Goal: Task Accomplishment & Management: Manage account settings

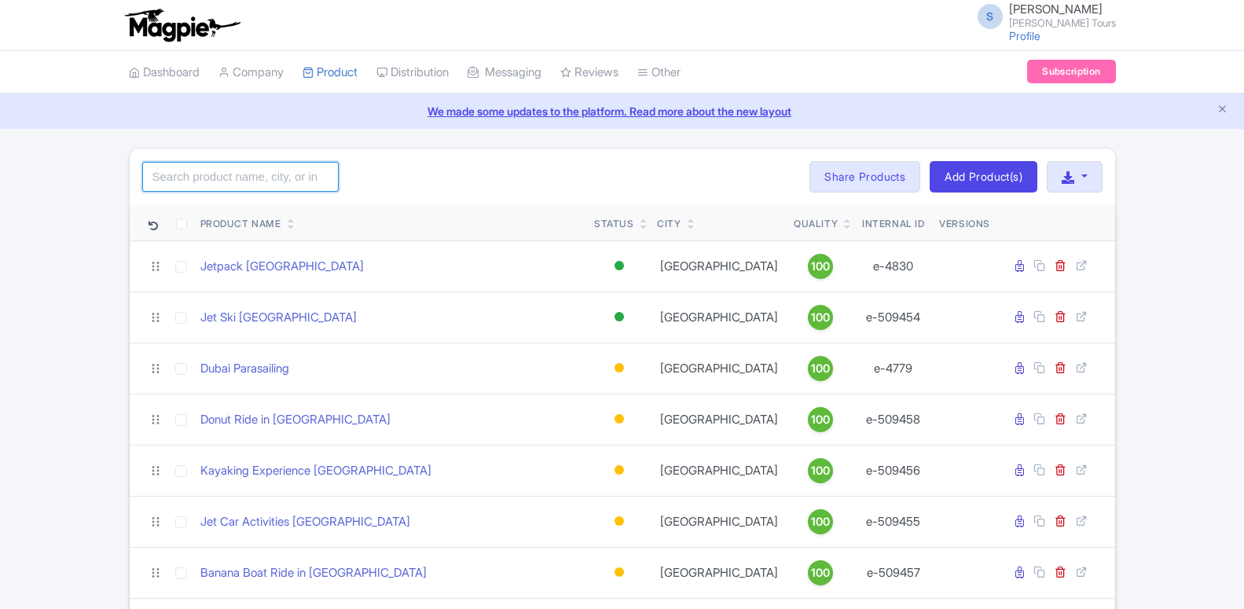
click at [253, 174] on input "search" at bounding box center [240, 177] width 197 height 30
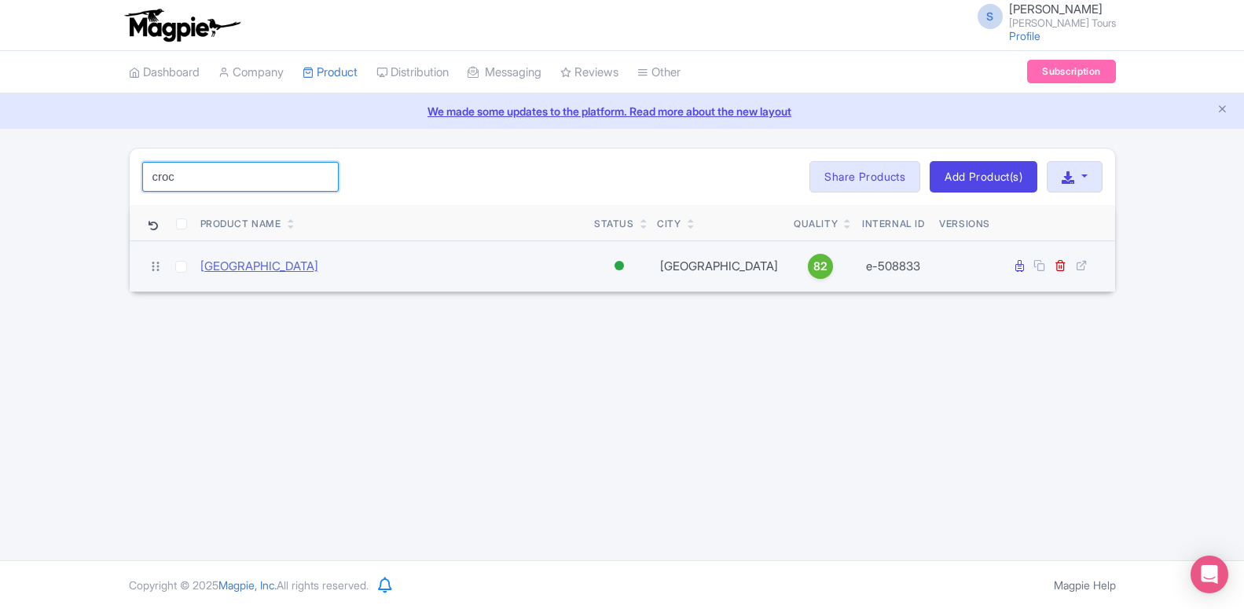
type input "croc"
click at [252, 265] on link "[GEOGRAPHIC_DATA]" at bounding box center [259, 267] width 118 height 18
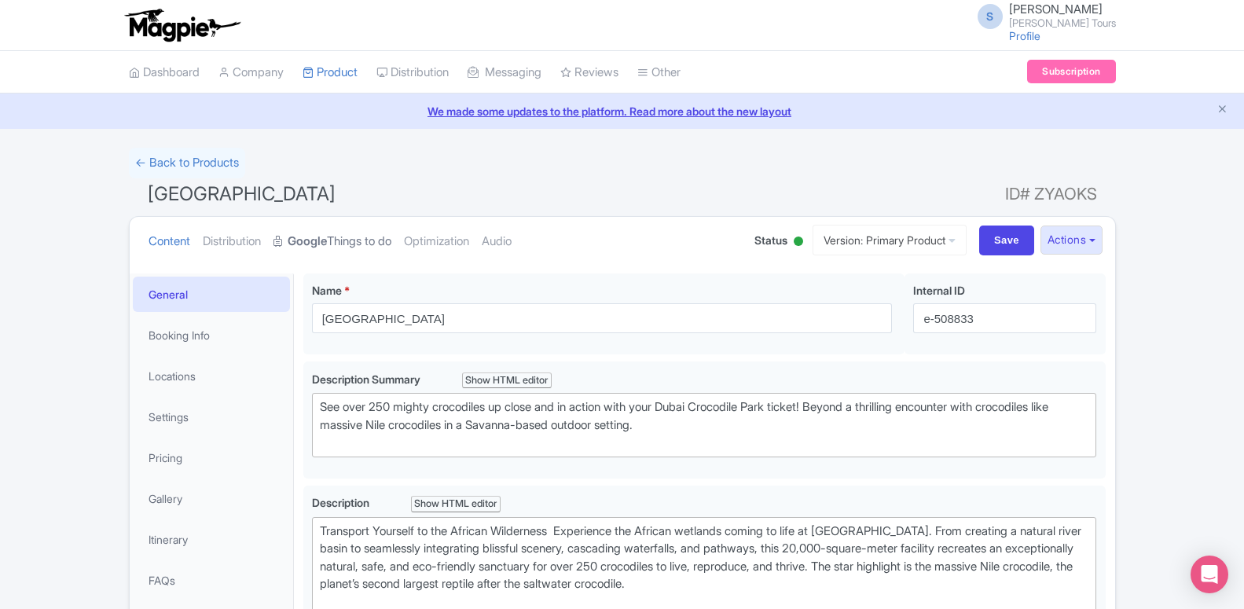
click at [327, 233] on strong "Google" at bounding box center [307, 242] width 39 height 18
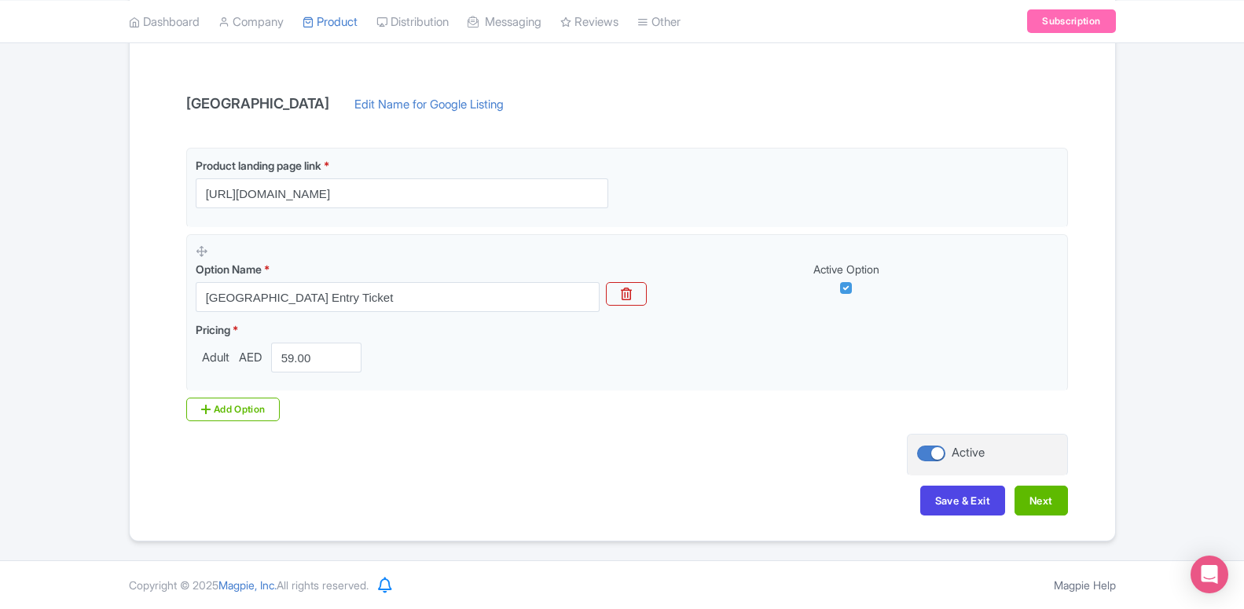
scroll to position [226, 0]
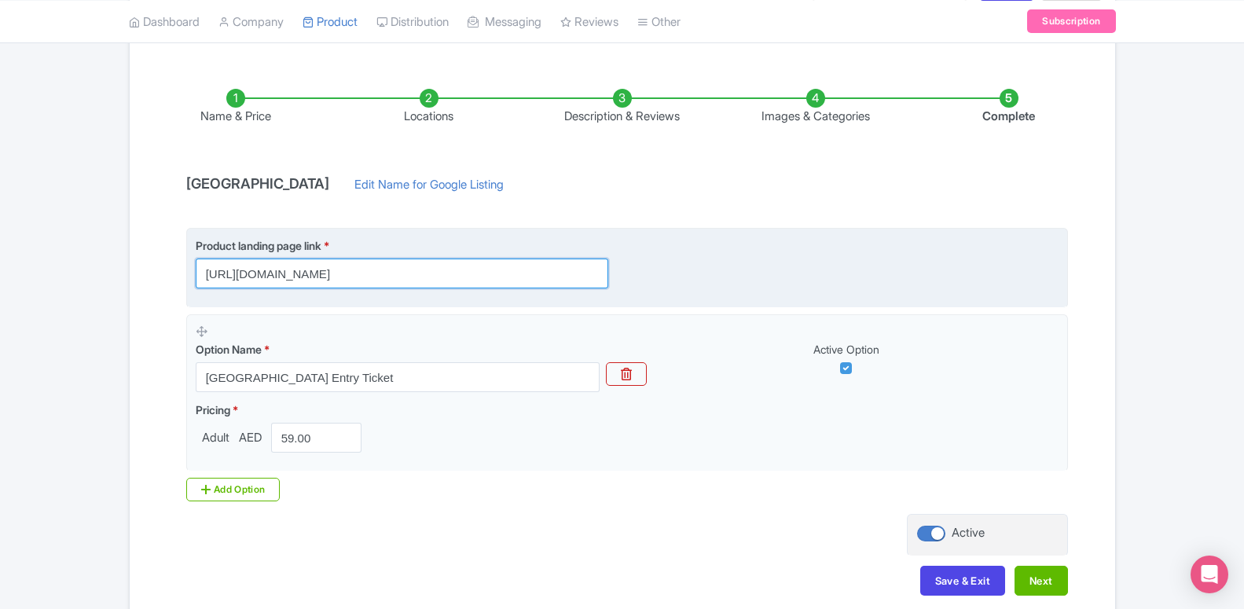
click at [359, 274] on input "https://dubai.raynatours.com/crocodile-park-combo-offers" at bounding box center [402, 274] width 413 height 30
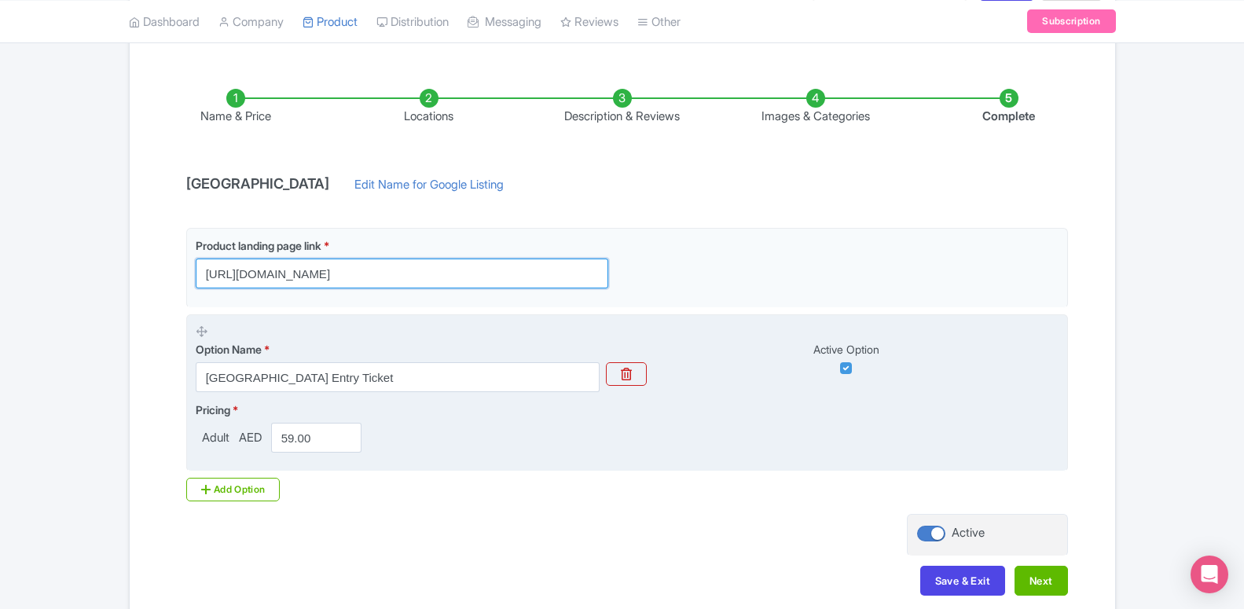
scroll to position [306, 0]
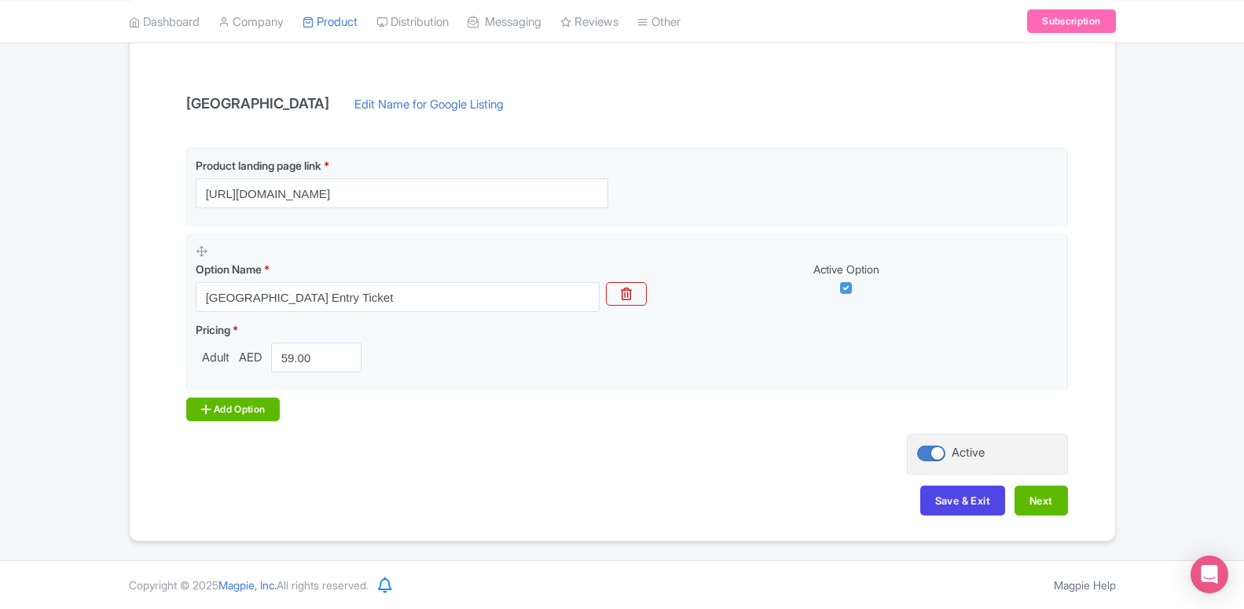
click at [263, 413] on div "Add Option" at bounding box center [233, 410] width 94 height 24
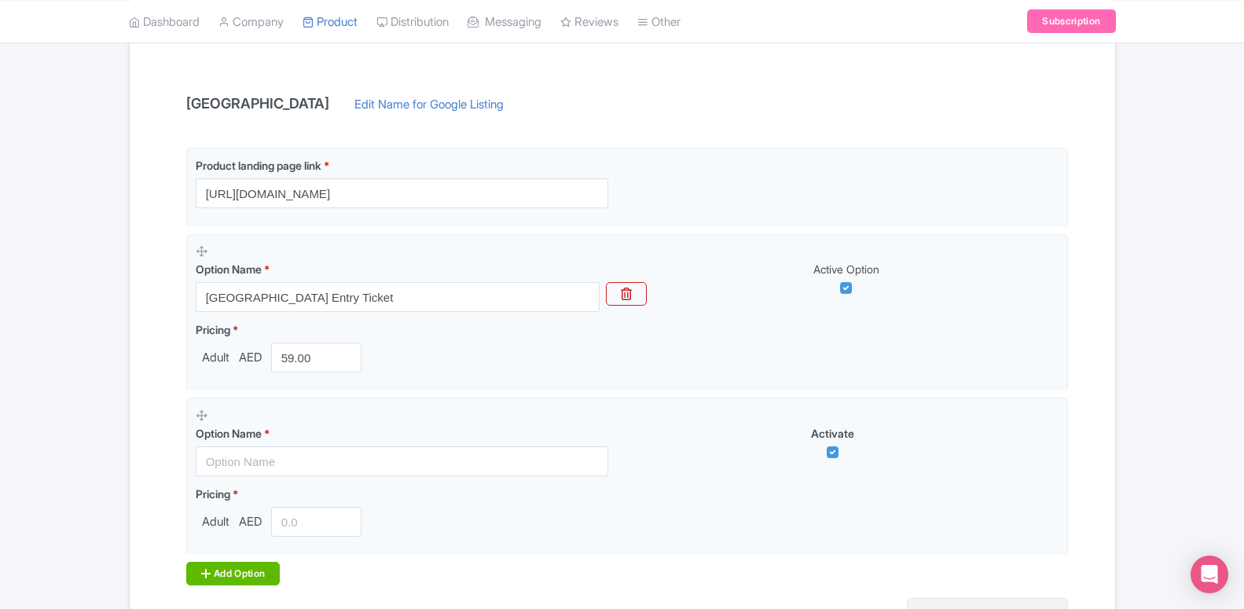
scroll to position [466, 0]
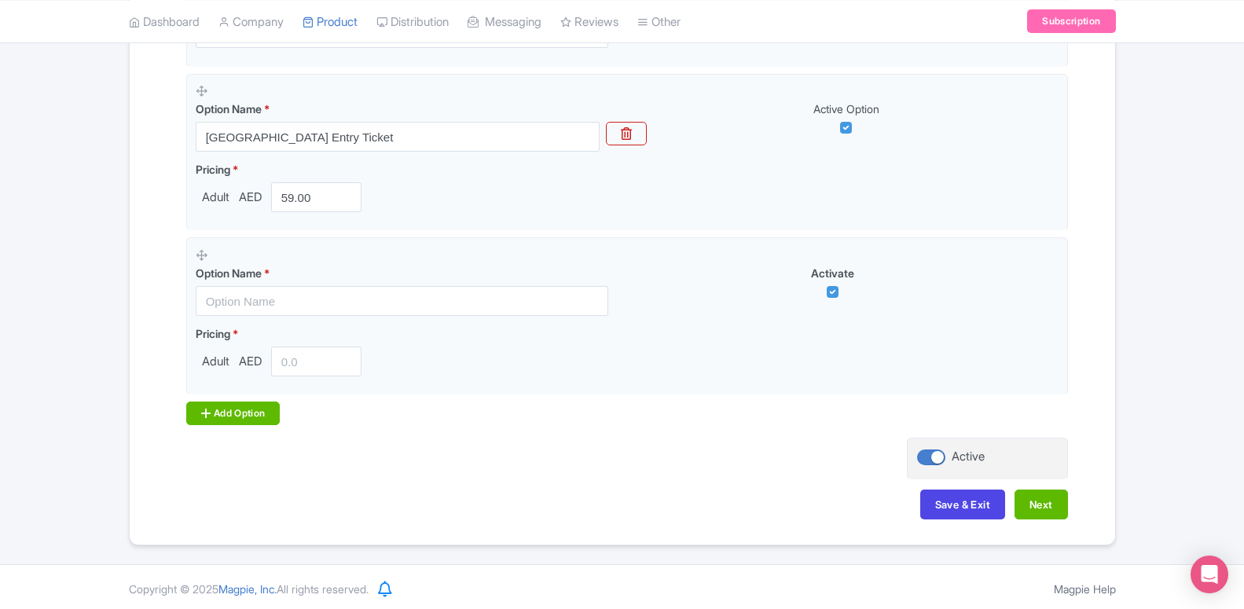
click at [263, 420] on div "Add Option" at bounding box center [233, 414] width 94 height 24
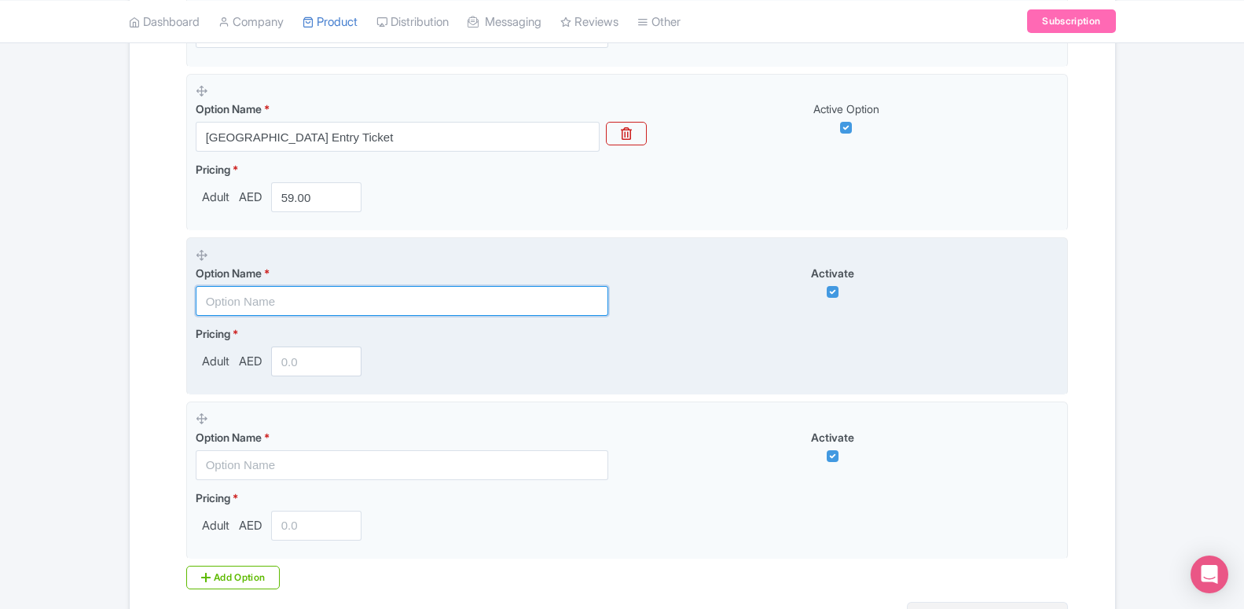
click at [308, 294] on input "text" at bounding box center [402, 301] width 413 height 30
paste input "Dubai Crocodile Park with Dubai Standard Trio Package"
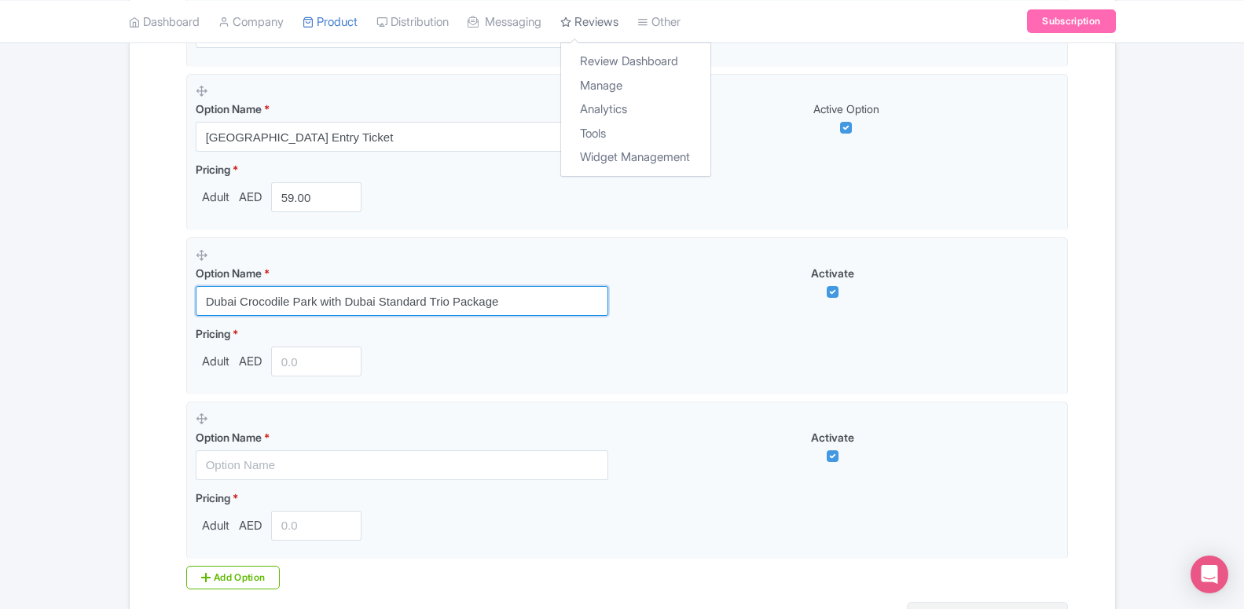
type input "Dubai Crocodile Park with Dubai Standard Trio Package"
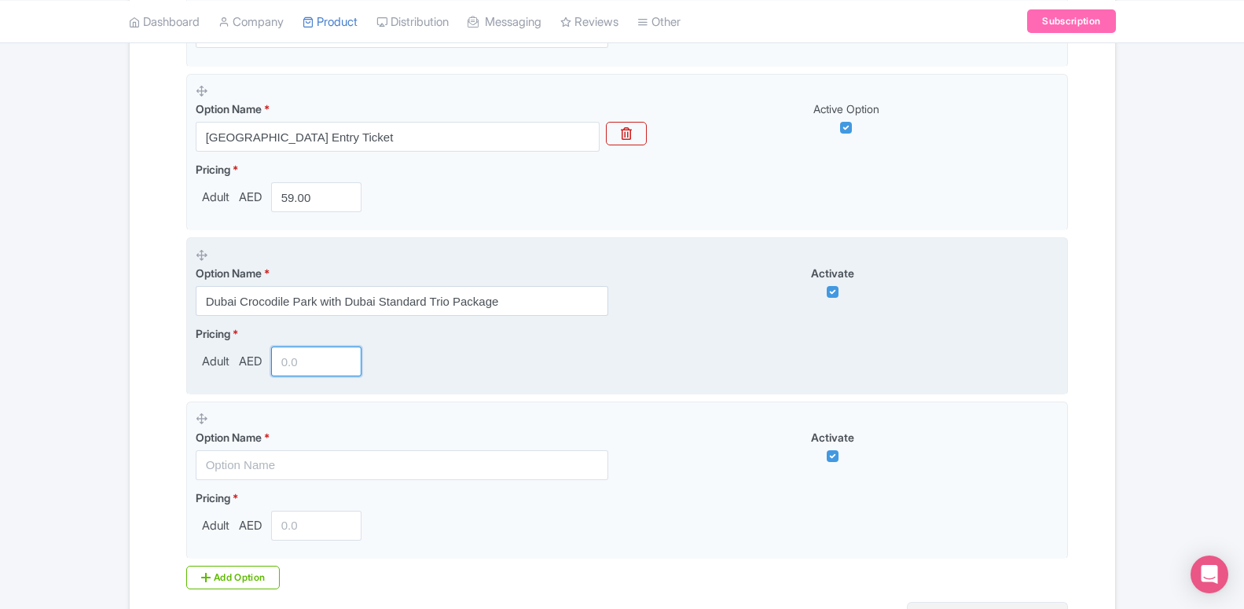
click at [312, 351] on input "number" at bounding box center [316, 362] width 91 height 30
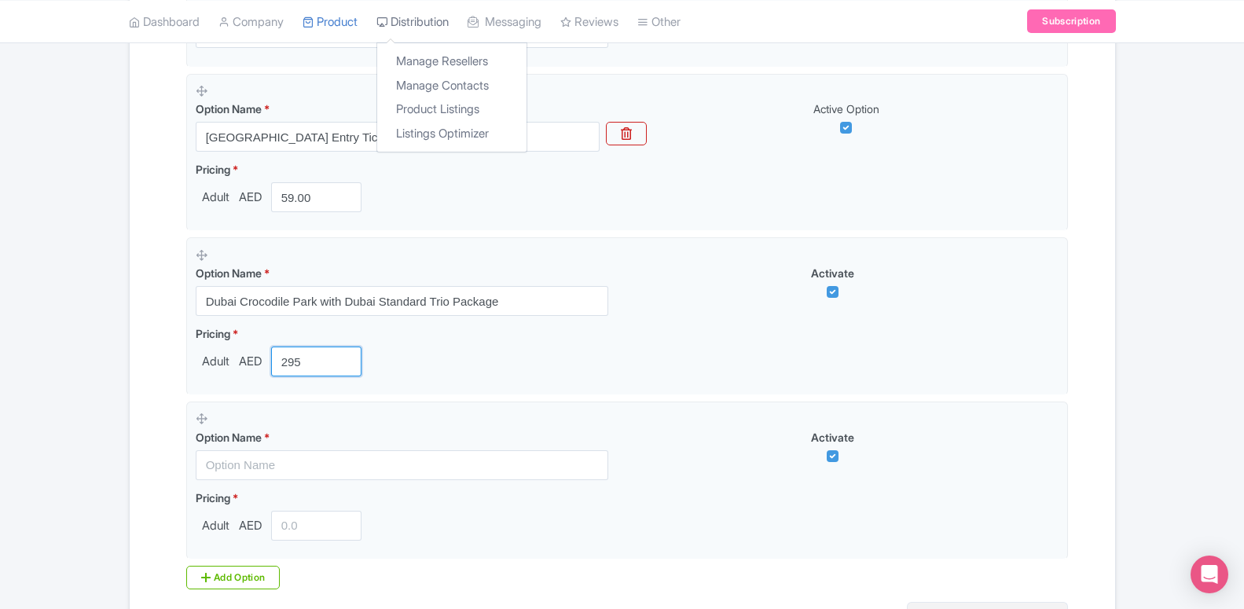
type input "295"
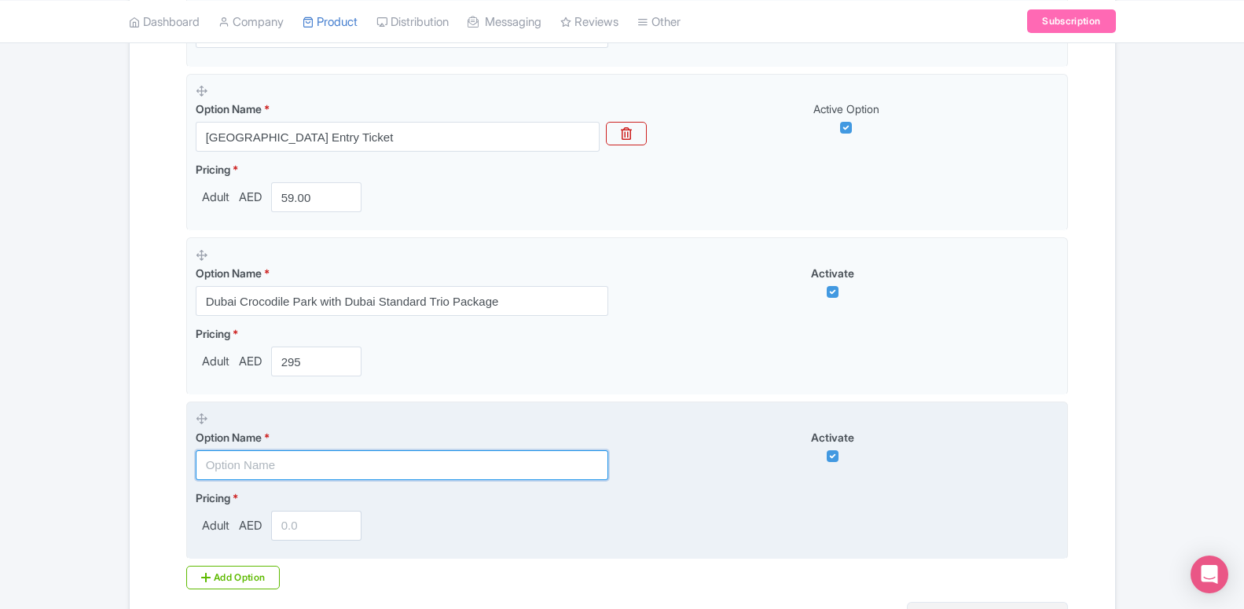
click at [325, 472] on input "text" at bounding box center [402, 465] width 413 height 30
paste input "Dubai [GEOGRAPHIC_DATA] with Dubai Premium Trio Package"
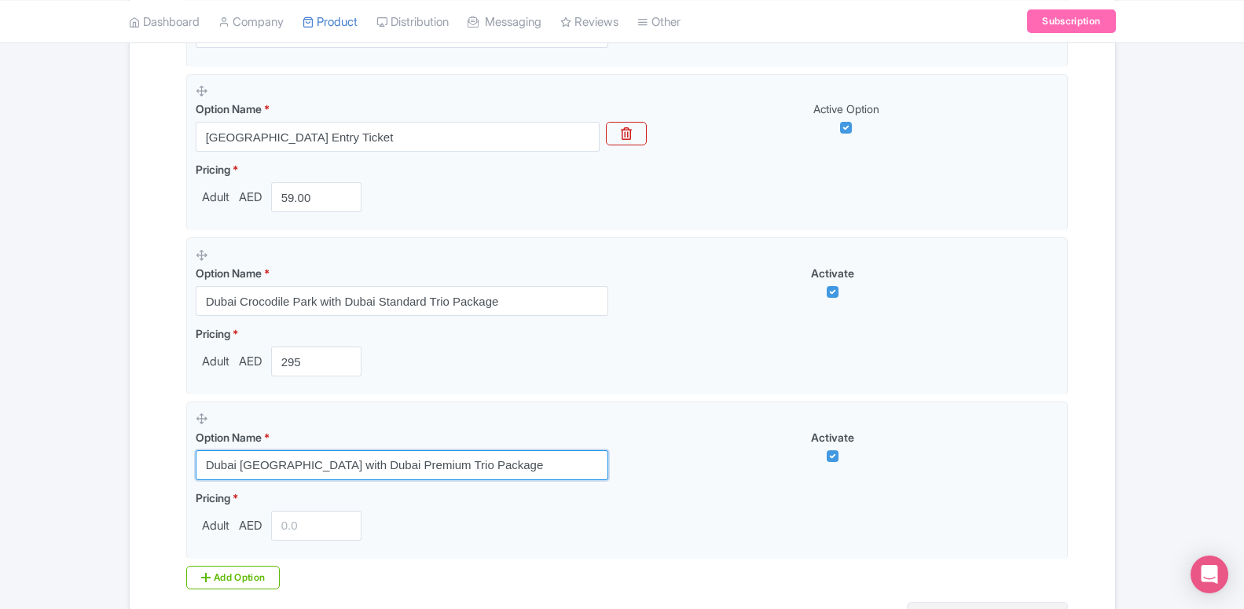
type input "Dubai [GEOGRAPHIC_DATA] with Dubai Premium Trio Package"
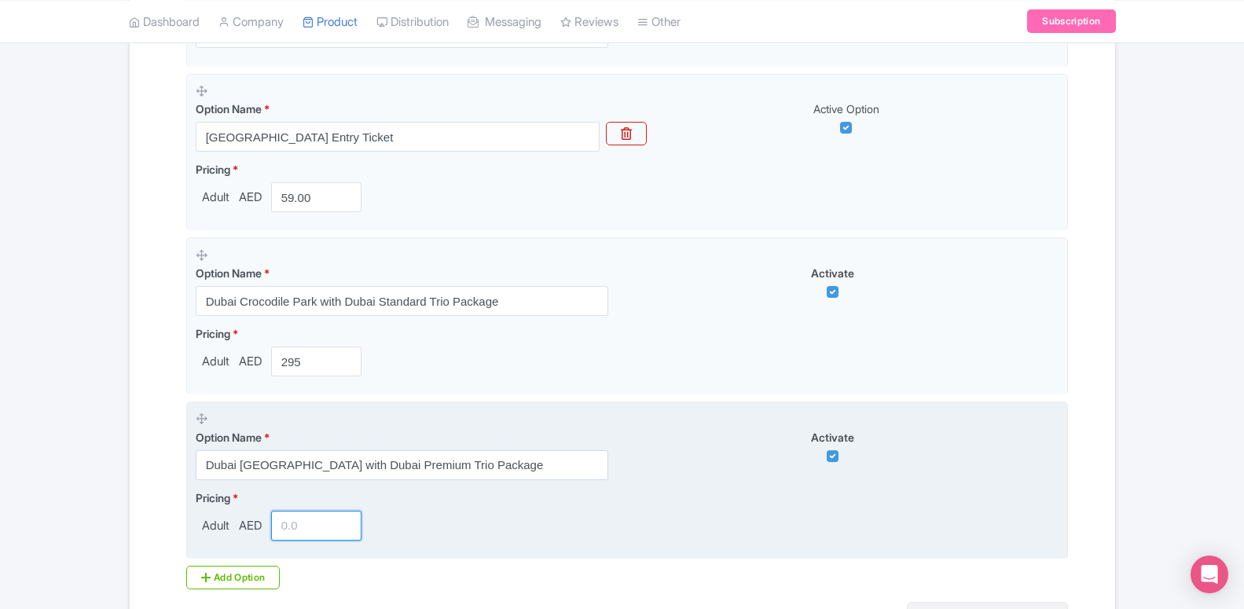
click at [311, 524] on input "number" at bounding box center [316, 526] width 91 height 30
type input "369"
click at [465, 541] on div "Pricing * Adult AED 369" at bounding box center [627, 515] width 863 height 51
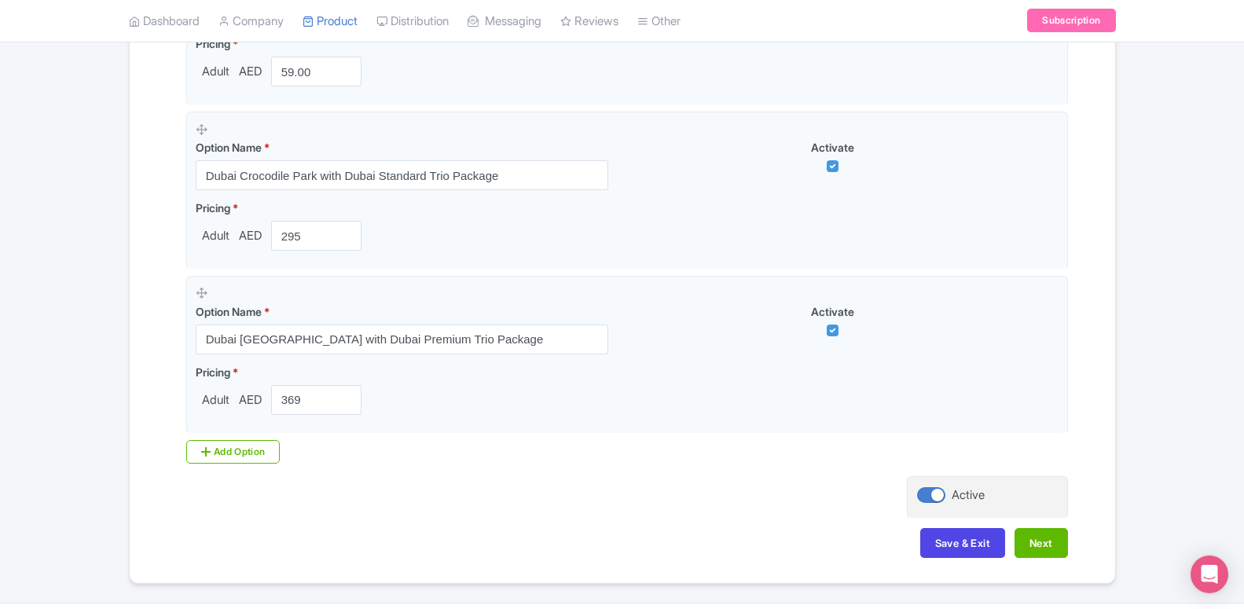
scroll to position [634, 0]
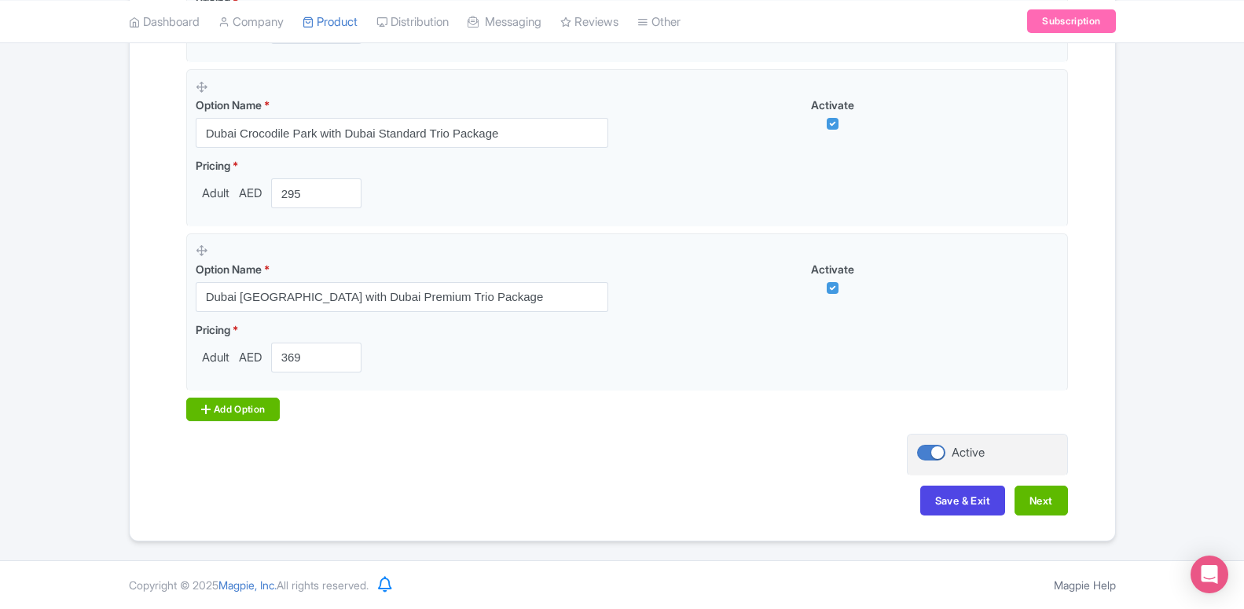
click at [235, 404] on div "Add Option" at bounding box center [233, 410] width 94 height 24
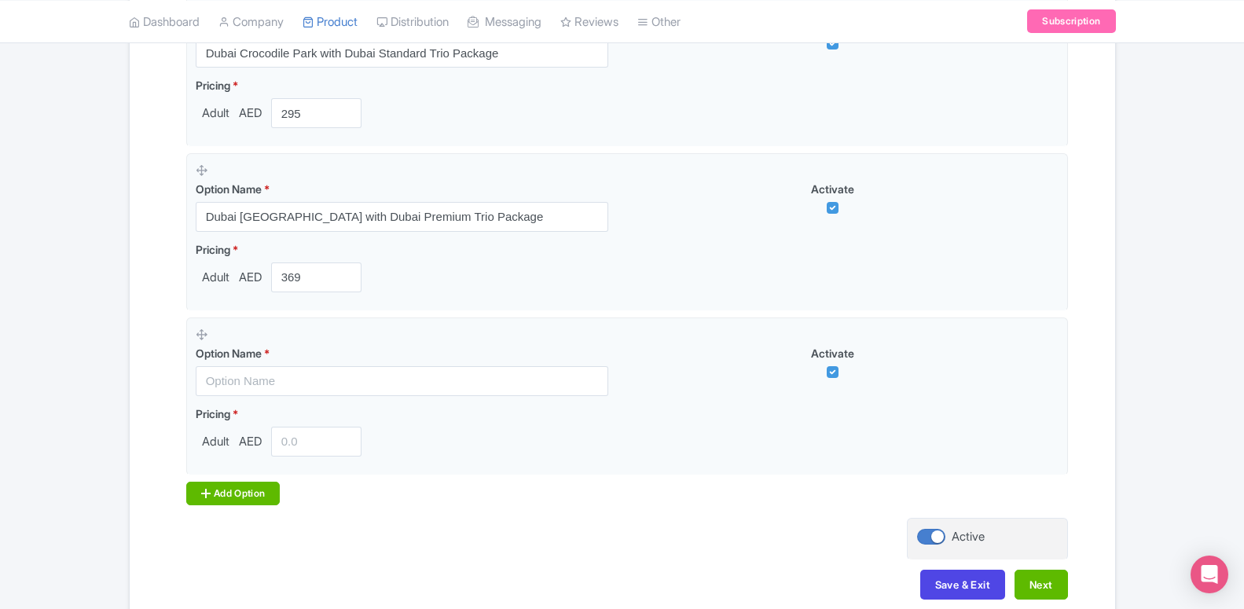
click at [204, 498] on icon at bounding box center [205, 493] width 9 height 13
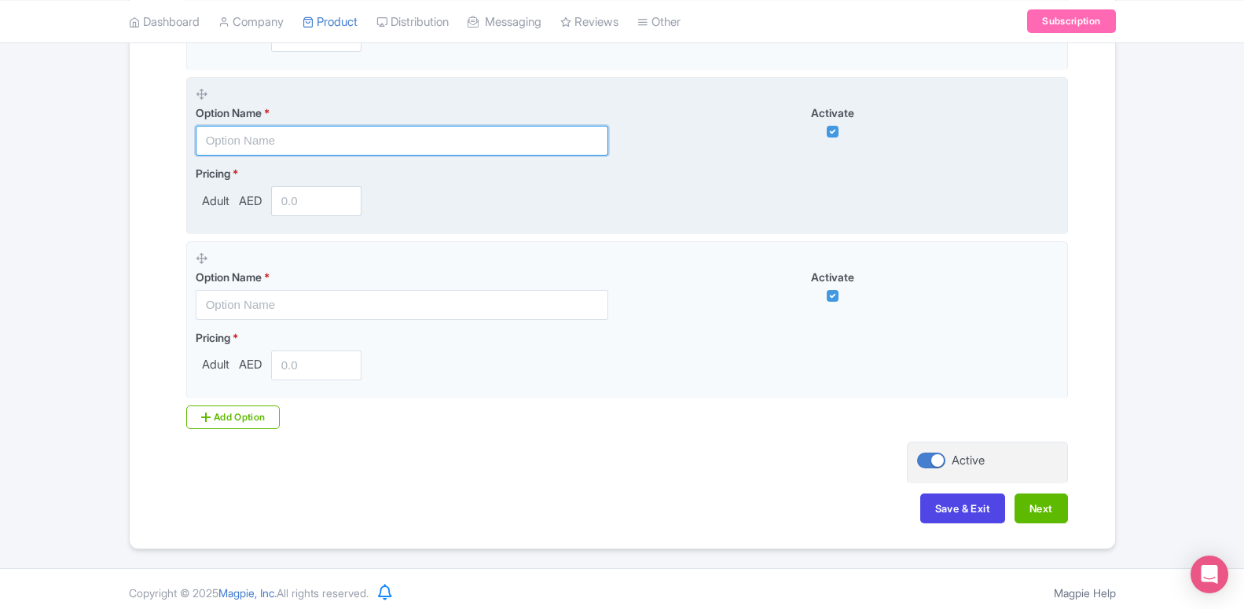
click at [346, 147] on input "text" at bounding box center [402, 141] width 413 height 30
paste input "Book Crocodile Park & Add Dubai Frame for only AED 40"
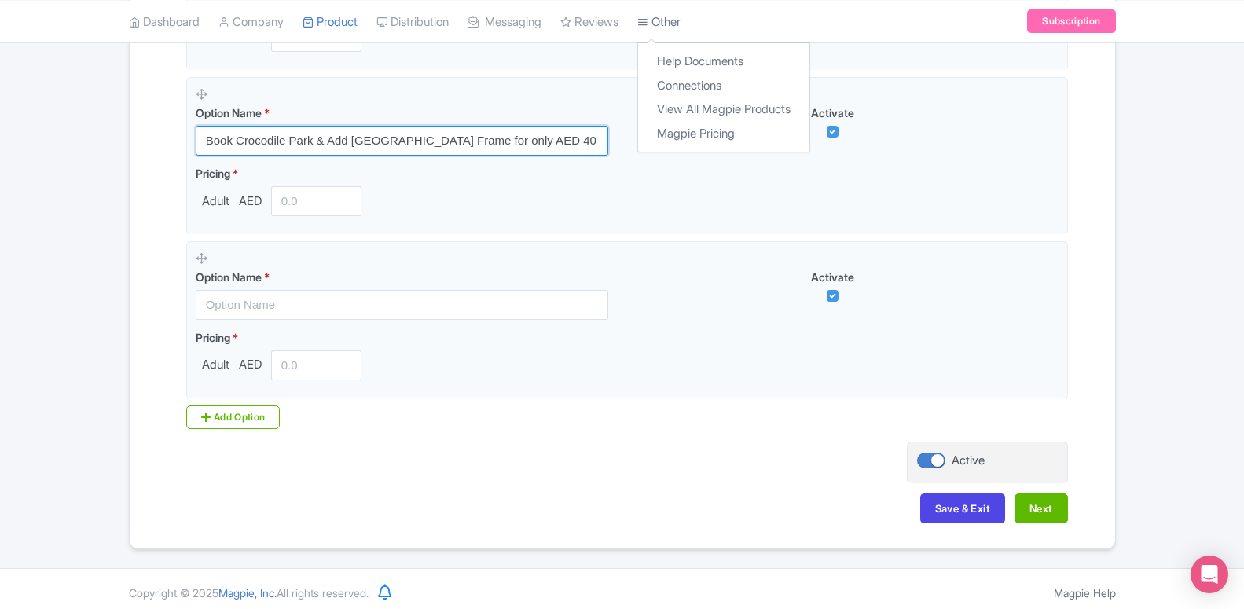
type input "Book Crocodile Park & Add Dubai Frame for only AED 40"
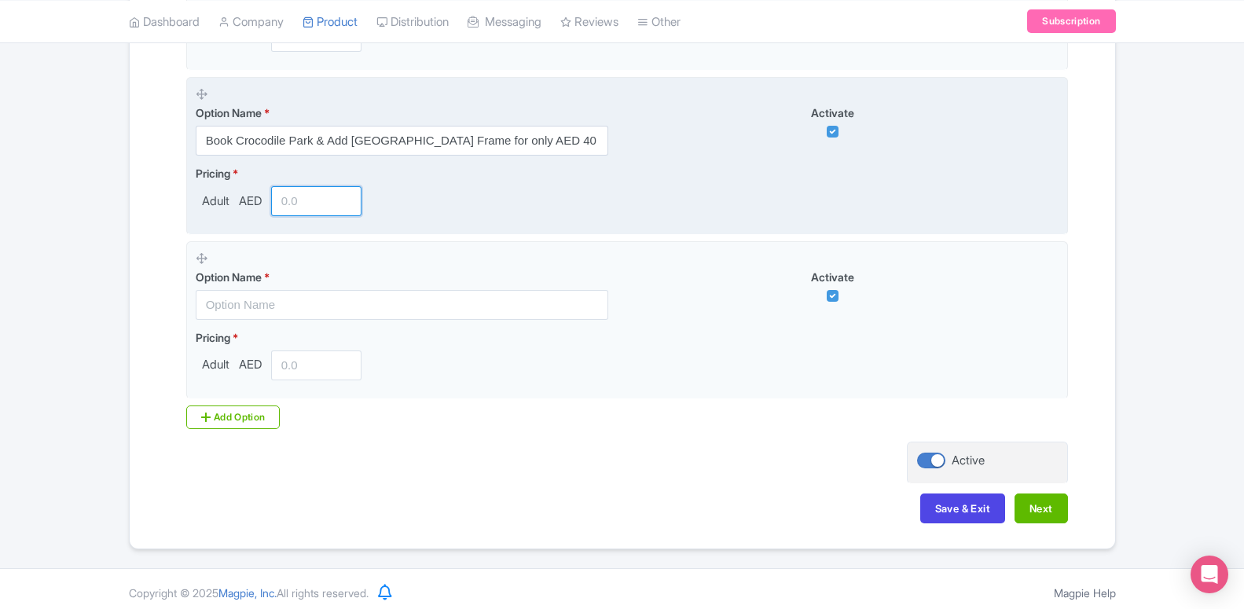
click at [315, 192] on input "number" at bounding box center [316, 201] width 91 height 30
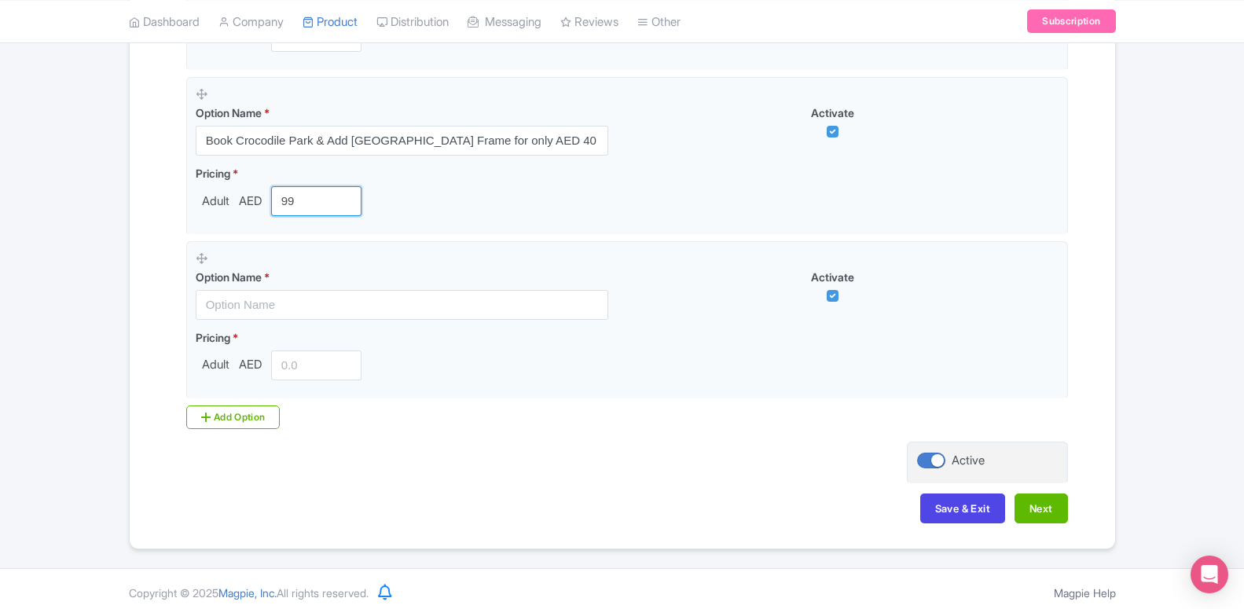
type input "99"
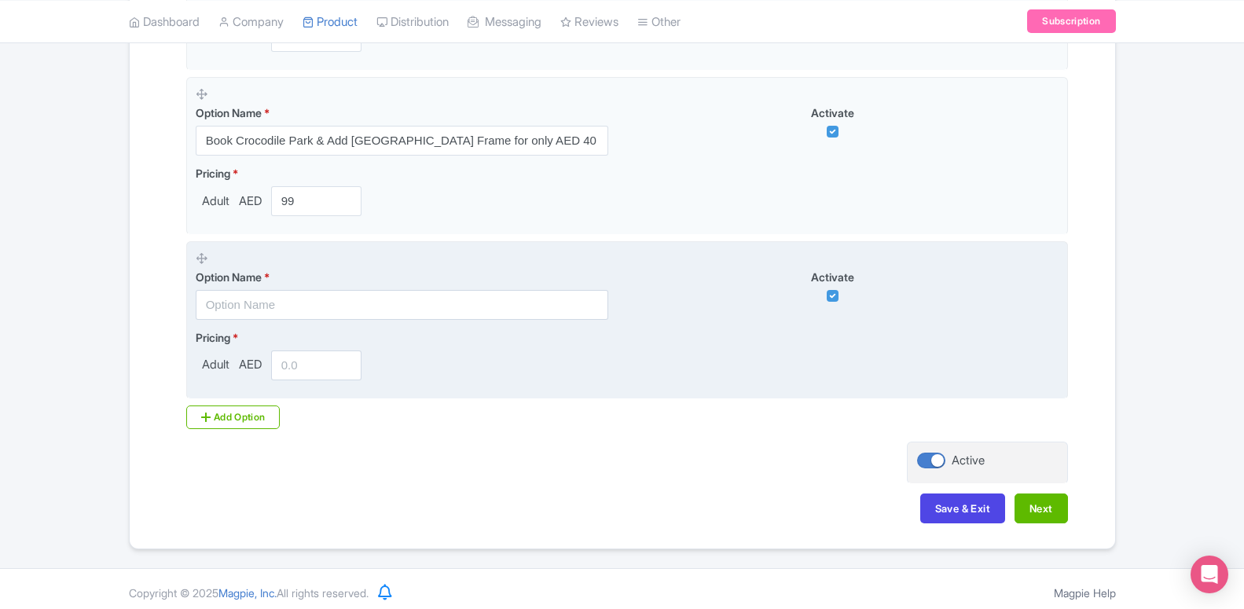
click at [265, 374] on div at bounding box center [317, 366] width 104 height 30
click at [303, 356] on input "number" at bounding box center [316, 366] width 91 height 30
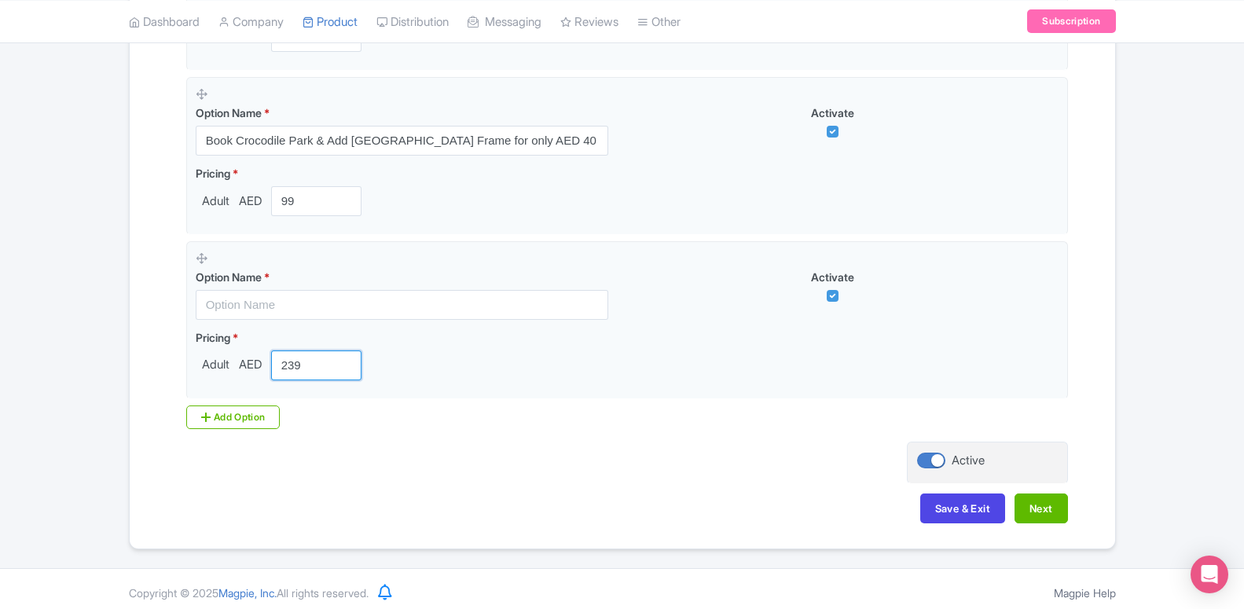
type input "239"
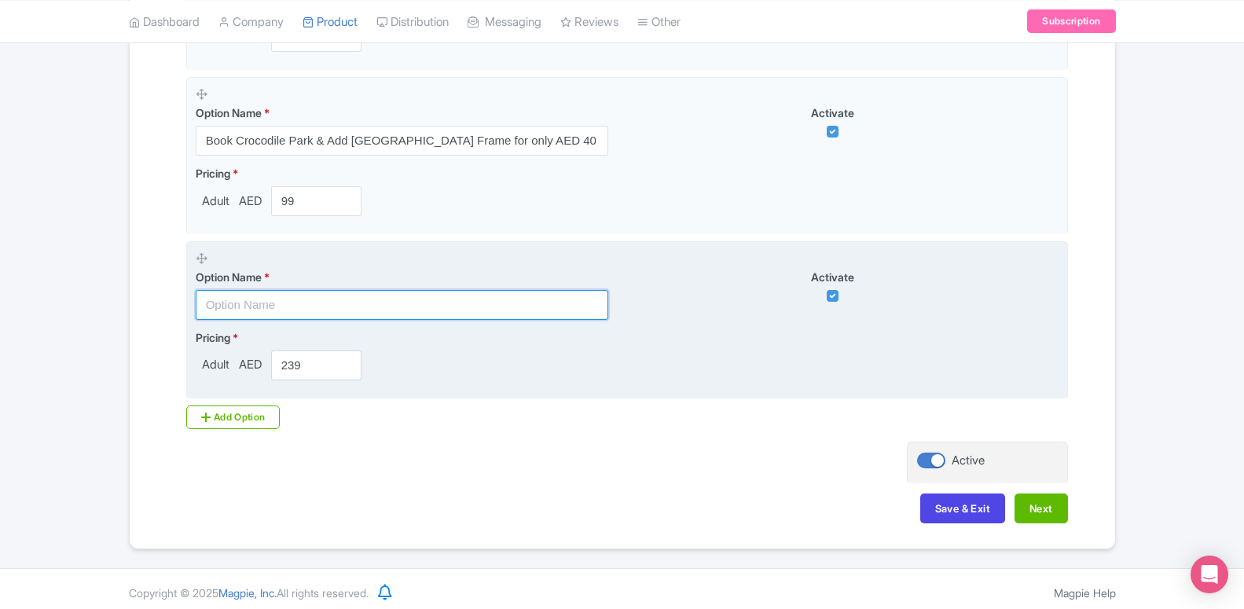
click at [294, 307] on input "text" at bounding box center [402, 305] width 413 height 30
paste input "Book Dubai Crocodile Park & Add IMG Worlds for only AED 180"
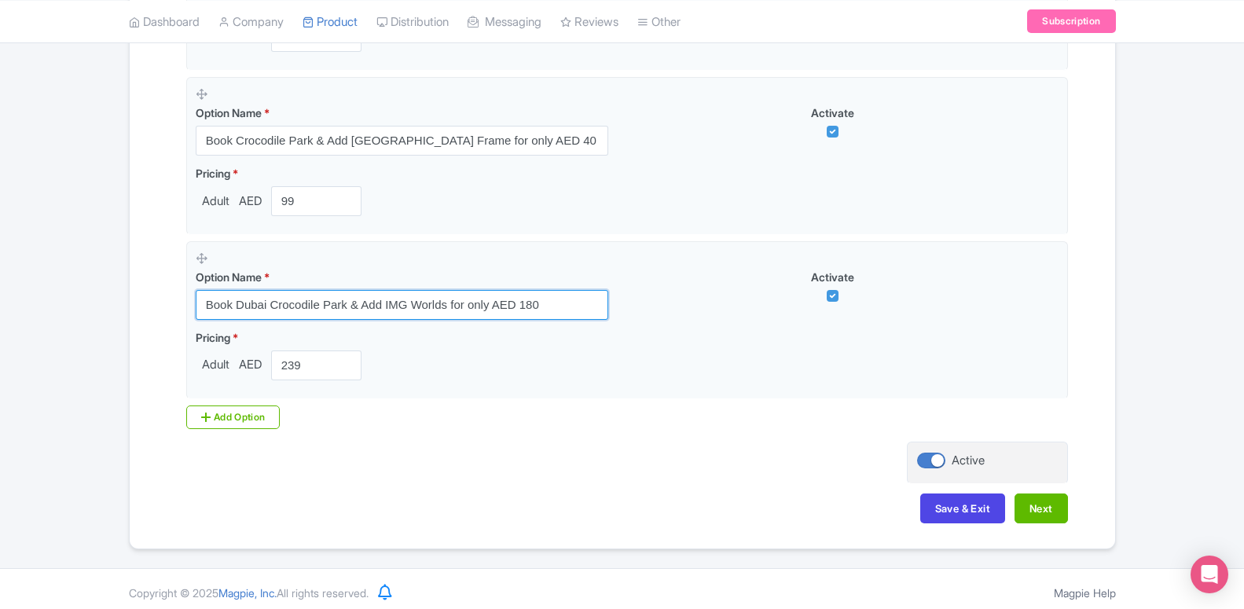
type input "Book Dubai Crocodile Park & Add IMG Worlds for only AED 180"
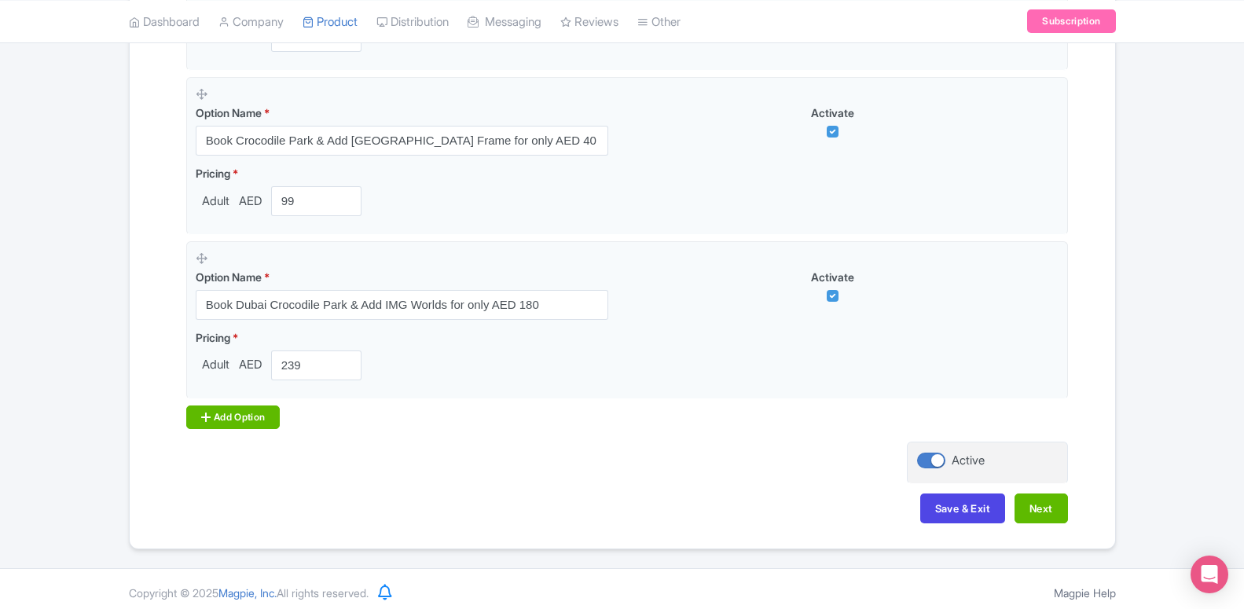
click at [237, 424] on div "Add Option" at bounding box center [233, 418] width 94 height 24
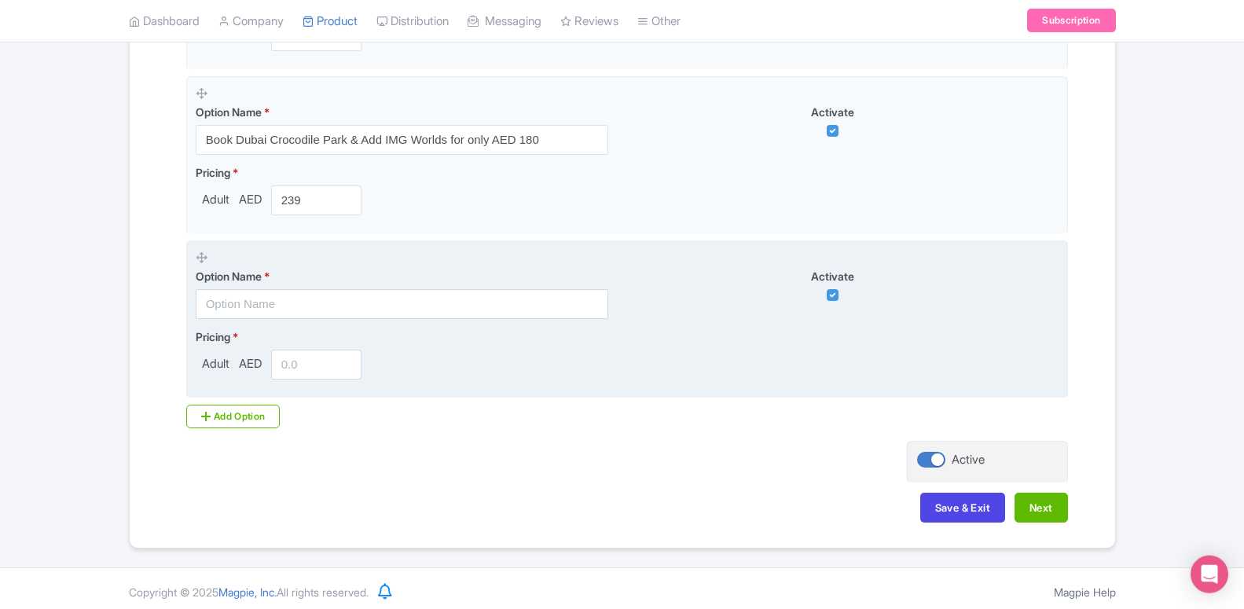
scroll to position [1126, 0]
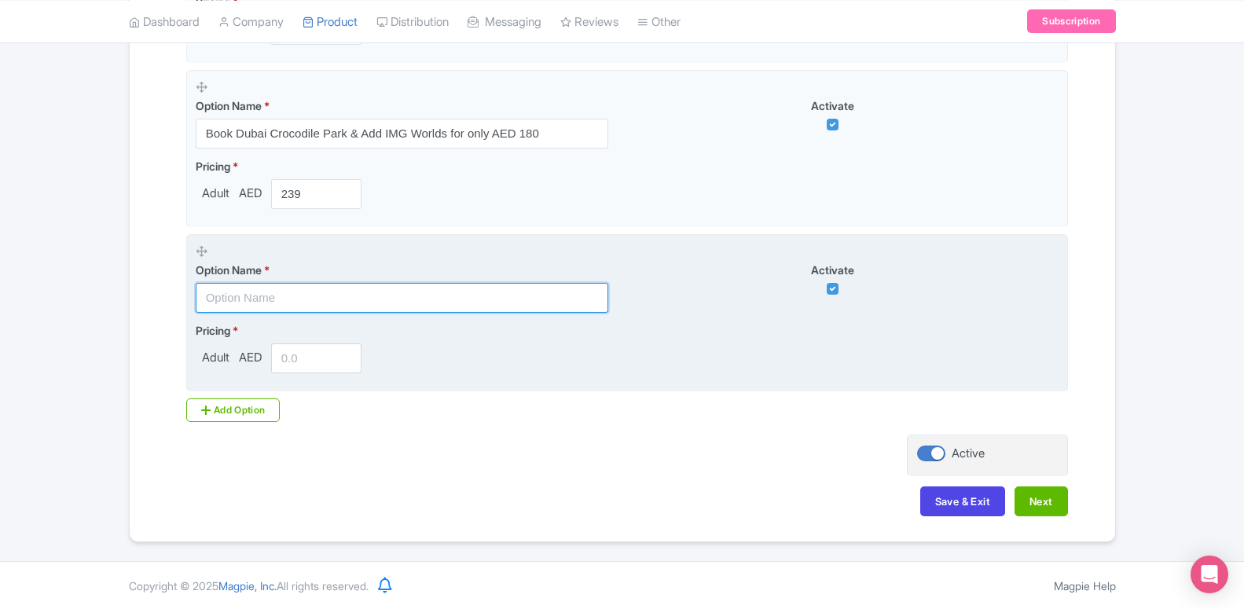
click at [333, 306] on input "text" at bounding box center [402, 298] width 413 height 30
paste input "Book Dubai Crocodile Park & Add AYA Universe for only AED 86"
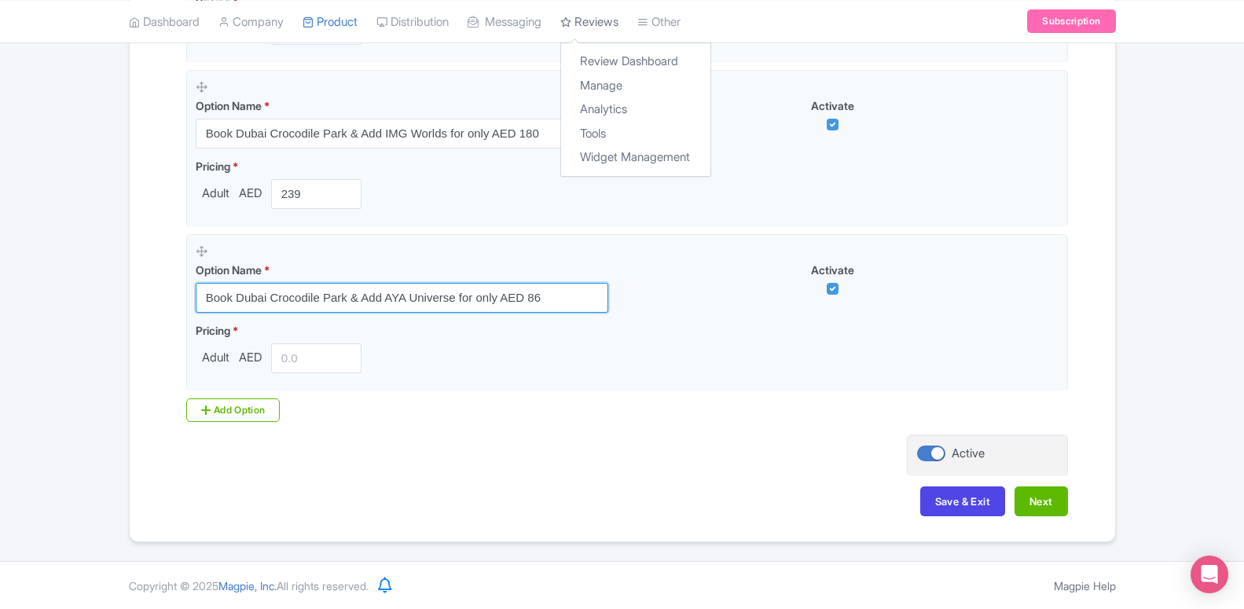
type input "Book Dubai Crocodile Park & Add AYA Universe for only AED 86"
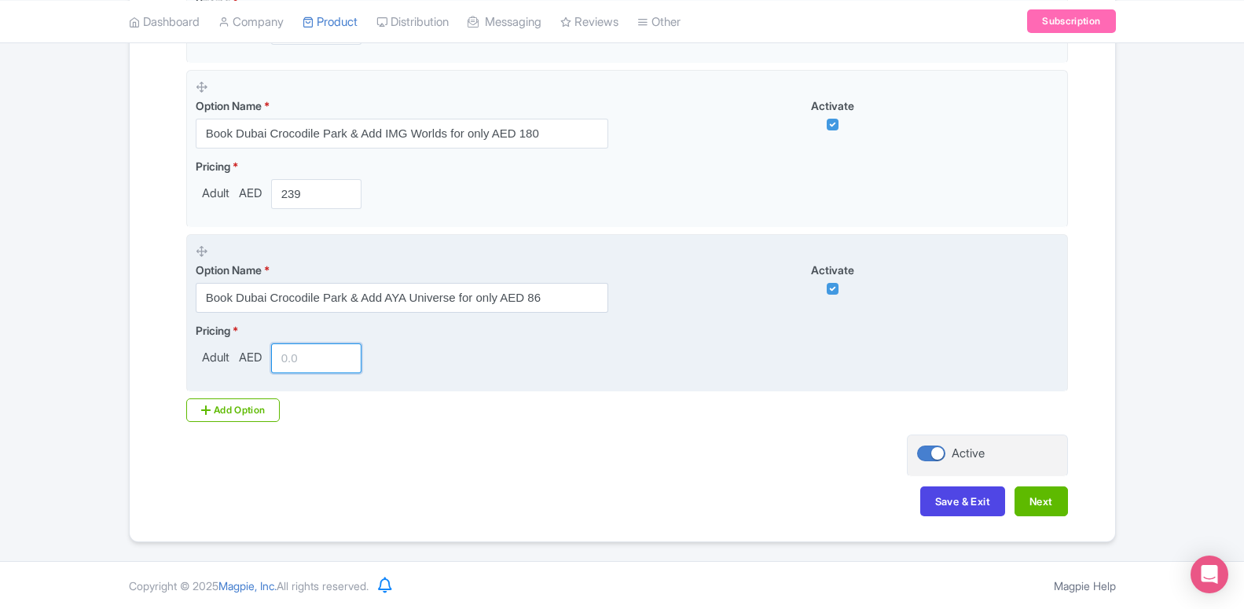
click at [316, 359] on input "number" at bounding box center [316, 359] width 91 height 30
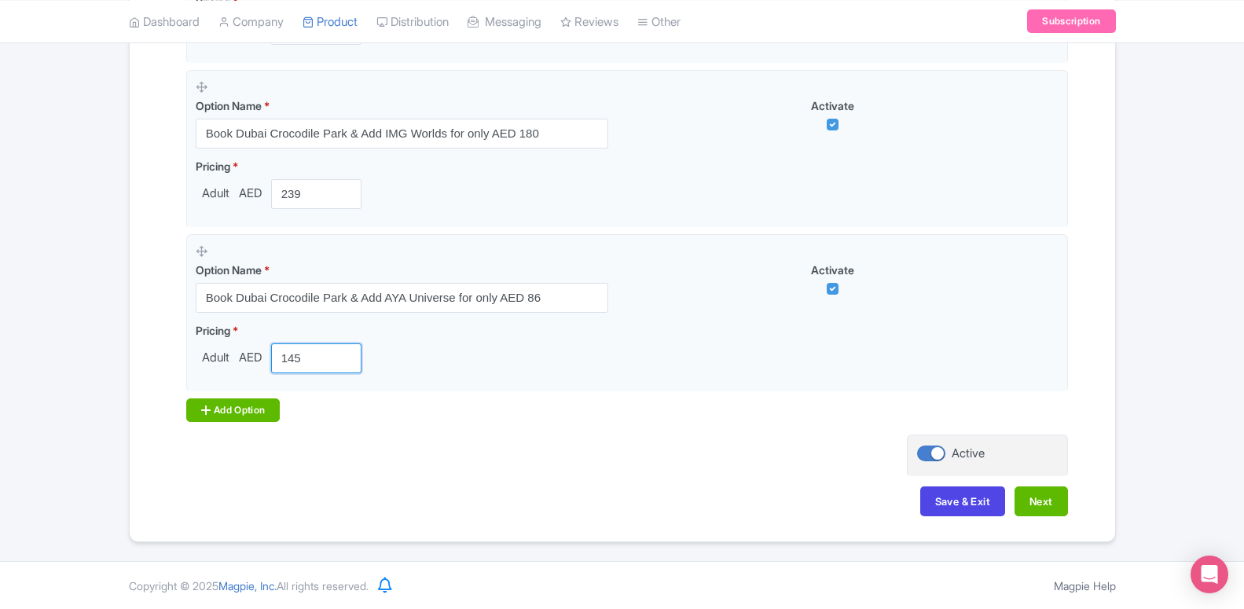
type input "145"
click at [259, 414] on div "Add Option" at bounding box center [233, 411] width 94 height 24
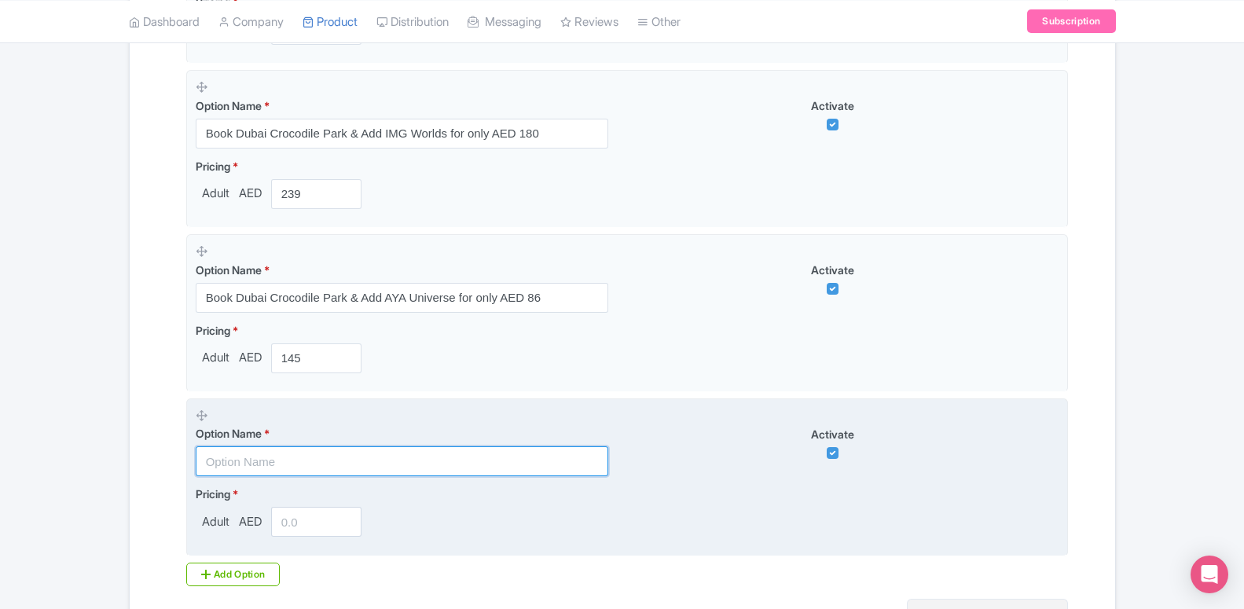
click at [259, 461] on input "text" at bounding box center [402, 462] width 413 height 30
paste input "Book Dubai Crocodile Park & Add Atlantis Aquaventure for only AED 270"
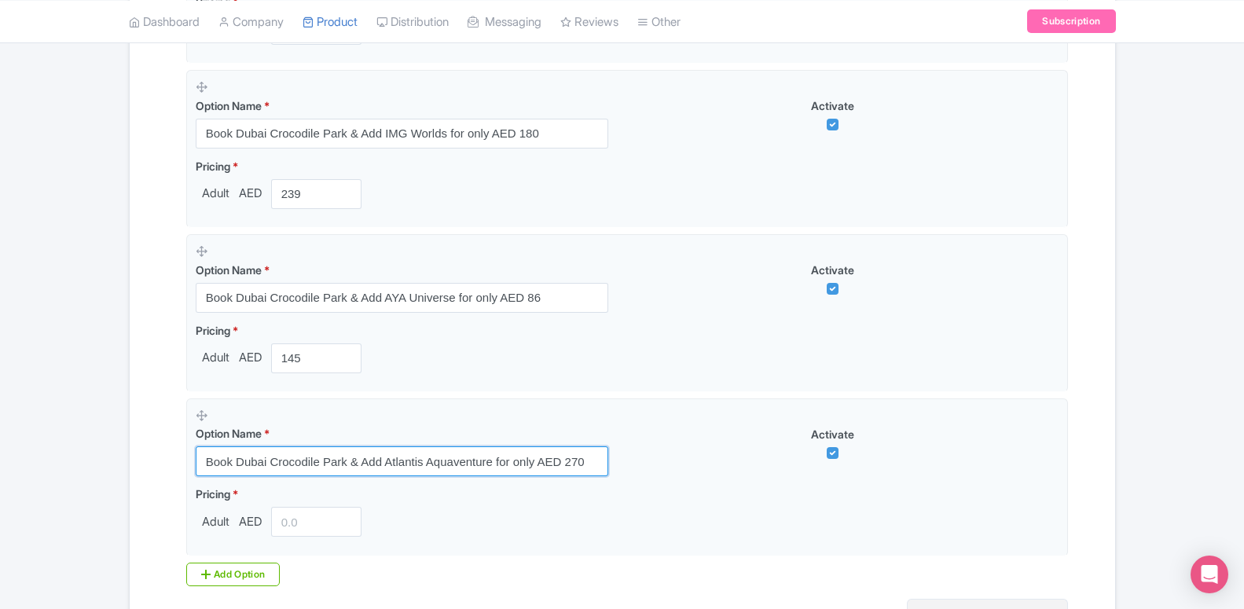
type input "Book Dubai Crocodile Park & Add Atlantis Aquaventure for only AED 270"
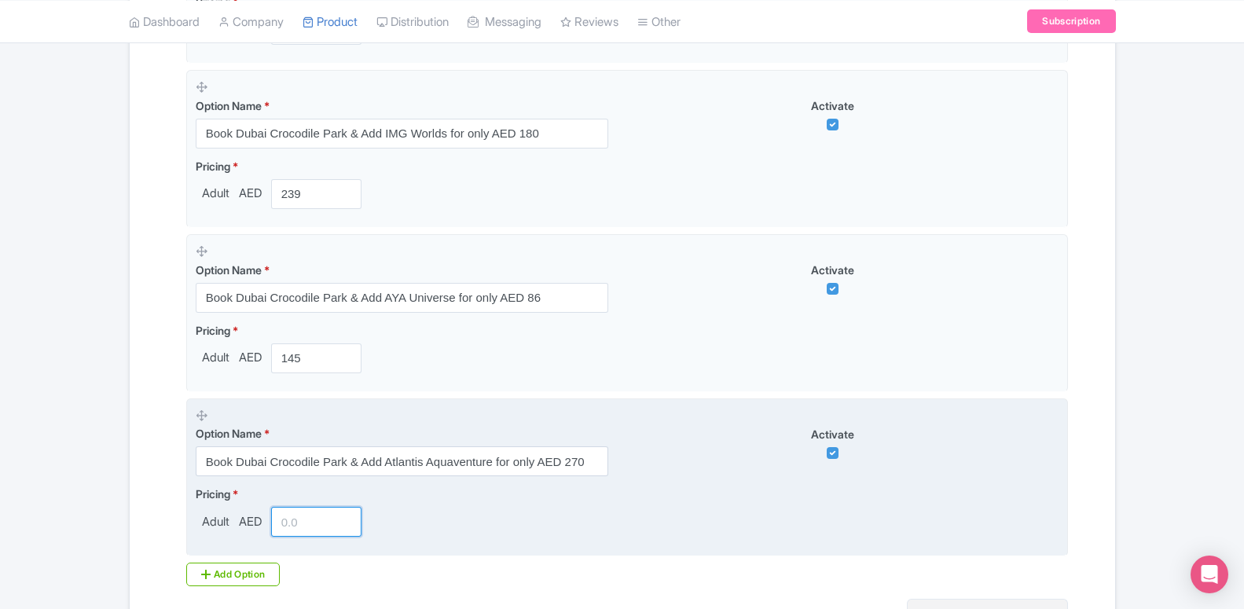
click at [304, 522] on input "number" at bounding box center [316, 522] width 91 height 30
type input "329"
click at [491, 528] on div "Pricing * Adult AED 329" at bounding box center [627, 511] width 863 height 51
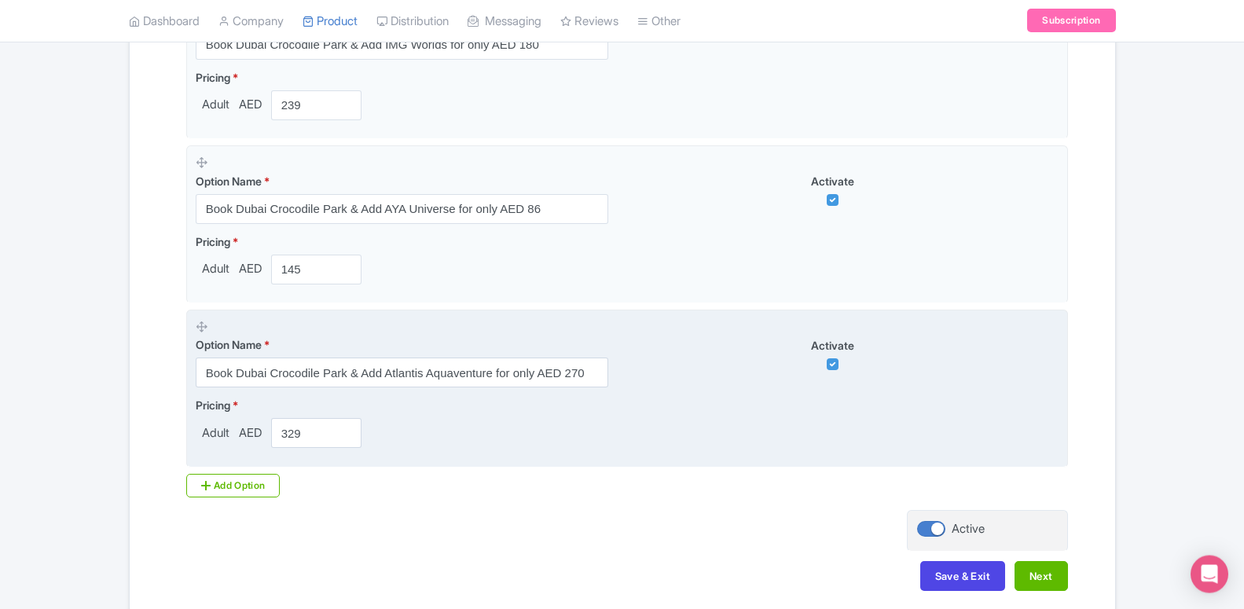
scroll to position [1291, 0]
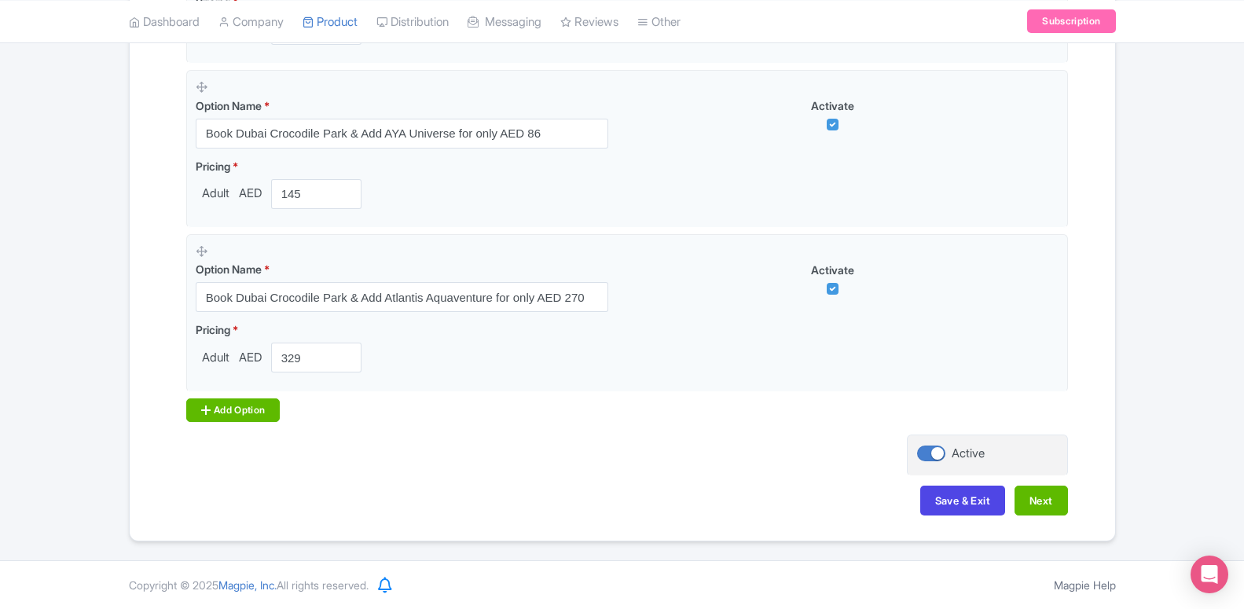
click at [251, 415] on div "Add Option" at bounding box center [233, 411] width 94 height 24
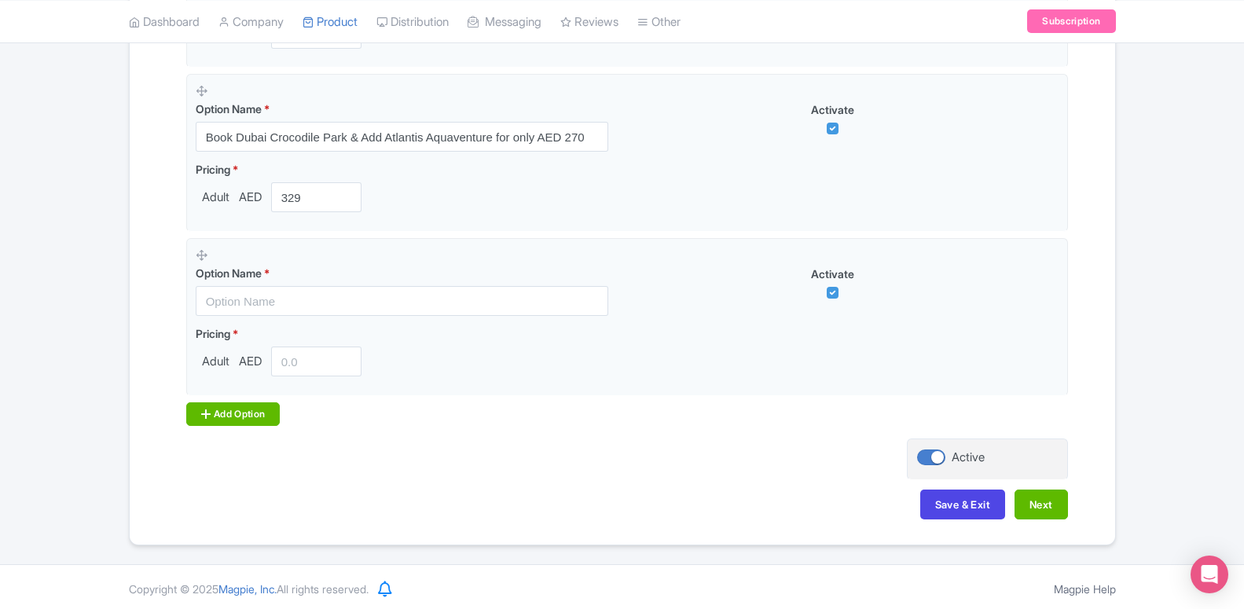
click at [250, 414] on div "Add Option" at bounding box center [233, 414] width 94 height 24
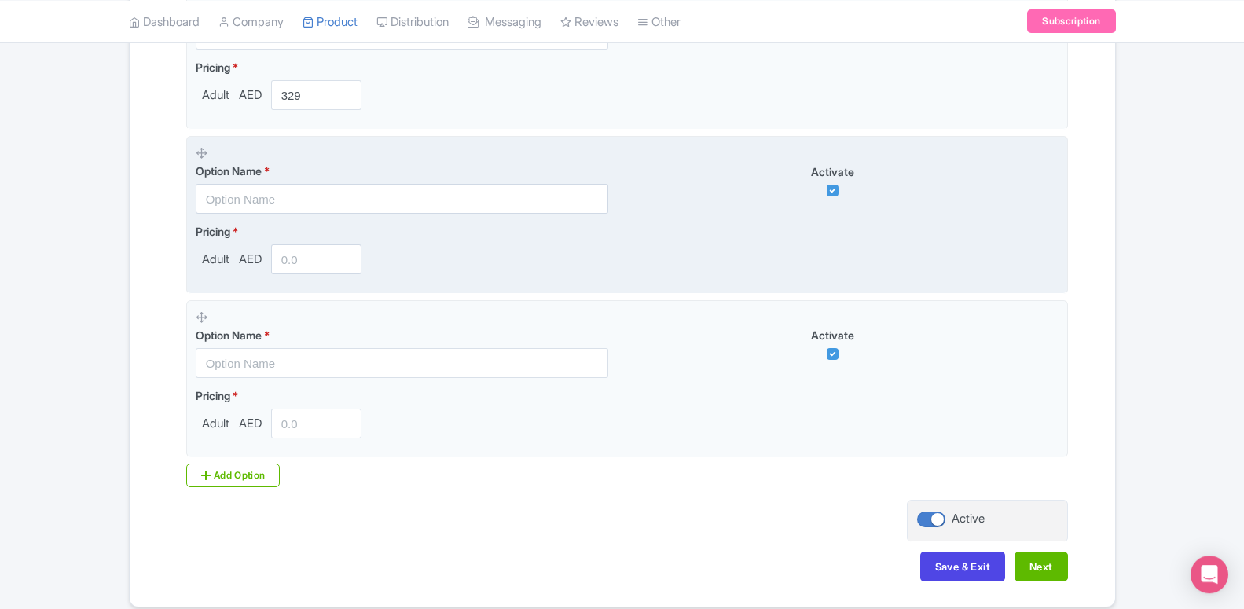
scroll to position [1531, 0]
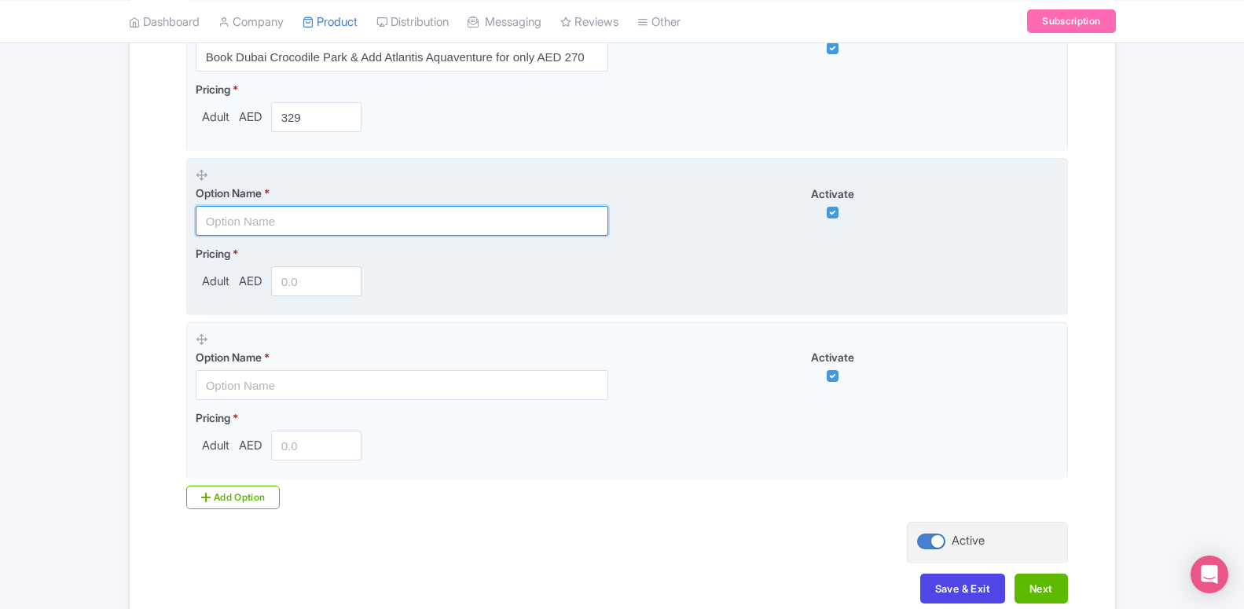
click at [276, 218] on input "text" at bounding box center [402, 221] width 413 height 30
paste input "Book Dubai Crocodile Park & Add Dubai Aquarium for only AED 126"
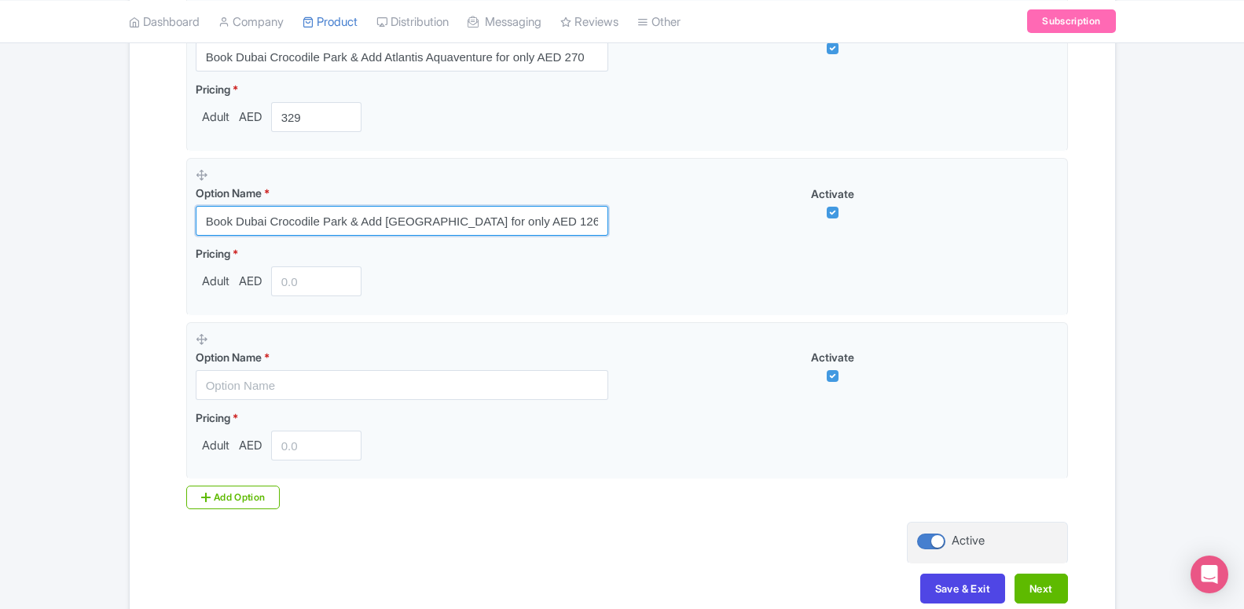
type input "Book Dubai Crocodile Park & Add Dubai Aquarium for only AED 126"
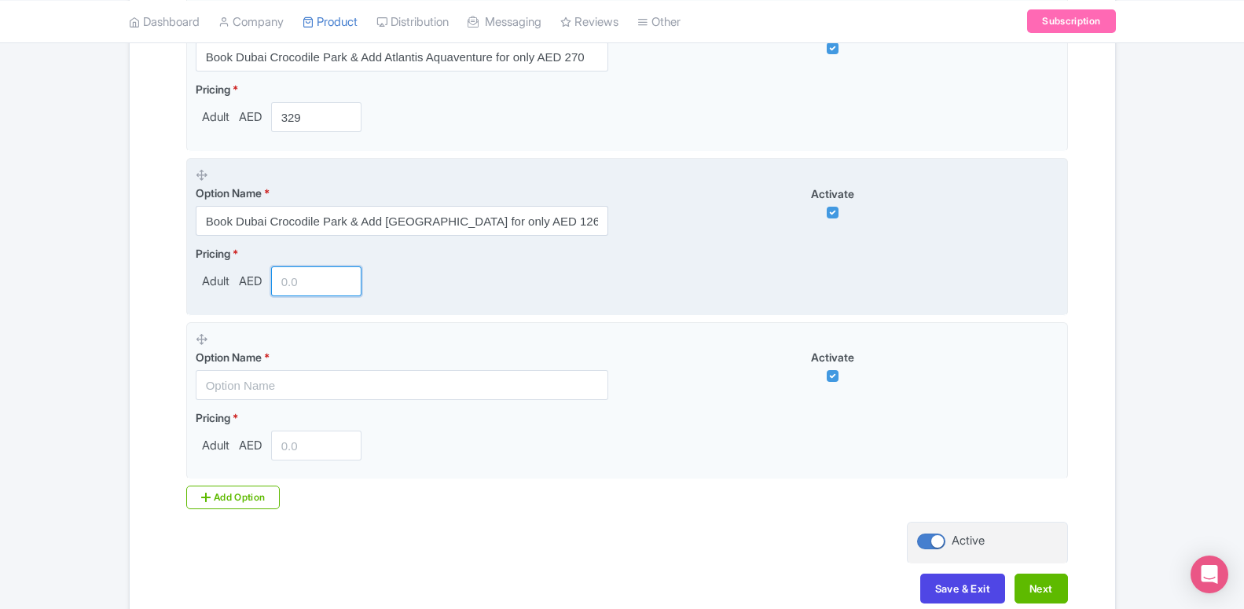
click at [315, 289] on input "number" at bounding box center [316, 281] width 91 height 30
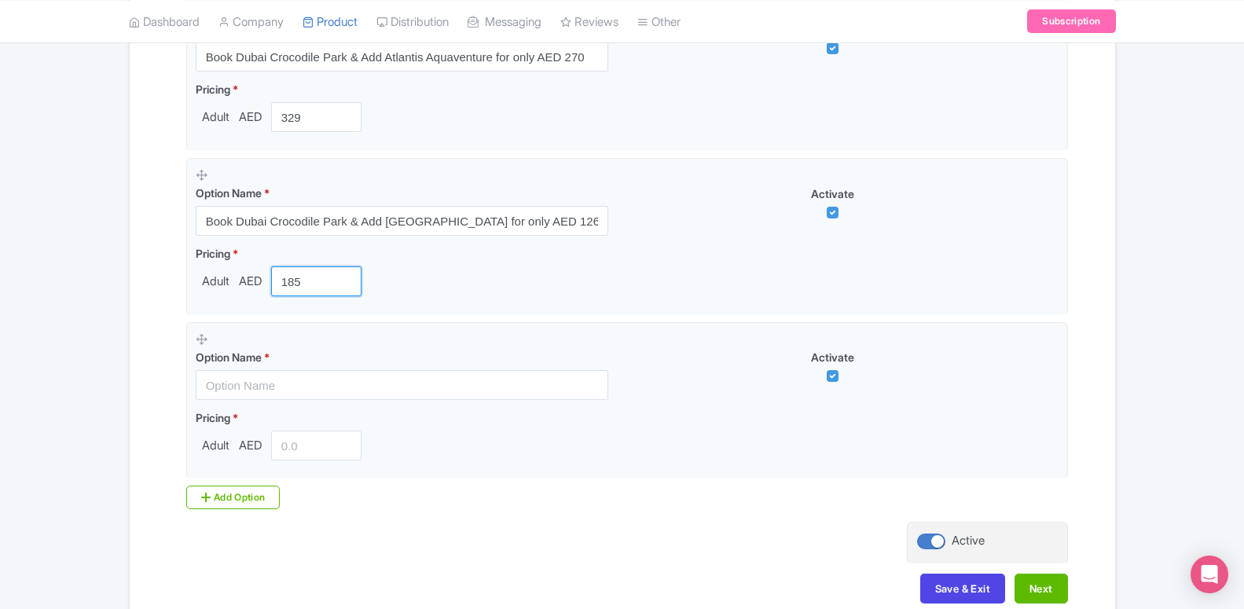
type input "185"
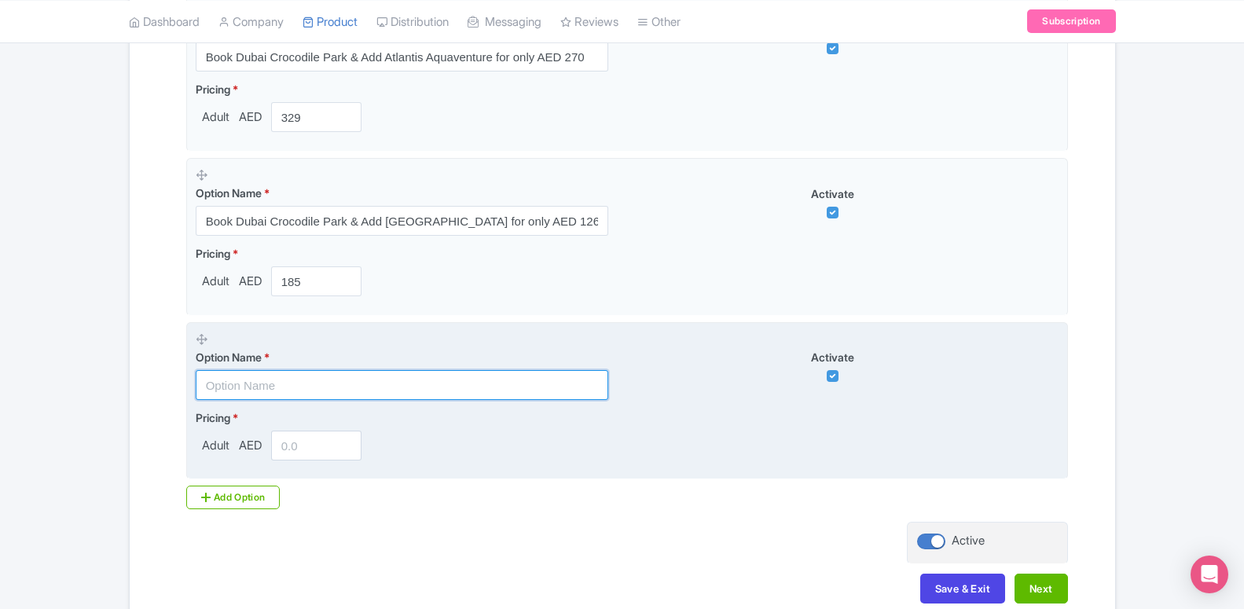
paste input "Book Dubai Crocodile Park & Add Burj Khalifa for only AED 145"
click at [317, 384] on input "Book Dubai Crocodile Park & Add Burj Khalifa for only AED 145" at bounding box center [402, 385] width 413 height 30
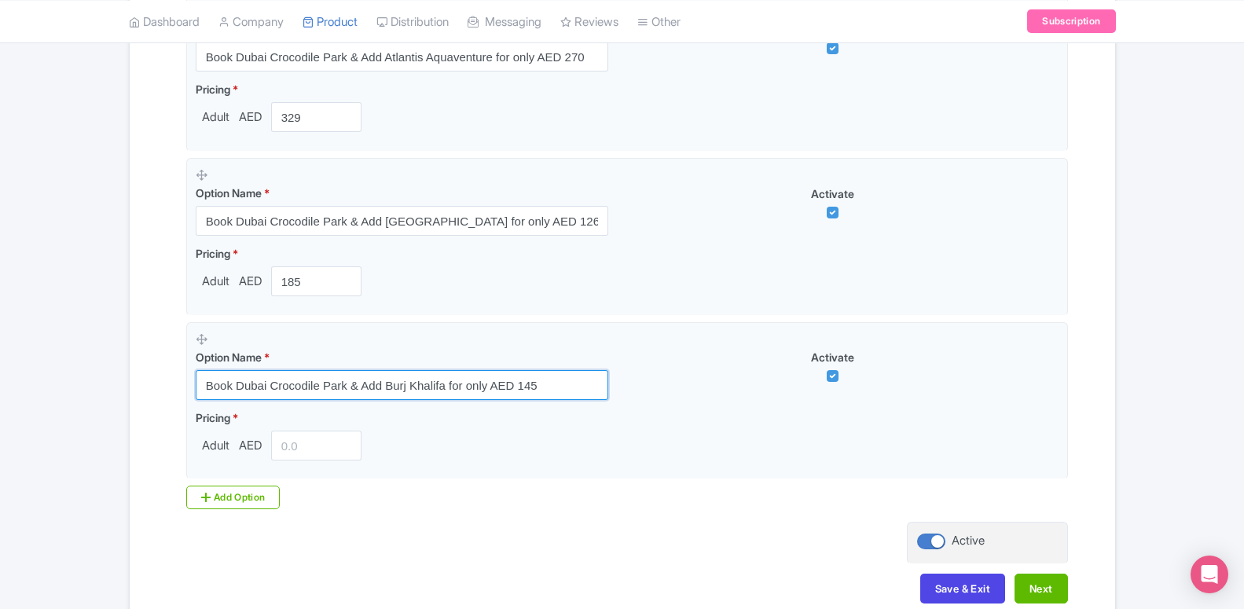
type input "Book Dubai Crocodile Park & Add Burj Khalifa for only AED 145"
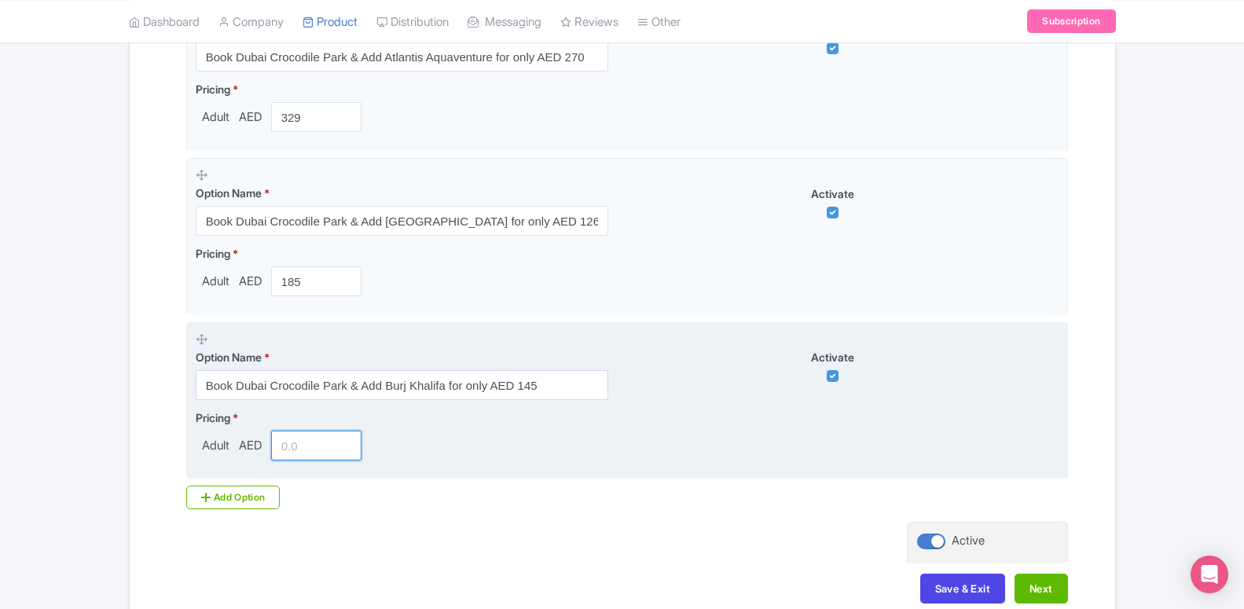
click at [316, 447] on input "number" at bounding box center [316, 446] width 91 height 30
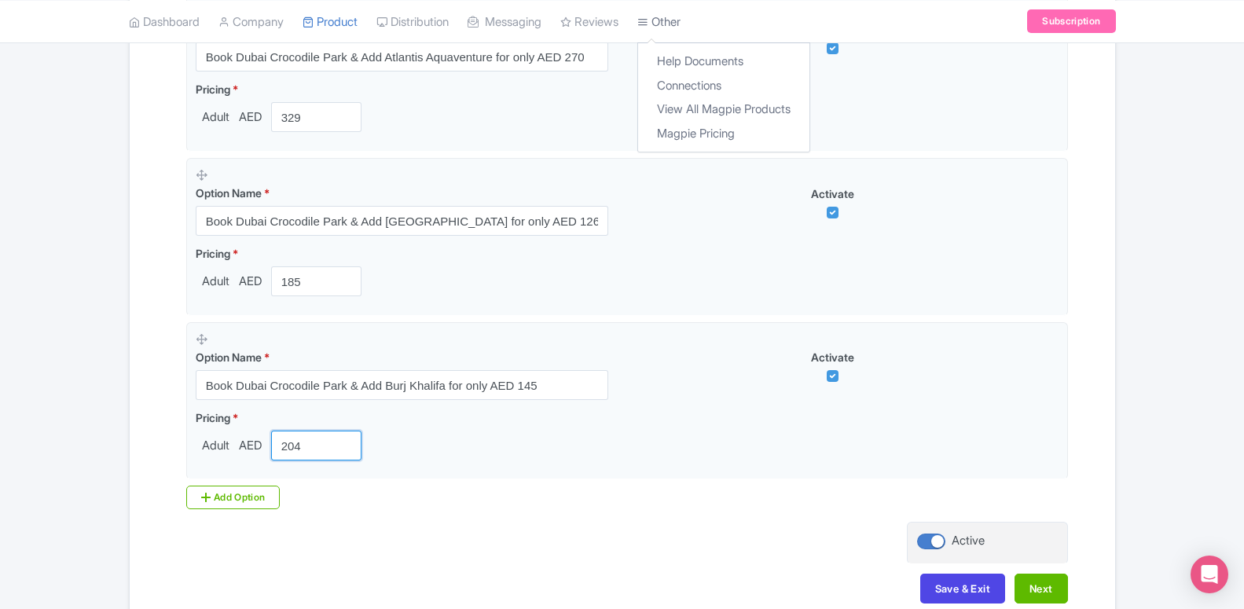
type input "204"
click at [225, 504] on div "Add Option" at bounding box center [233, 498] width 94 height 24
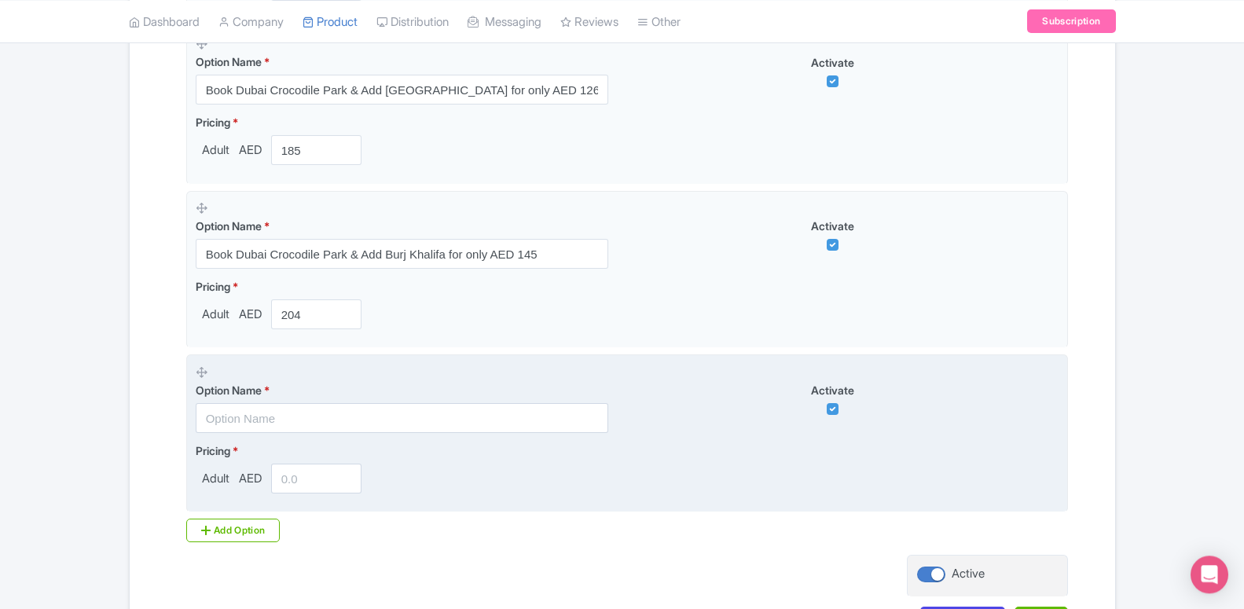
scroll to position [1692, 0]
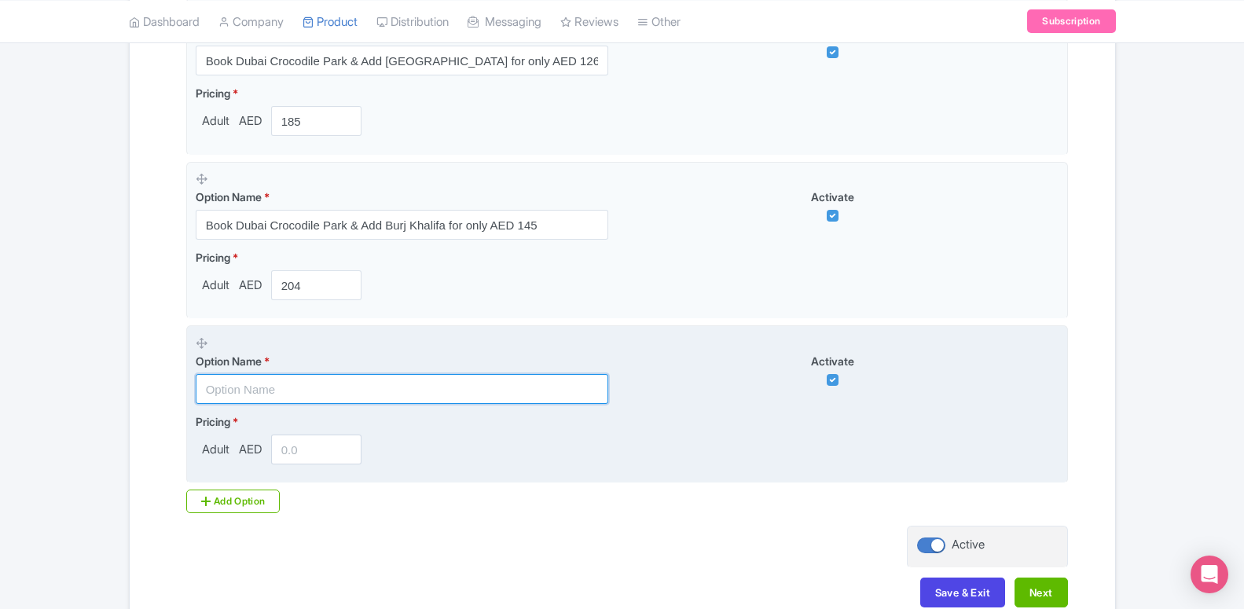
click at [259, 386] on input "text" at bounding box center [402, 389] width 413 height 30
paste input "Book Dubai Crocodile Park & Add Ski Dubai for only AED 190"
type input "Book Dubai Crocodile Park & Add Ski Dubai for only AED 190"
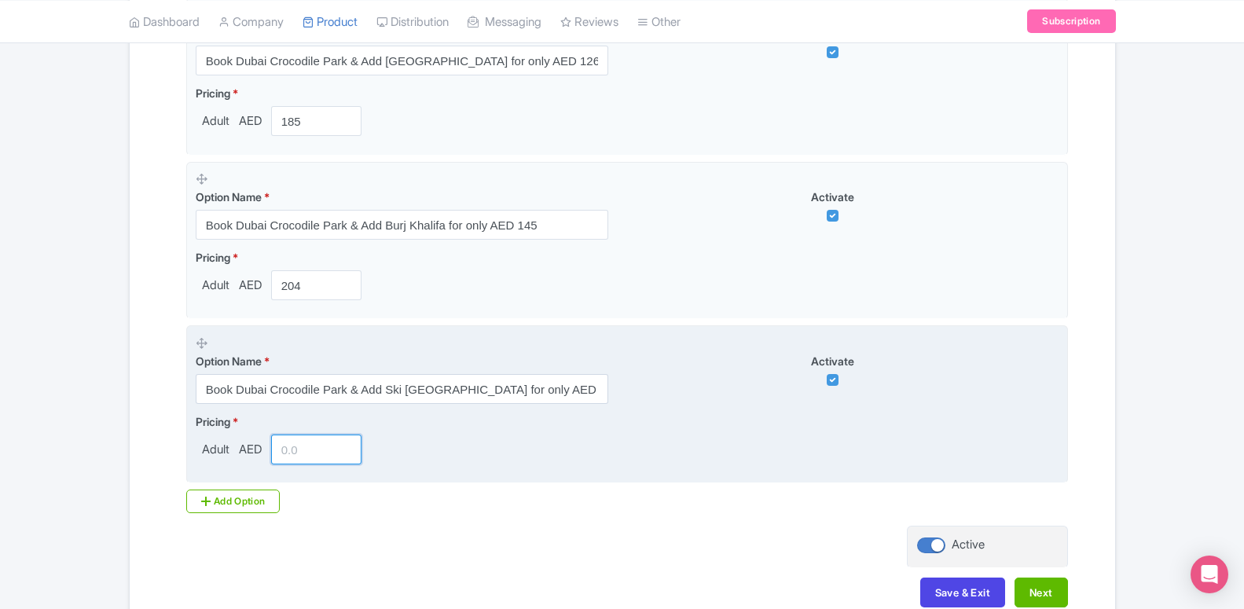
click at [280, 456] on input "number" at bounding box center [316, 450] width 91 height 30
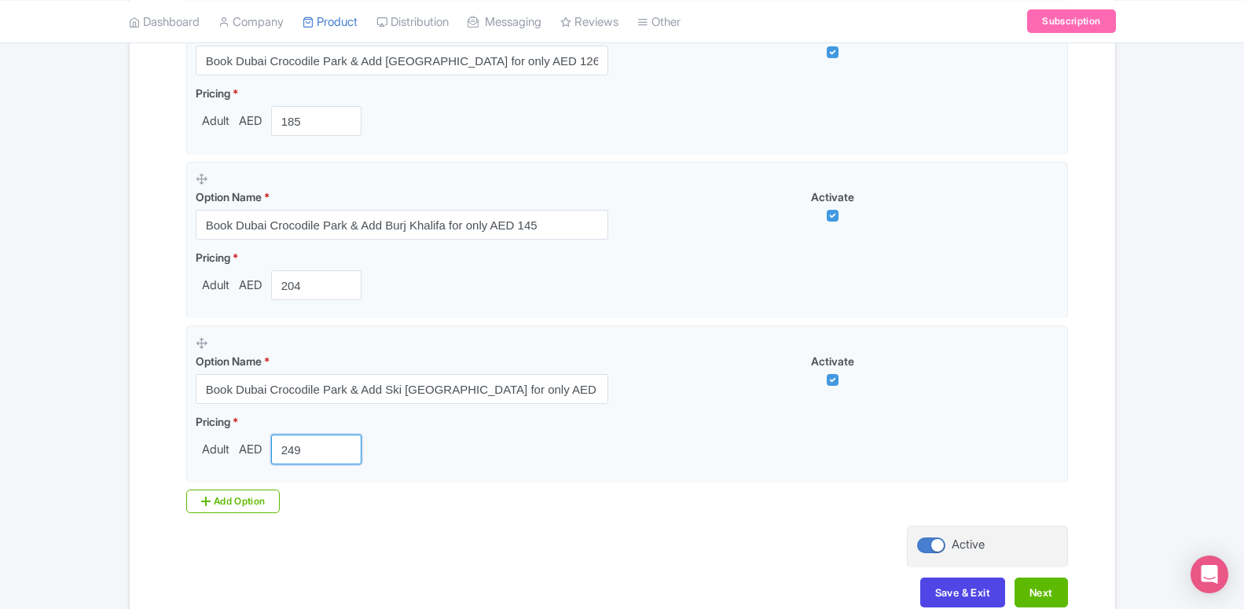
type input "249"
click at [262, 502] on div "Add Option" at bounding box center [233, 502] width 94 height 24
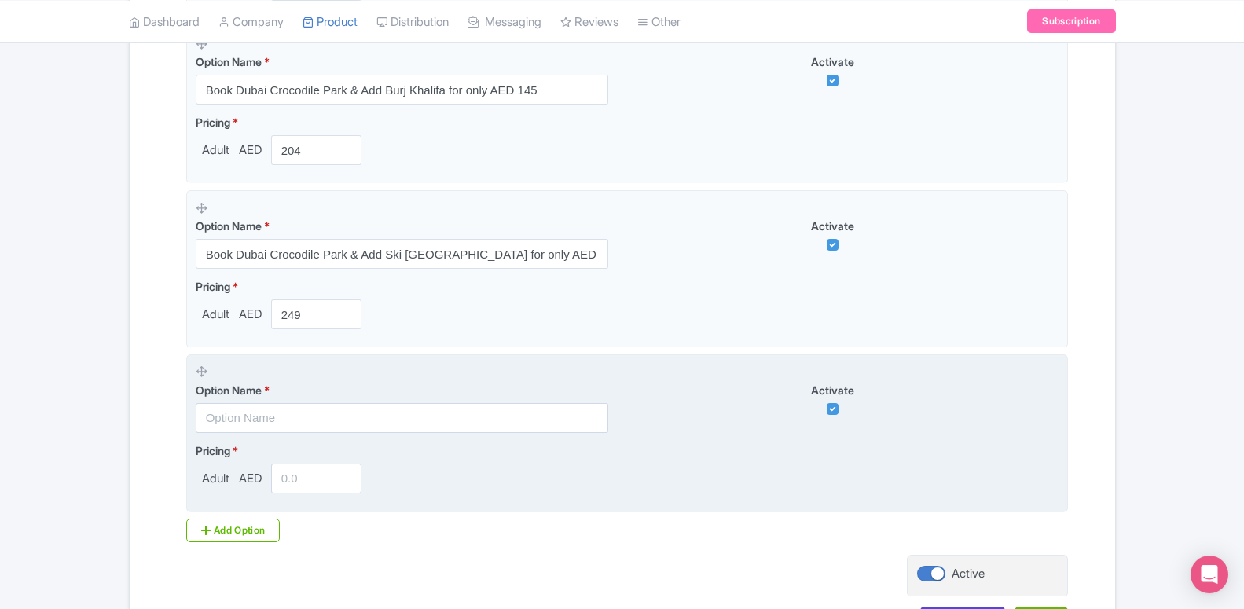
scroll to position [1852, 0]
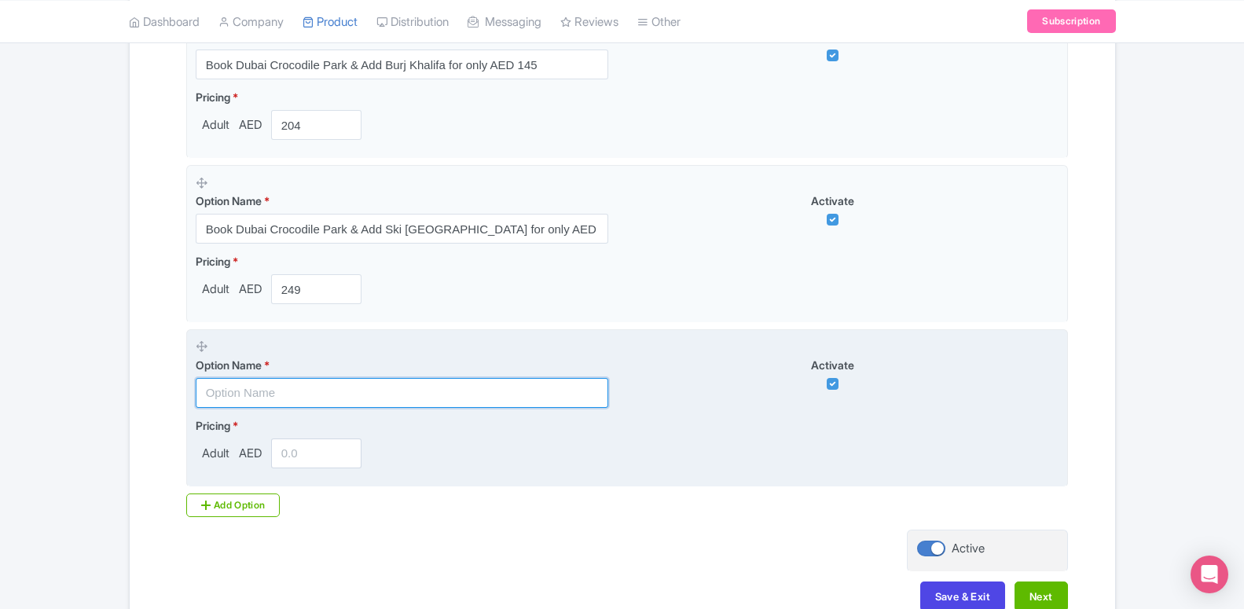
click at [304, 402] on input "text" at bounding box center [402, 393] width 413 height 30
paste input "Book Dubai Crocodile Park & Add House Of Hype for only AED 100"
type input "Book Dubai Crocodile Park & Add House Of Hype for only AED 100"
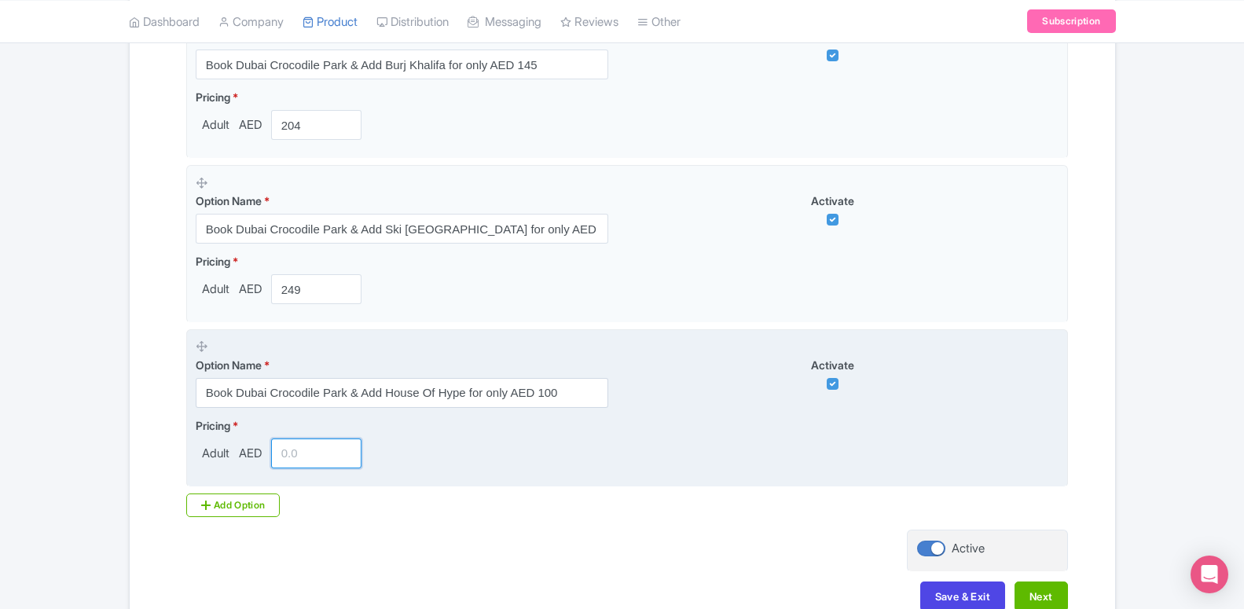
click at [296, 460] on input "number" at bounding box center [316, 454] width 91 height 30
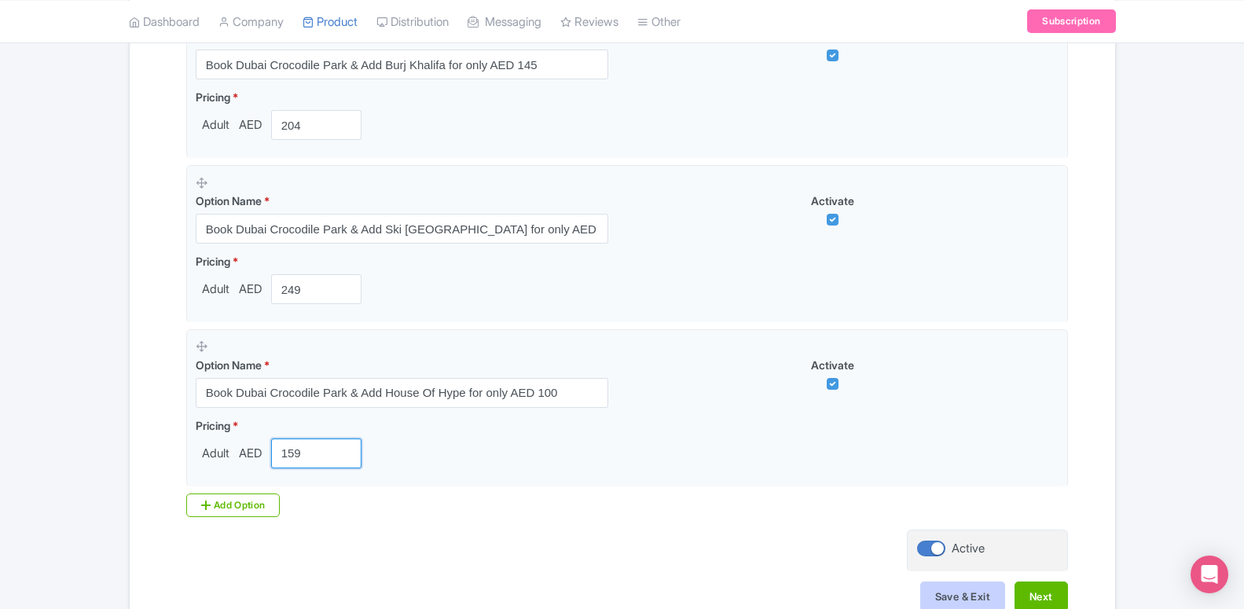
type input "159"
click at [976, 593] on button "Save & Exit" at bounding box center [963, 597] width 85 height 30
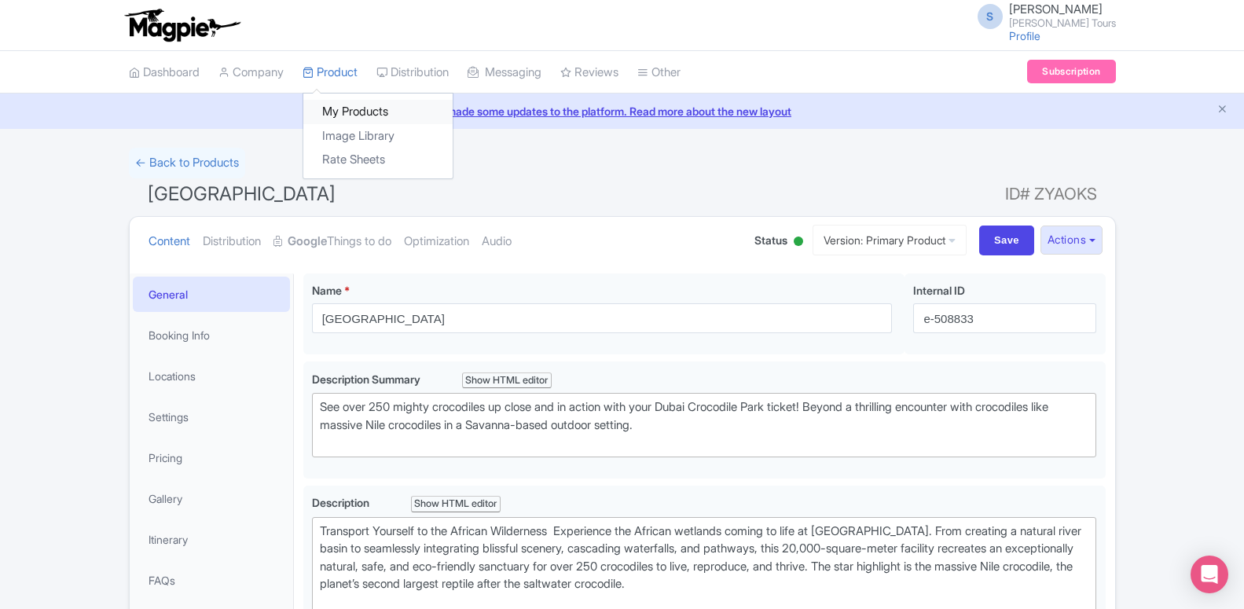
click at [344, 108] on link "My Products" at bounding box center [377, 112] width 149 height 24
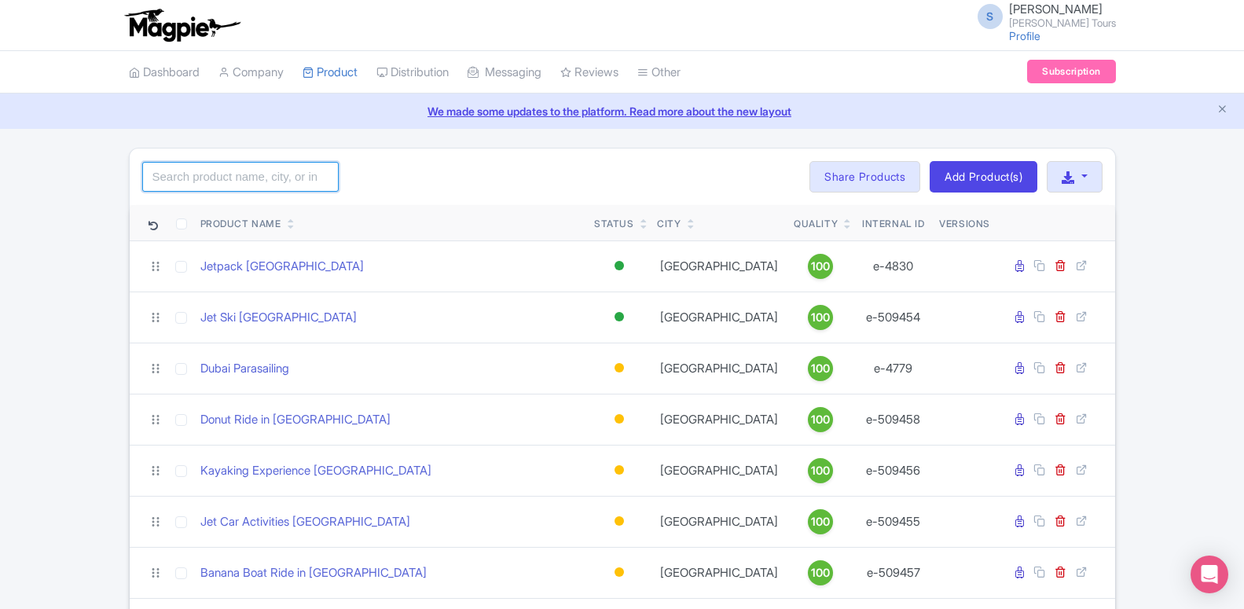
click at [248, 175] on input "search" at bounding box center [240, 177] width 197 height 30
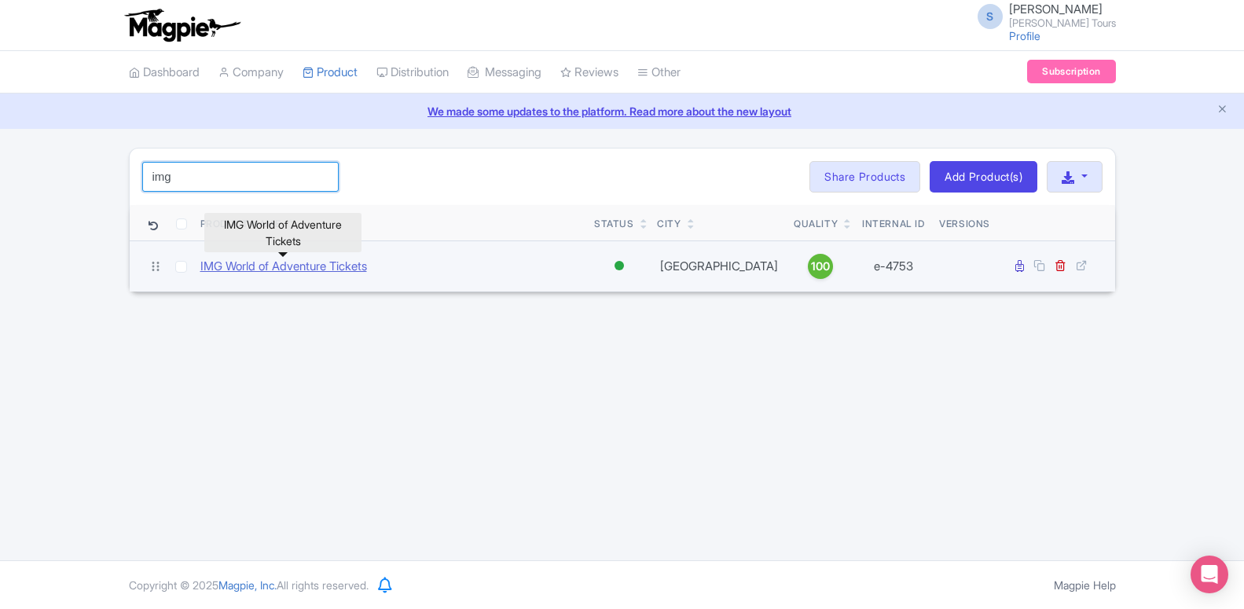
type input "img"
click at [282, 266] on link "IMG World of Adventure Tickets" at bounding box center [283, 267] width 167 height 18
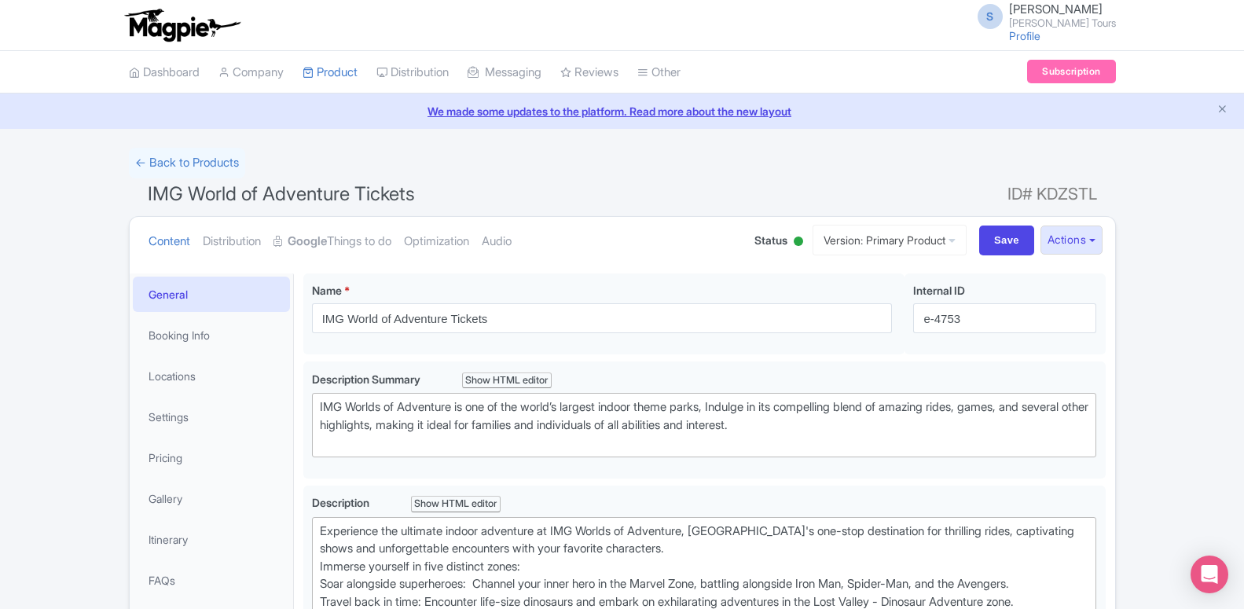
type trix-editor "<div>Experience the ultimate indoor adventure at IMG Worlds of Adventure, Dubai…"
click at [353, 248] on link "Google Things to do" at bounding box center [333, 242] width 118 height 50
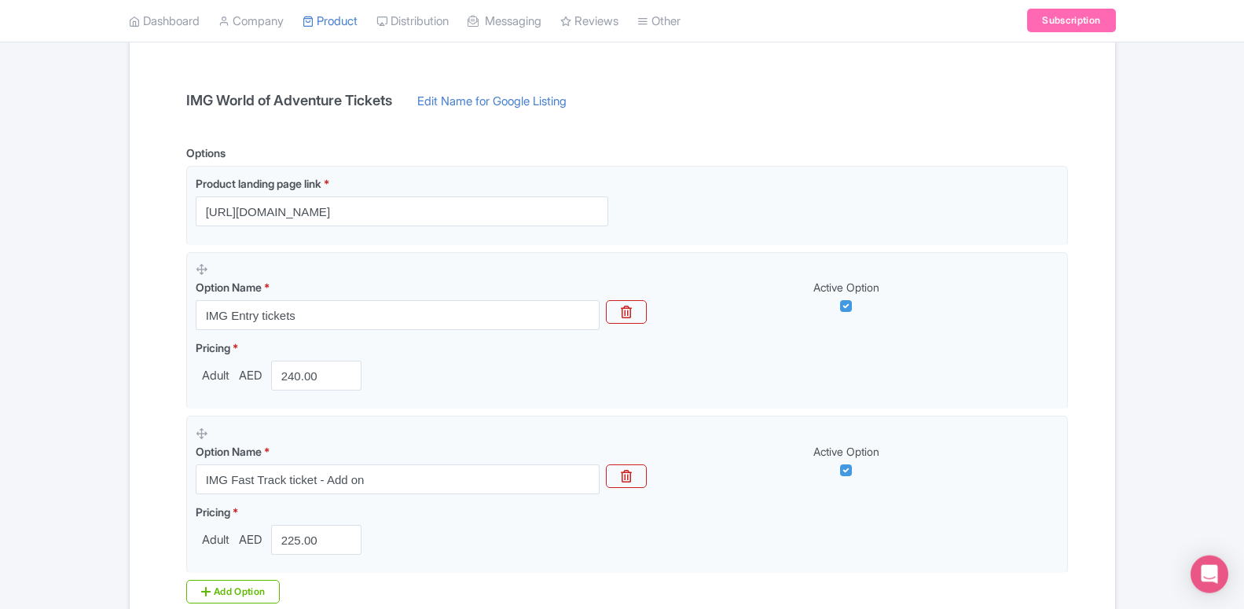
scroll to position [321, 0]
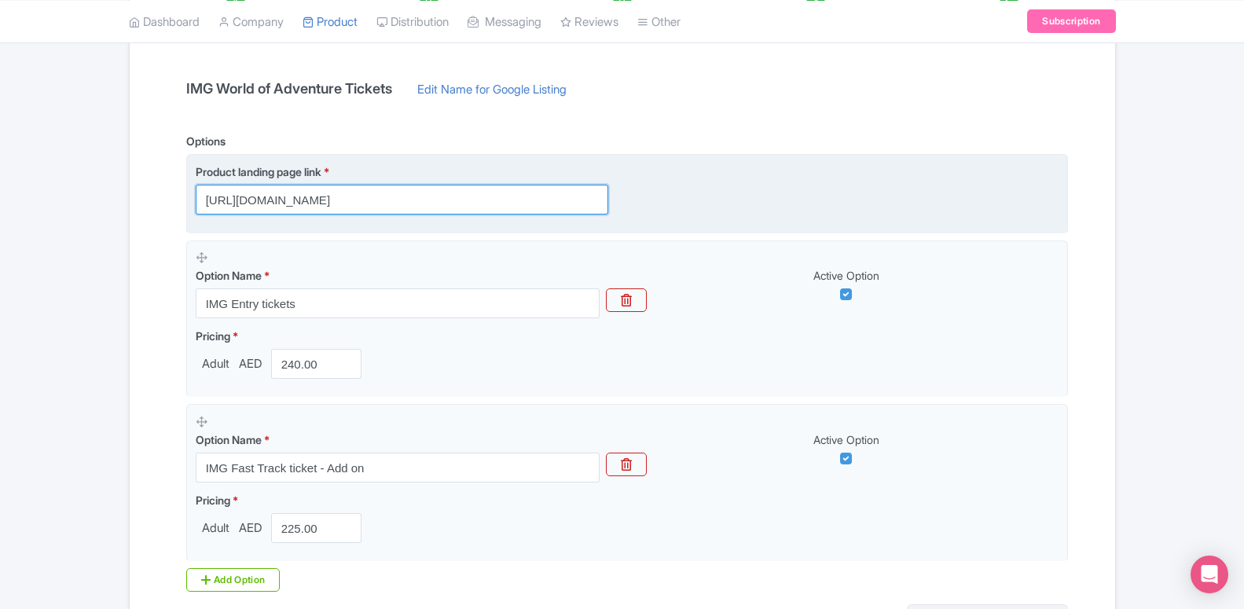
click at [284, 197] on input "https://dubai.raynatours.com/img-worlds-combo-deals" at bounding box center [402, 200] width 413 height 30
paste input "-combo-offer"
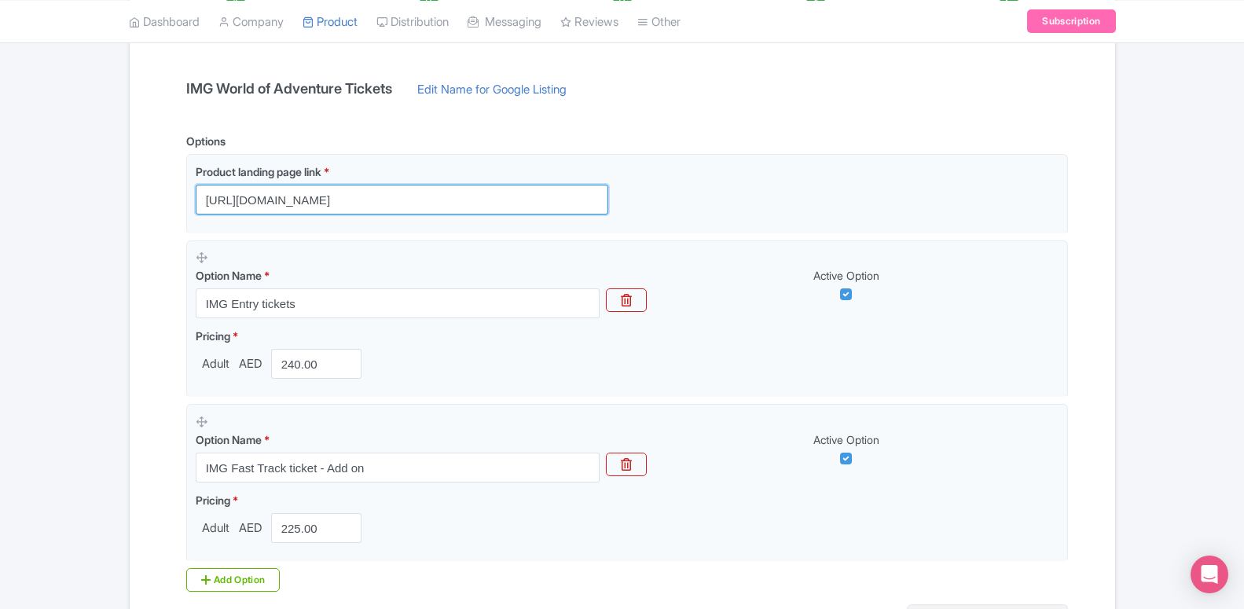
type input "https://dubai.raynatours.com/img-world-combo-offers"
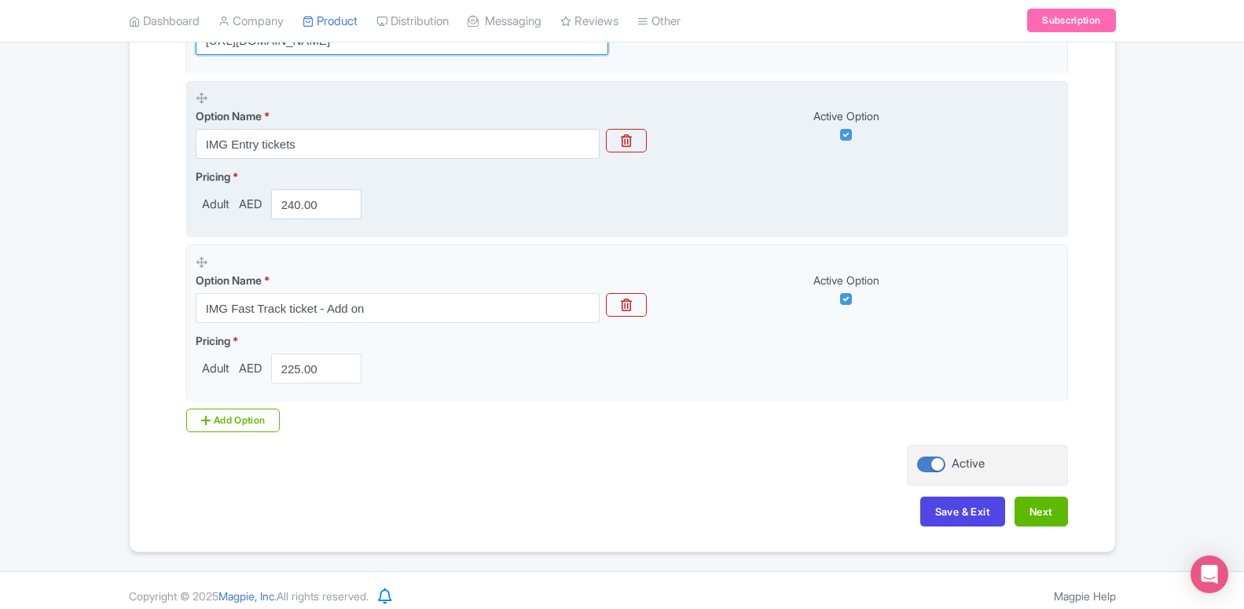
scroll to position [481, 0]
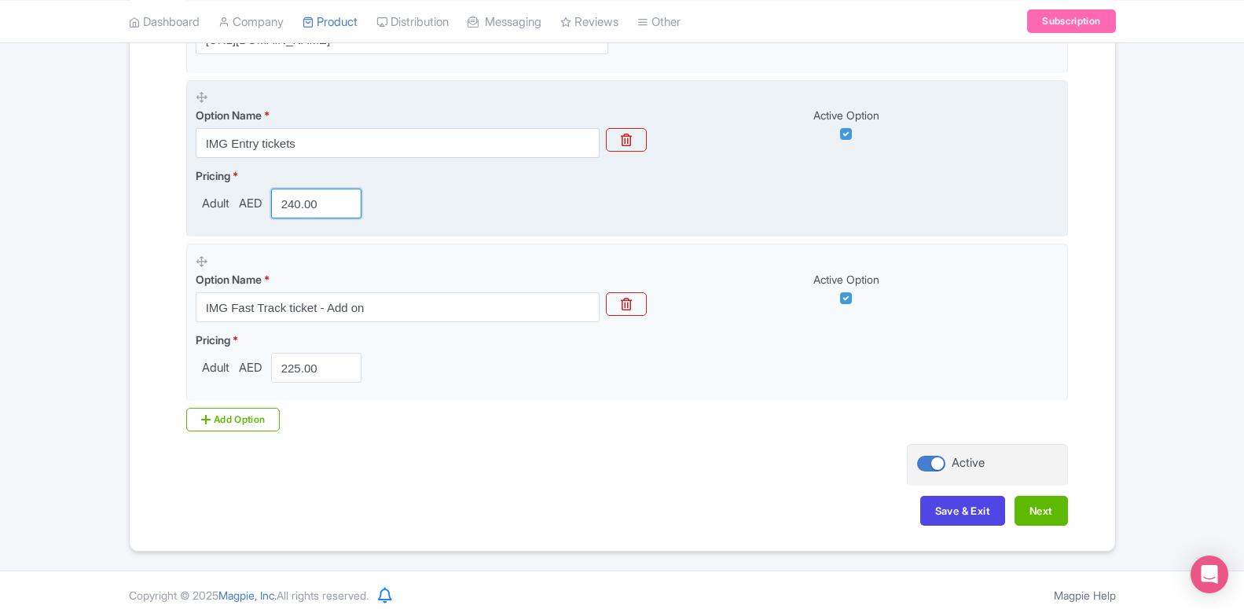
click at [299, 207] on input "240.00" at bounding box center [316, 204] width 91 height 30
click at [298, 206] on input "240.00" at bounding box center [316, 204] width 91 height 30
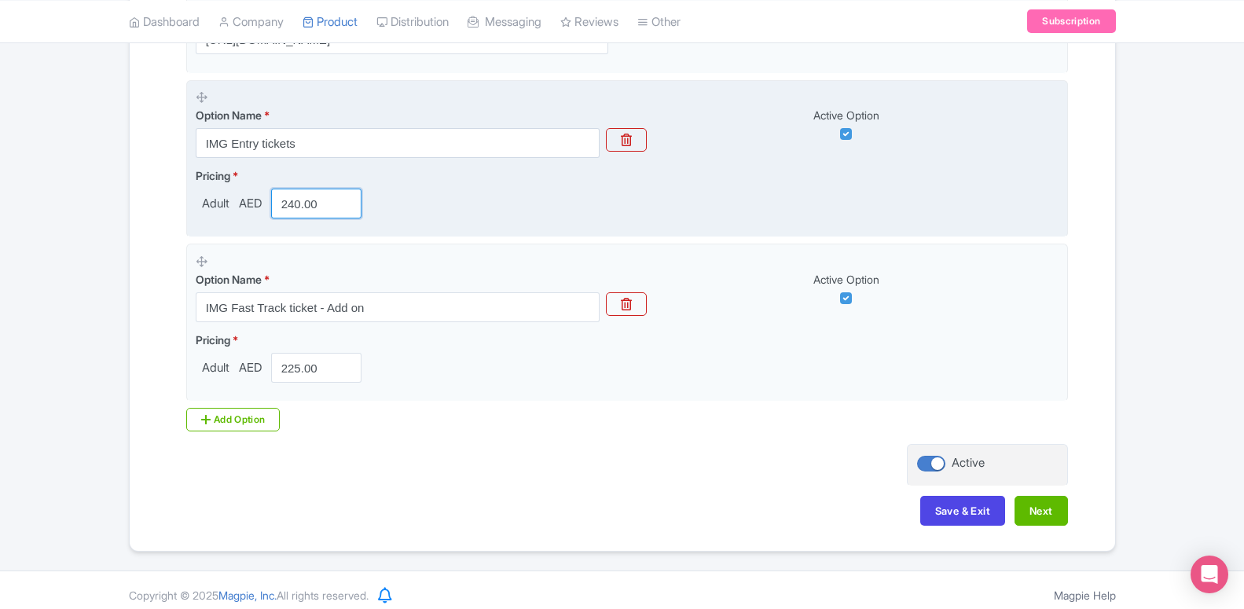
click at [298, 206] on input "240.00" at bounding box center [316, 204] width 91 height 30
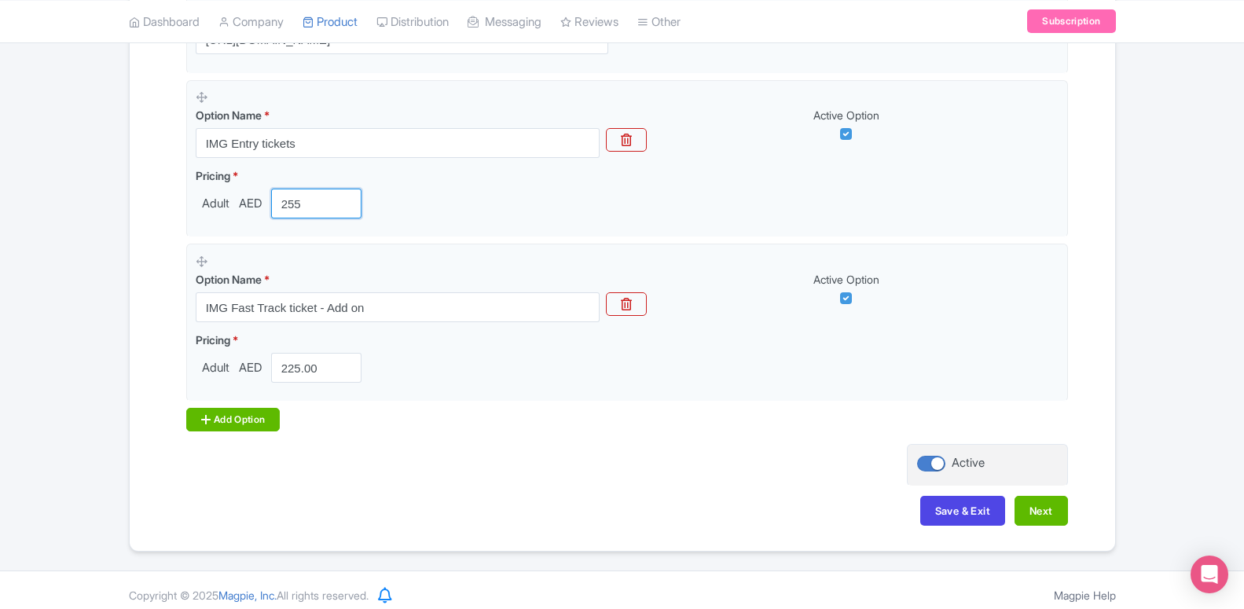
type input "255"
click at [248, 410] on div "Add Option" at bounding box center [233, 420] width 94 height 24
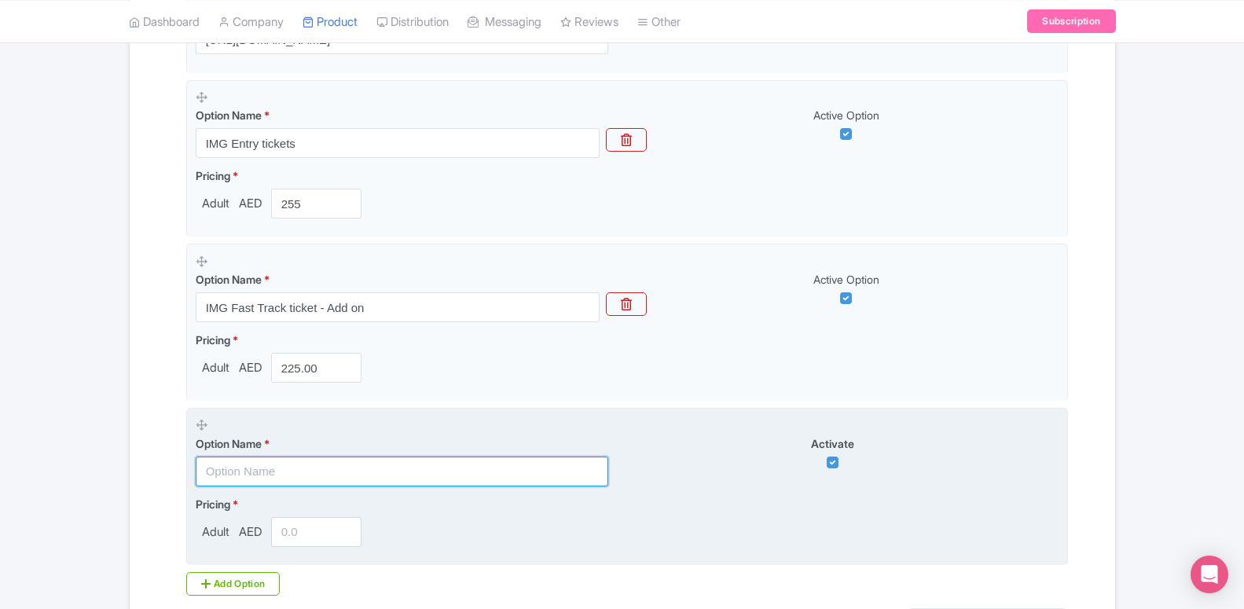
click at [300, 461] on input "text" at bounding box center [402, 472] width 413 height 30
paste input "IMG Worlds with Dubai Standard Trio Package"
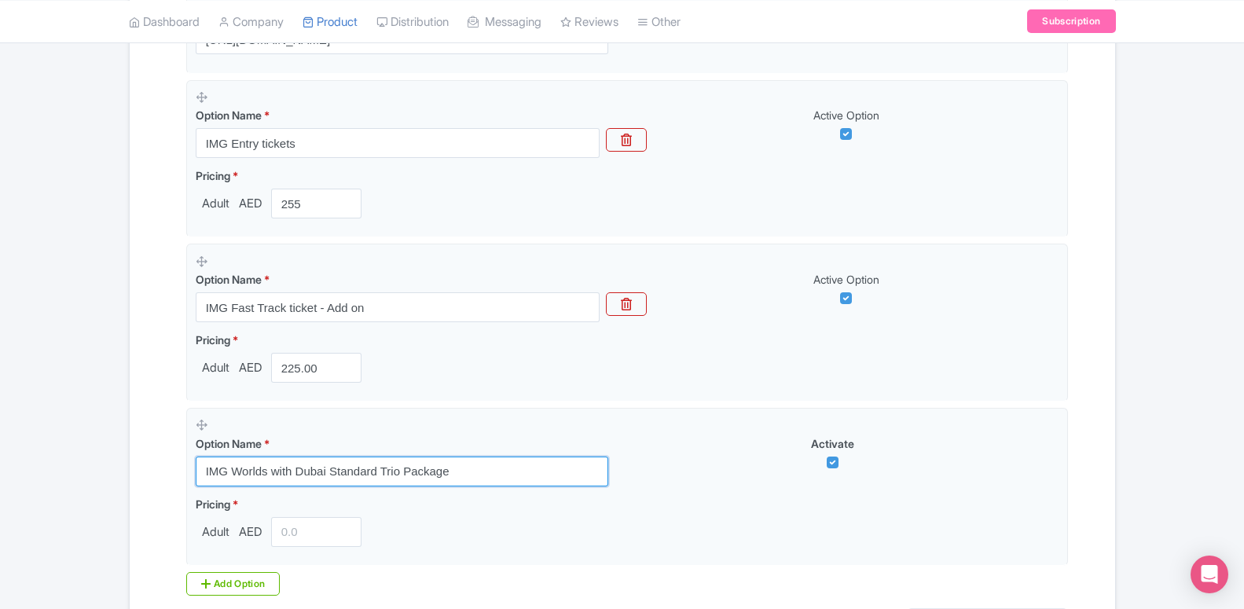
type input "IMG Worlds with Dubai Standard Trio Package"
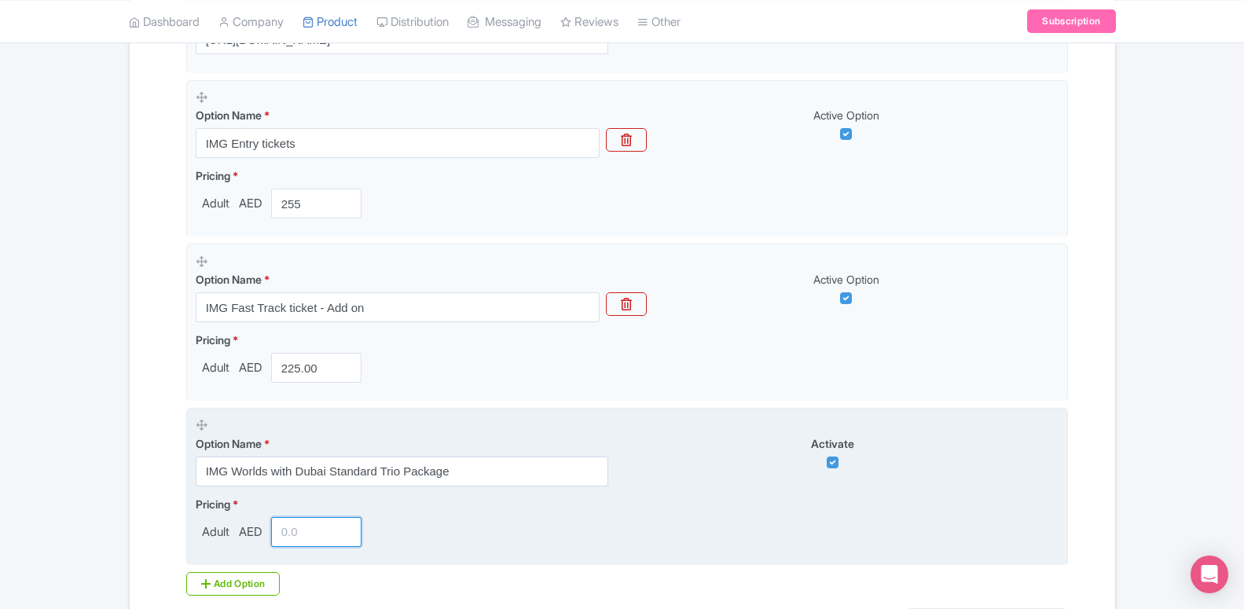
click at [306, 528] on input "number" at bounding box center [316, 532] width 91 height 30
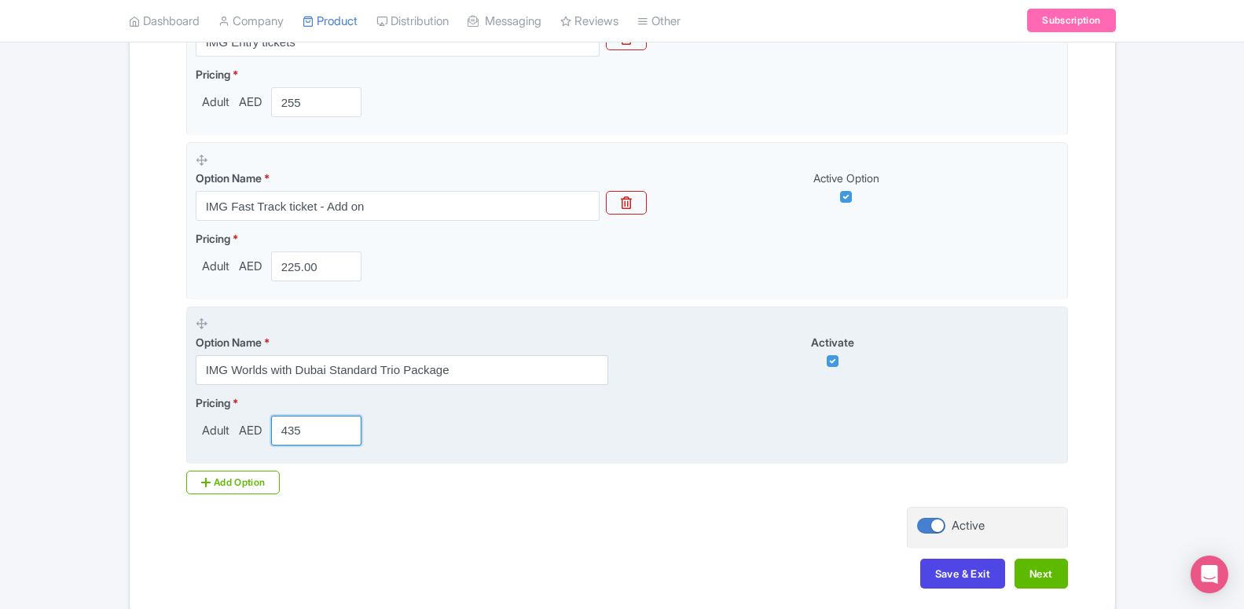
type input "434"
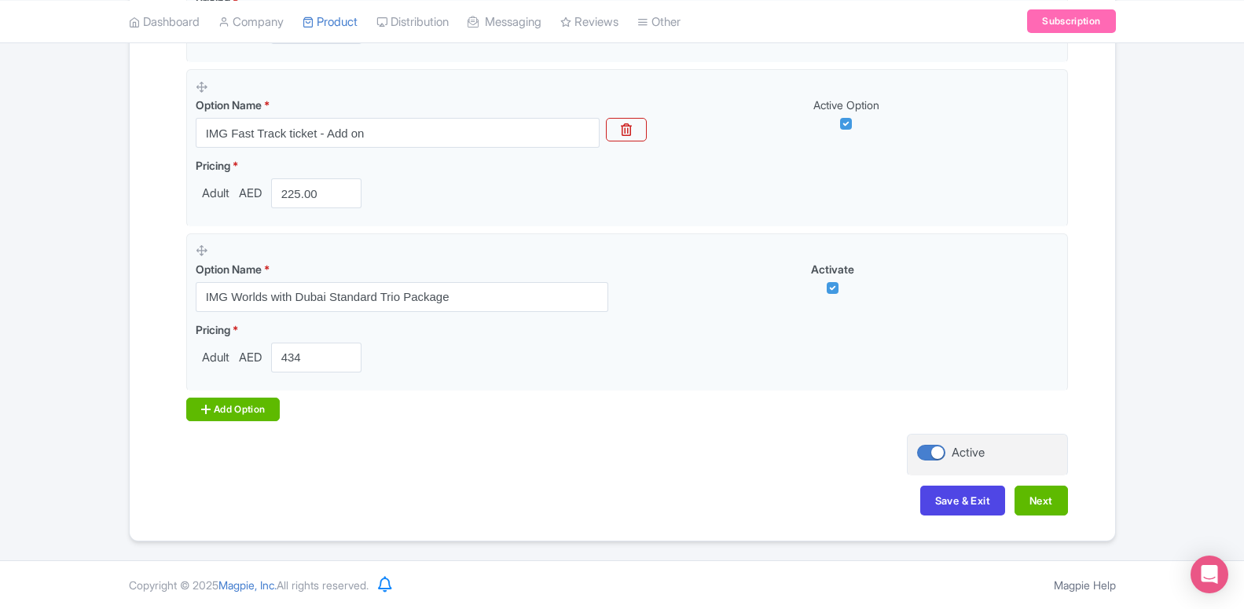
click at [230, 408] on div "Add Option" at bounding box center [233, 410] width 94 height 24
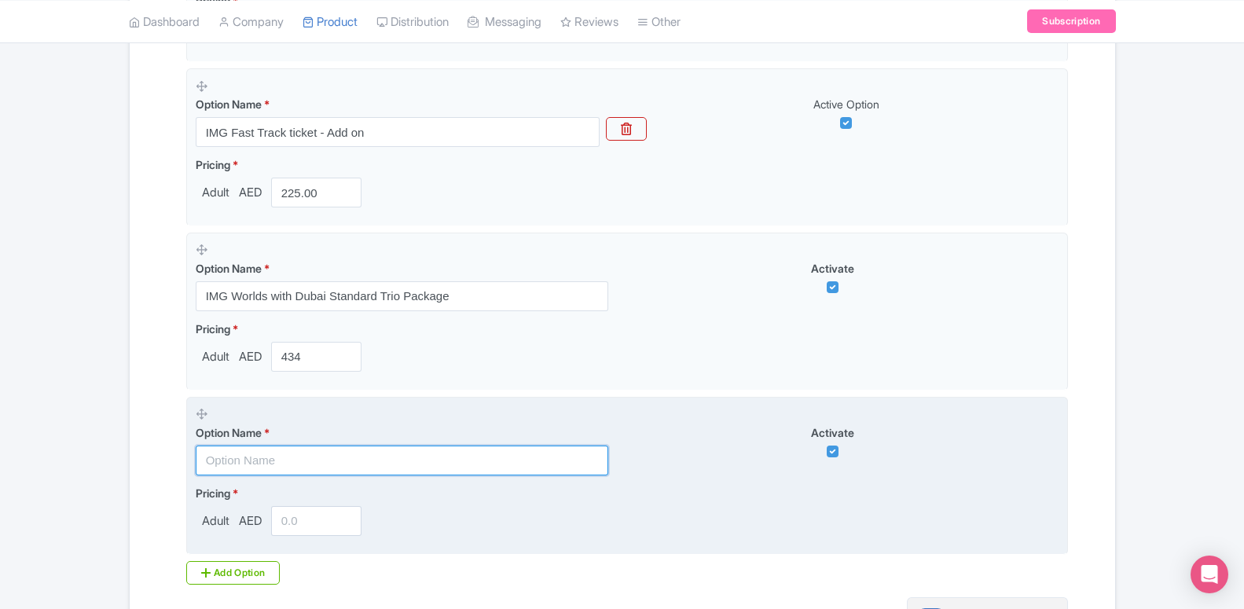
click at [283, 460] on input "text" at bounding box center [402, 461] width 413 height 30
paste input "IMG Worlds with Dubai Standard Trio Package"
type input "IMG Worlds with Dubai Standard Trio Package"
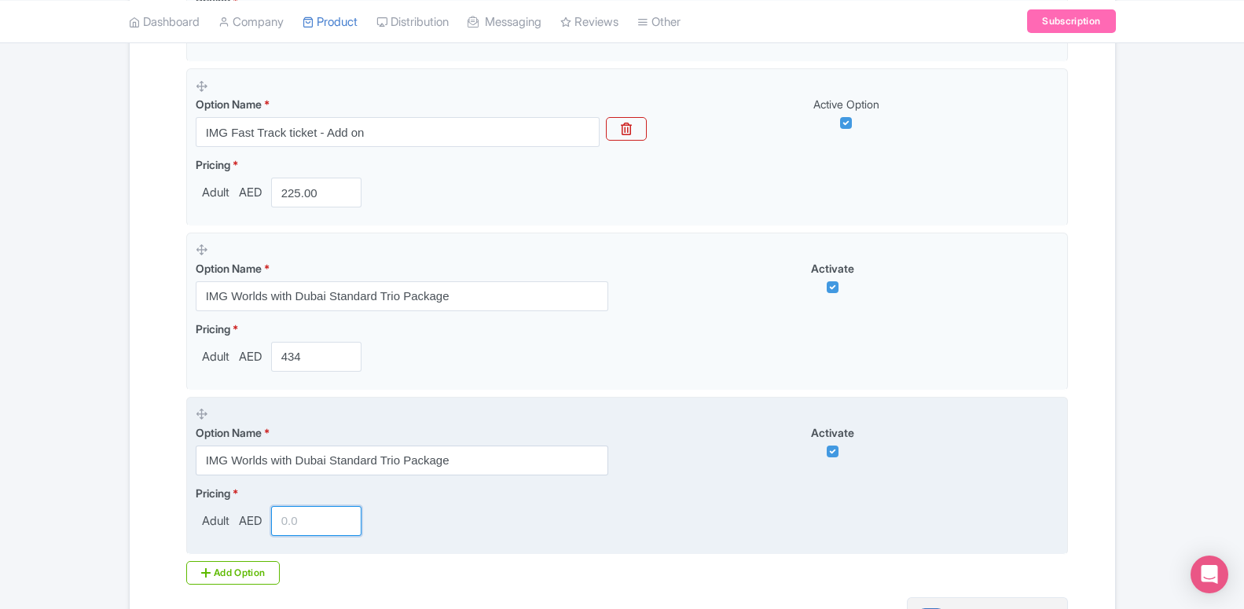
click at [290, 527] on input "number" at bounding box center [316, 521] width 91 height 30
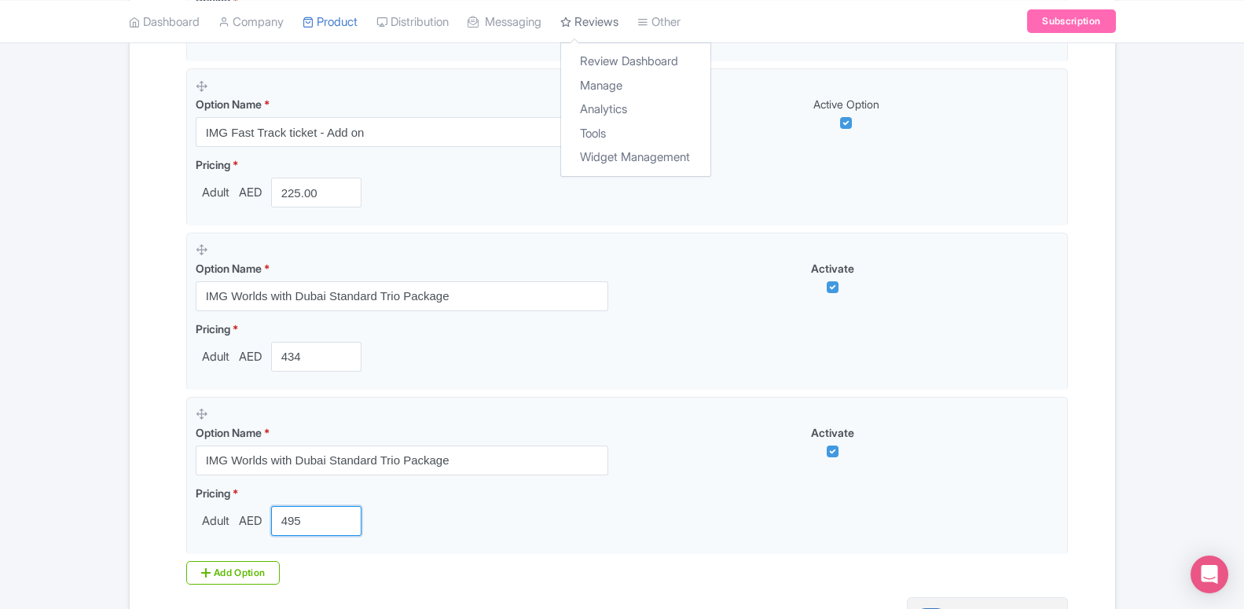
type input "495"
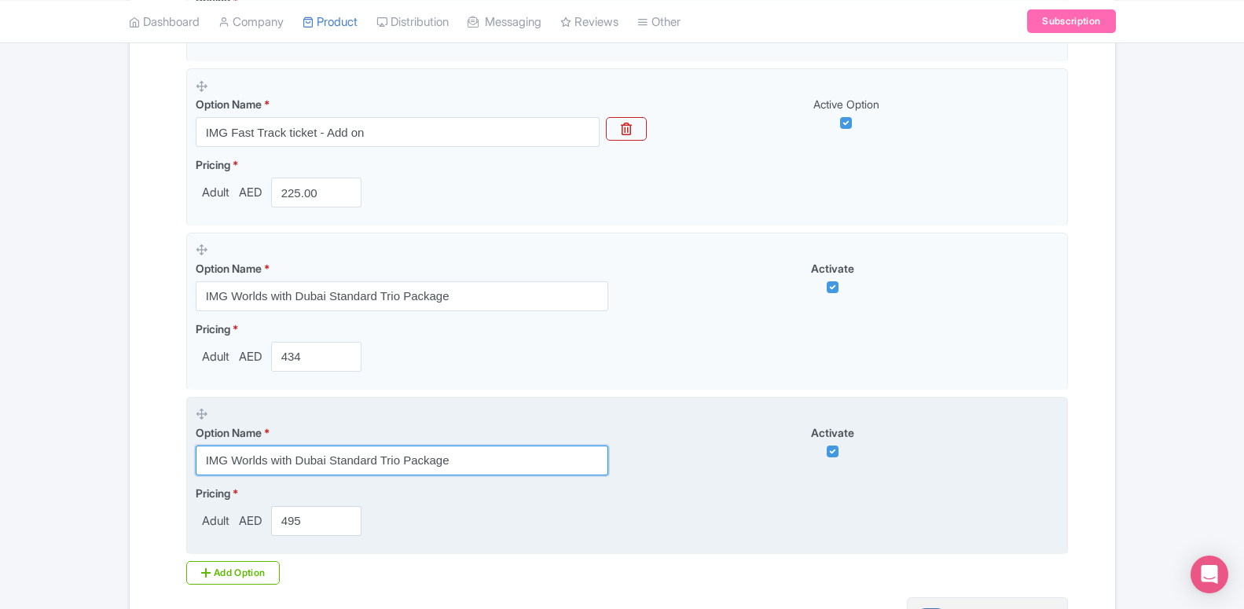
click at [325, 465] on input "IMG Worlds with Dubai Standard Trio Package" at bounding box center [402, 461] width 413 height 30
paste input "Premium"
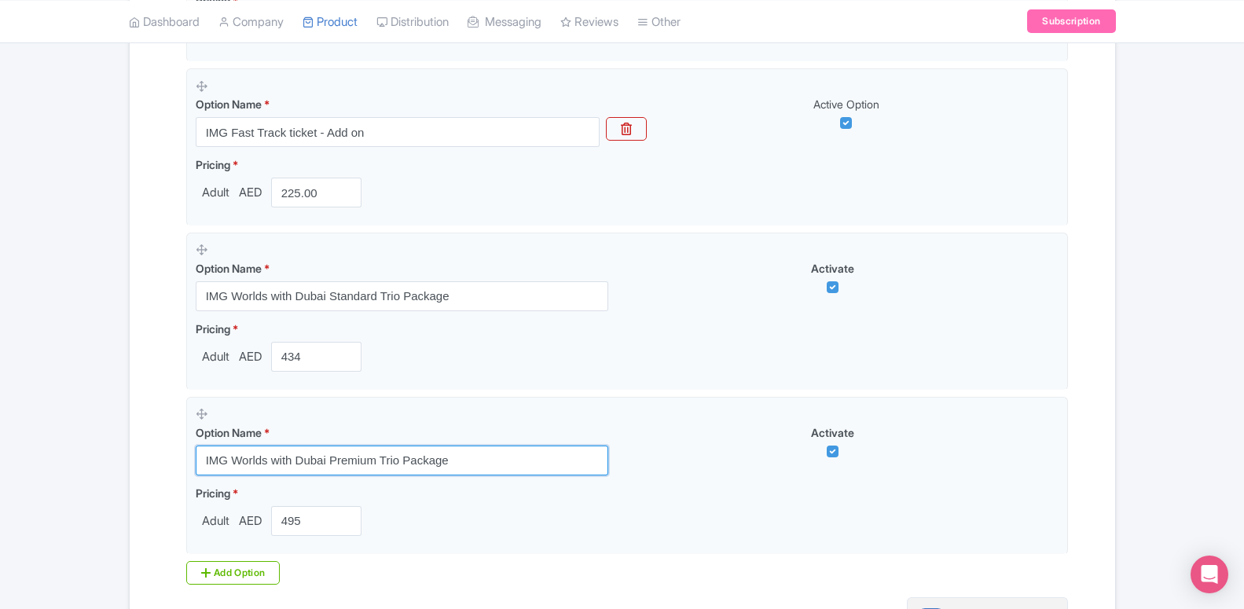
type input "IMG Worlds with Dubai Premium Trio Package"
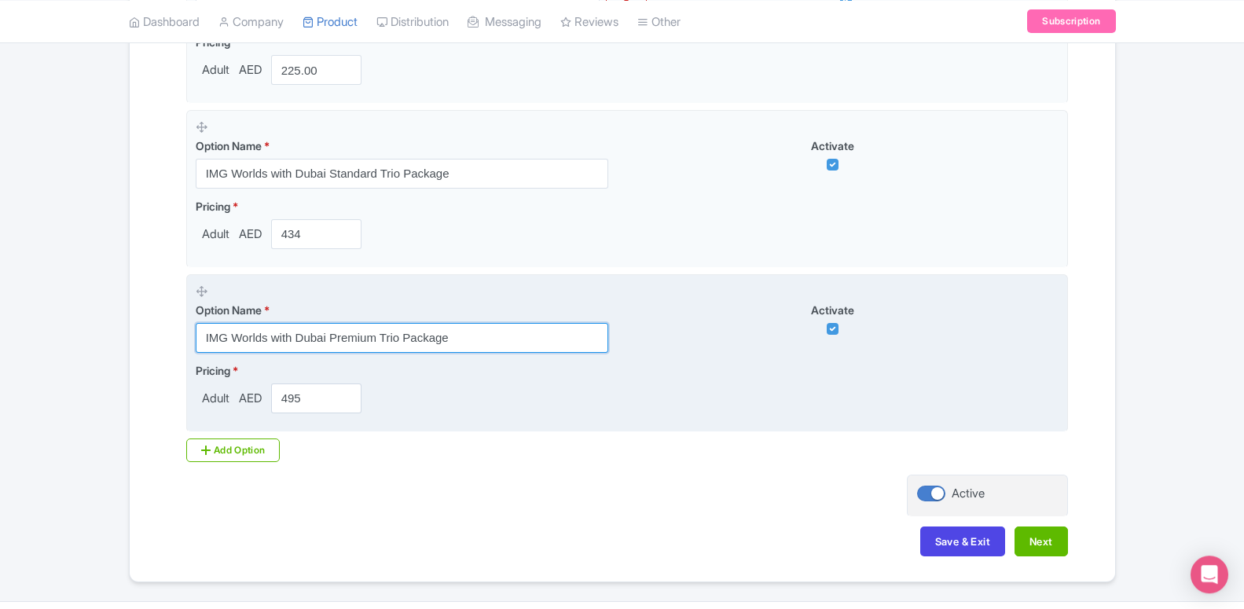
scroll to position [820, 0]
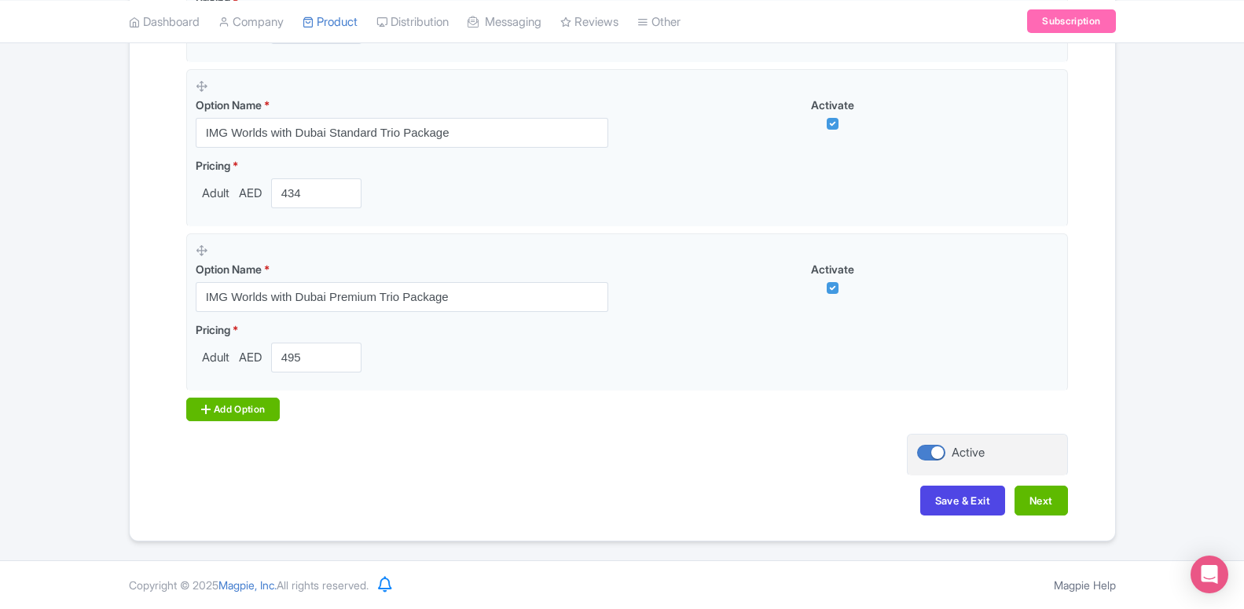
click at [244, 415] on div "Add Option" at bounding box center [233, 410] width 94 height 24
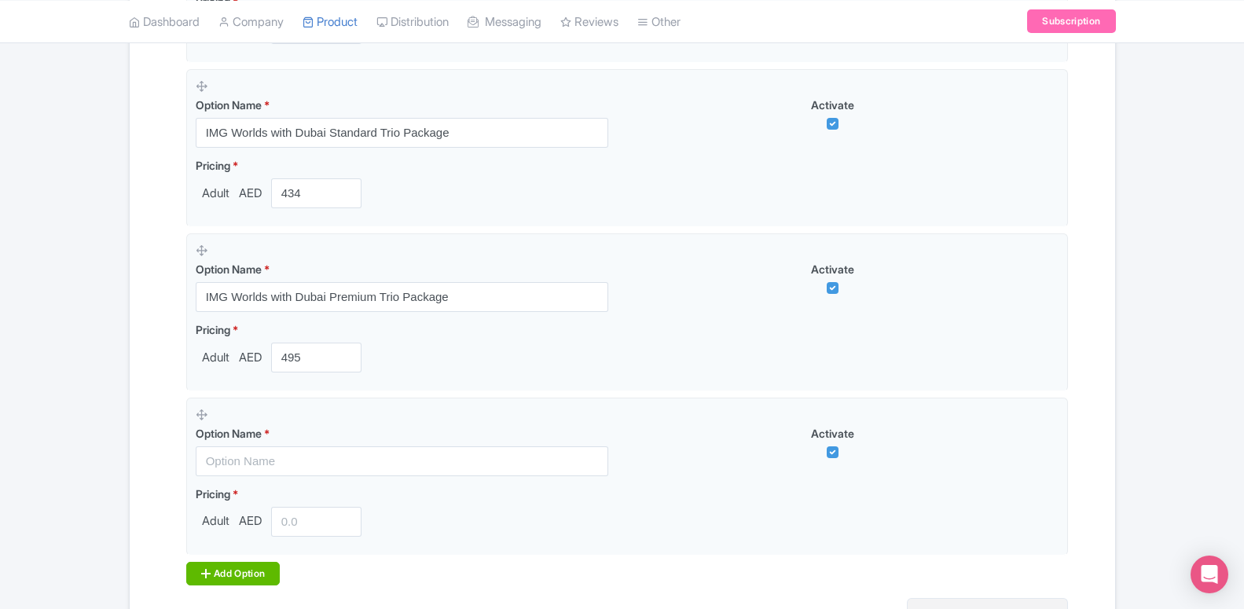
scroll to position [984, 0]
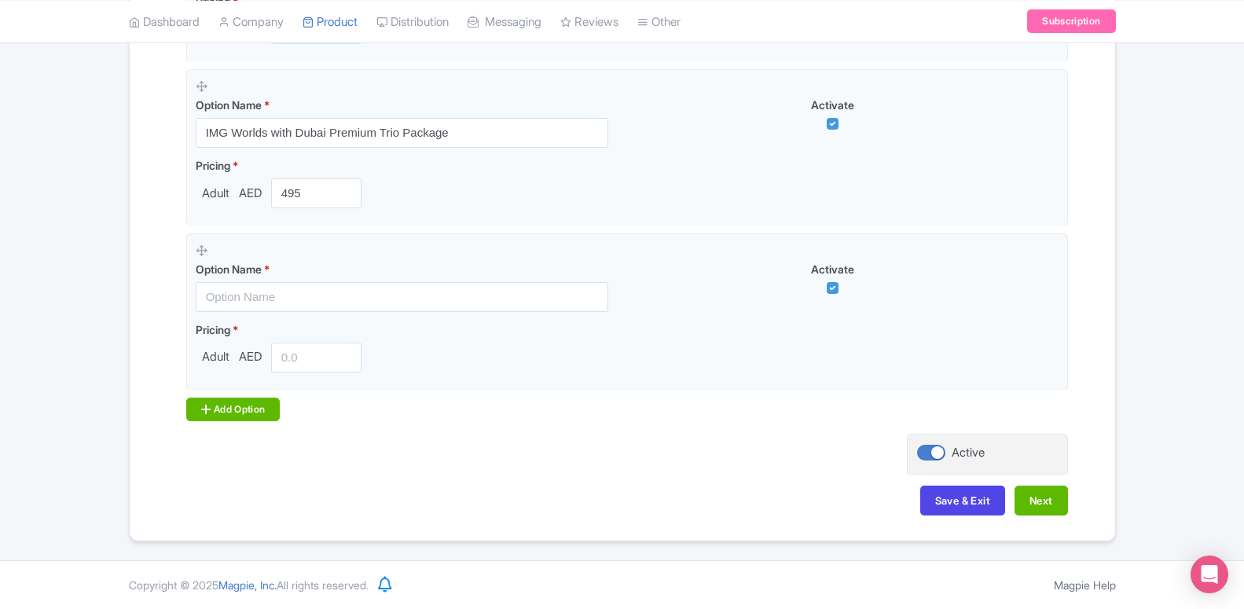
click at [244, 415] on div "Add Option" at bounding box center [233, 410] width 94 height 24
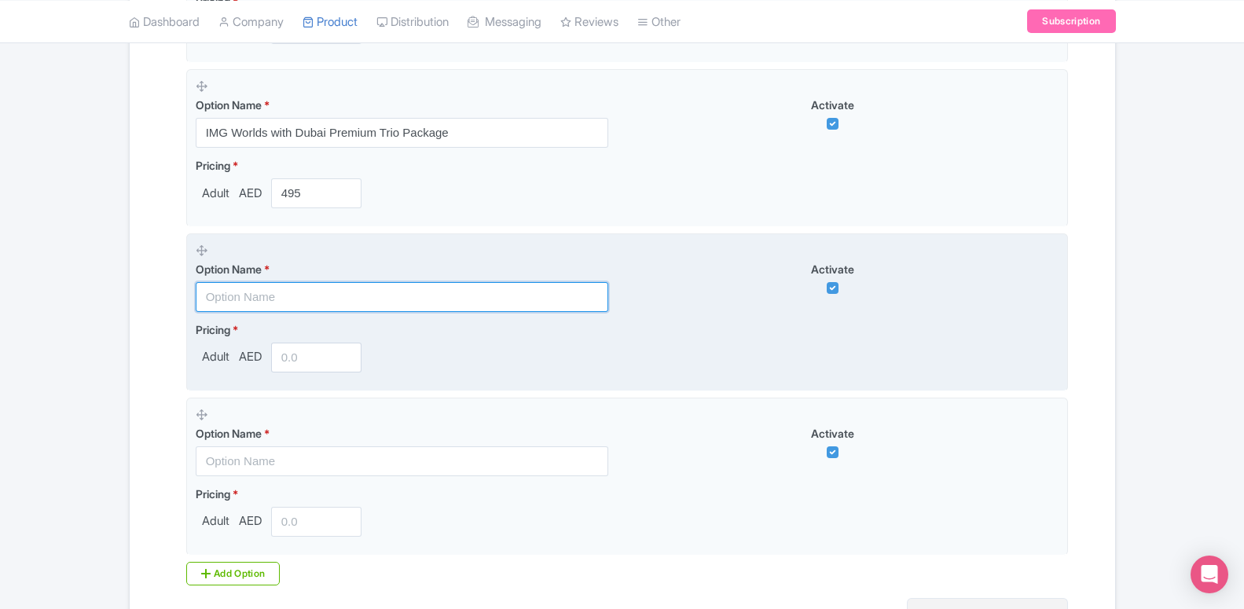
click at [250, 300] on input "text" at bounding box center [402, 297] width 413 height 30
paste input "Book IMG Worlds & Add Crocodile Park for only AED 44"
type input "Book IMG Worlds & Add Crocodile Park for only AED 44"
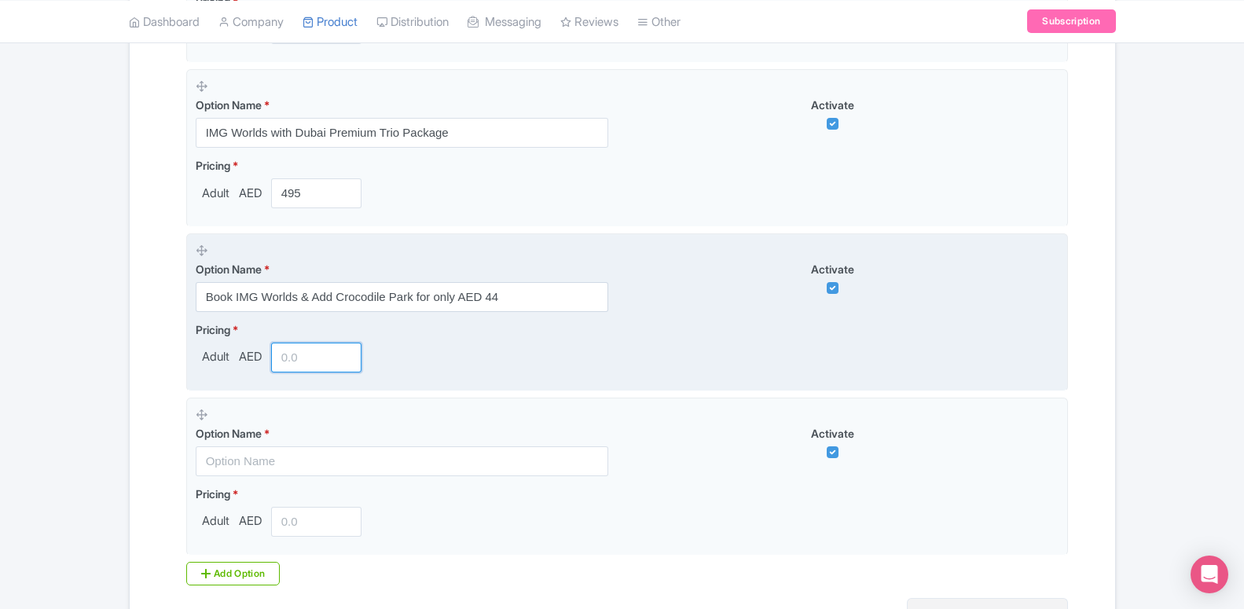
click at [303, 357] on input "number" at bounding box center [316, 358] width 91 height 30
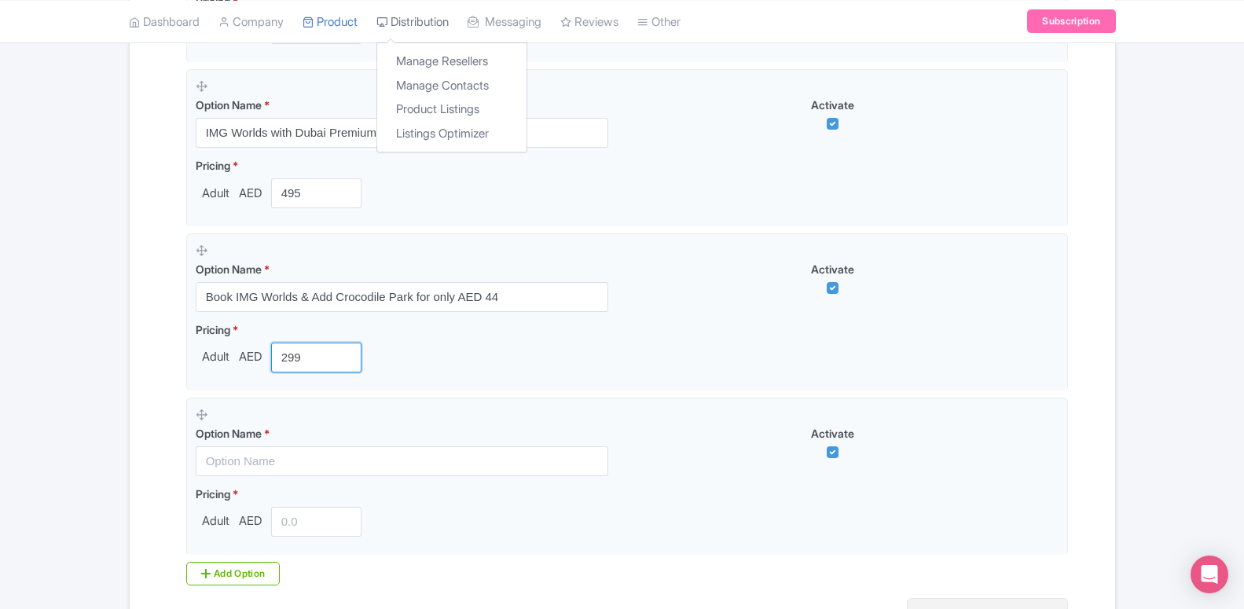
type input "299"
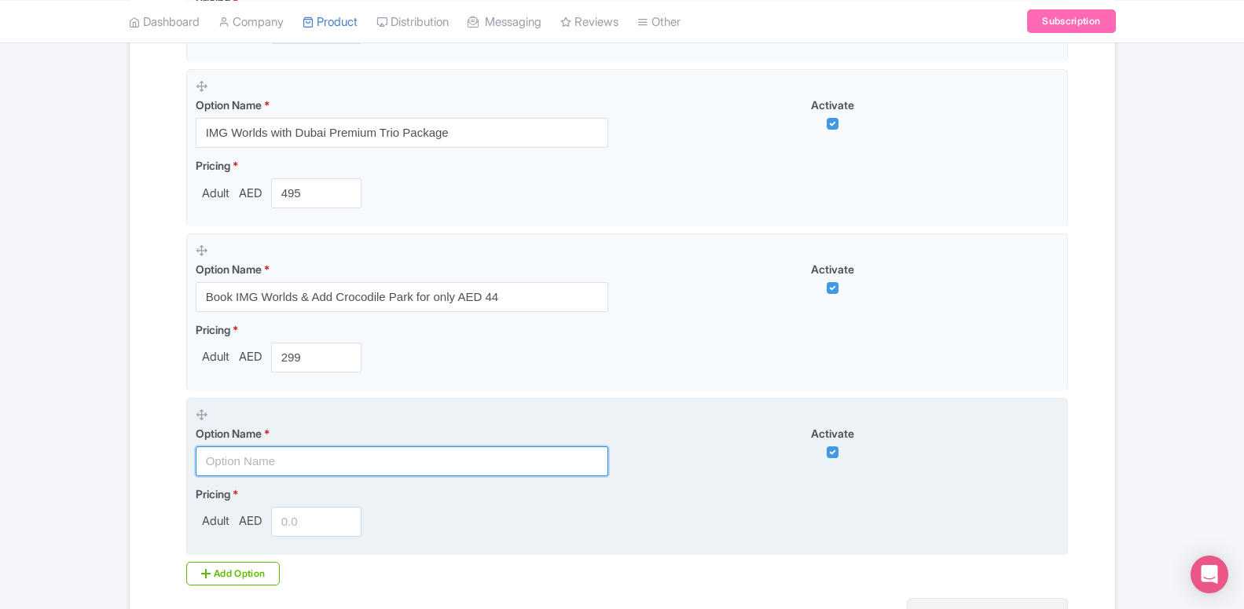
click at [307, 461] on input "text" at bounding box center [402, 462] width 413 height 30
paste input "Book IMG Worlds & Add House of Hype for only AED 65"
type input "Book IMG Worlds & Add House of Hype for only AED 65"
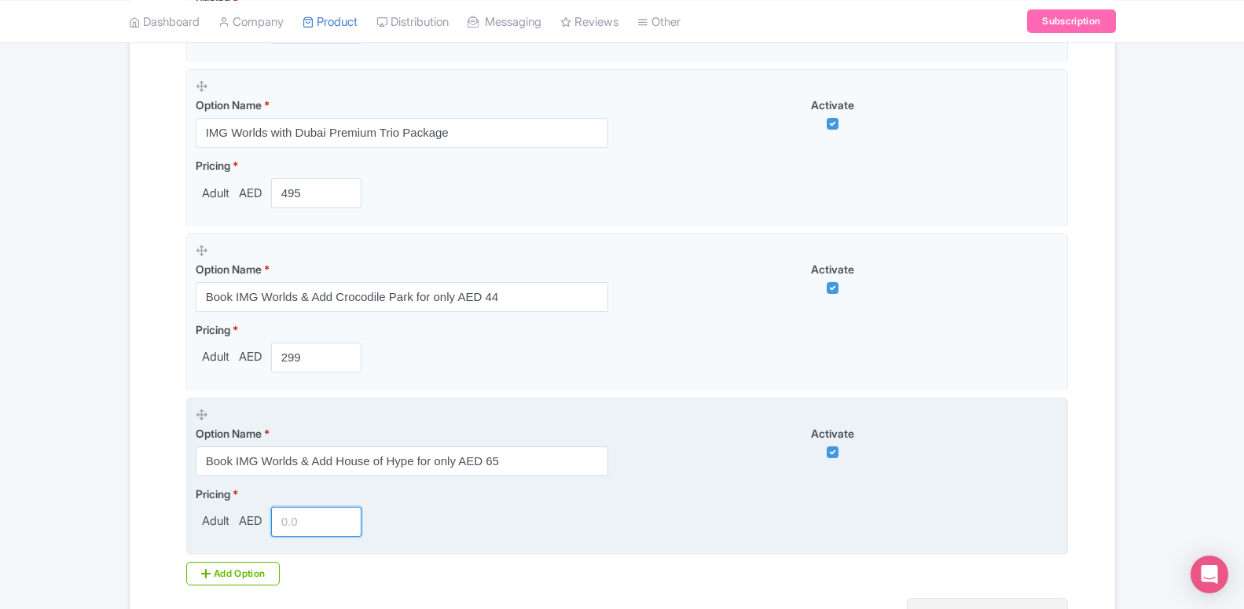
click at [309, 521] on input "number" at bounding box center [316, 522] width 91 height 30
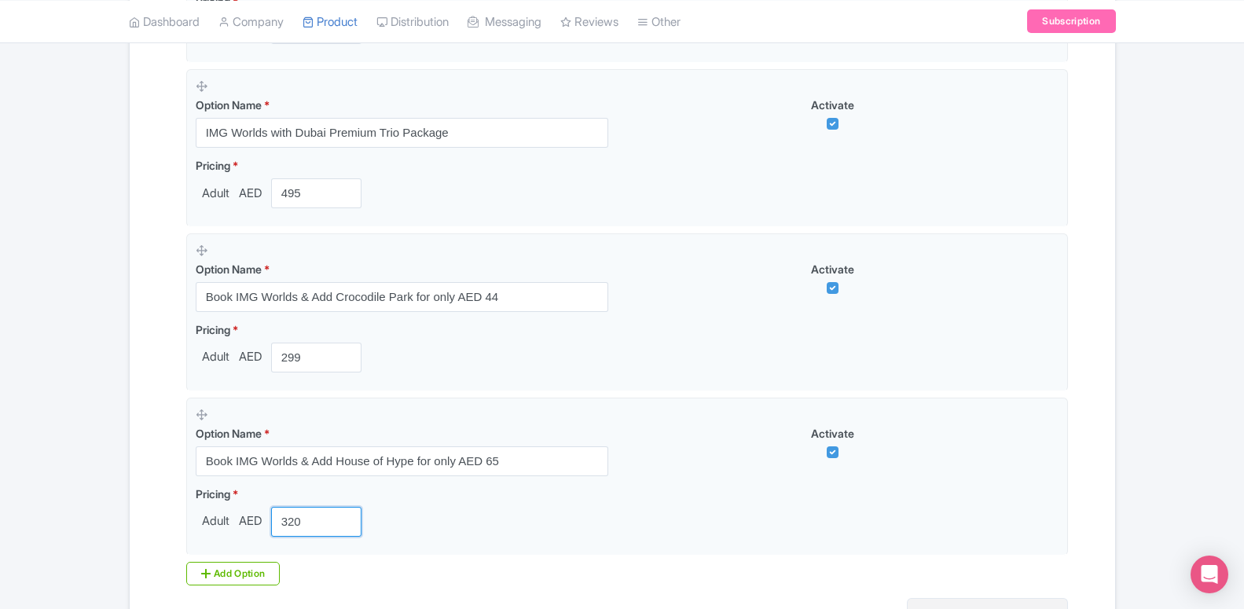
type input "320"
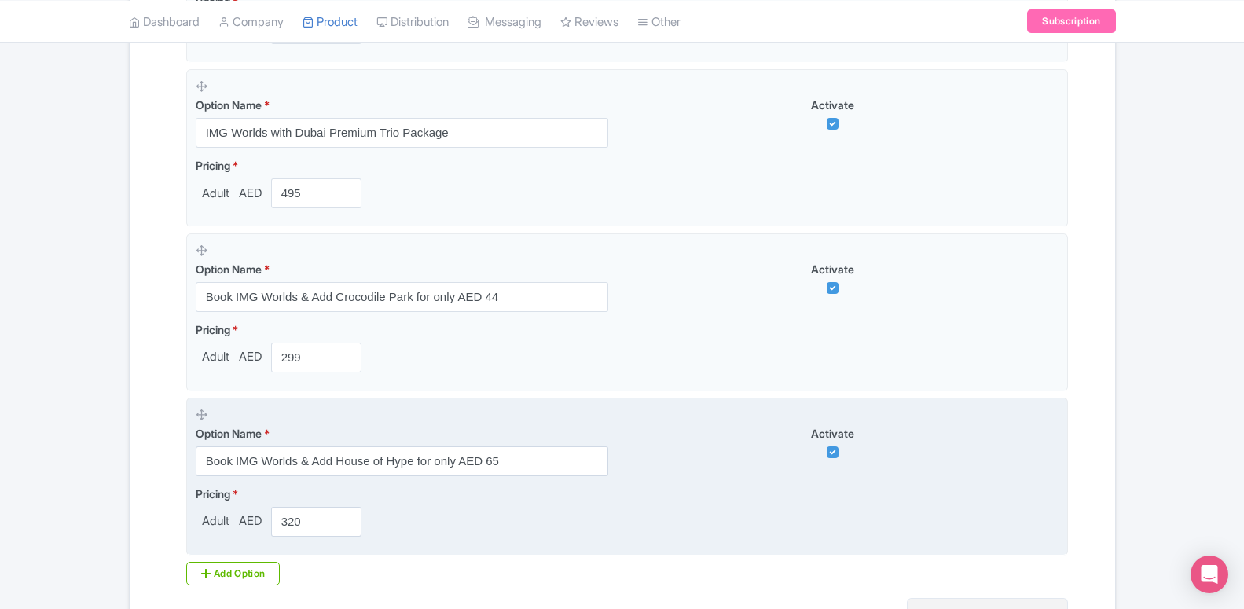
click at [524, 513] on div "Pricing * Adult AED 320" at bounding box center [627, 511] width 863 height 51
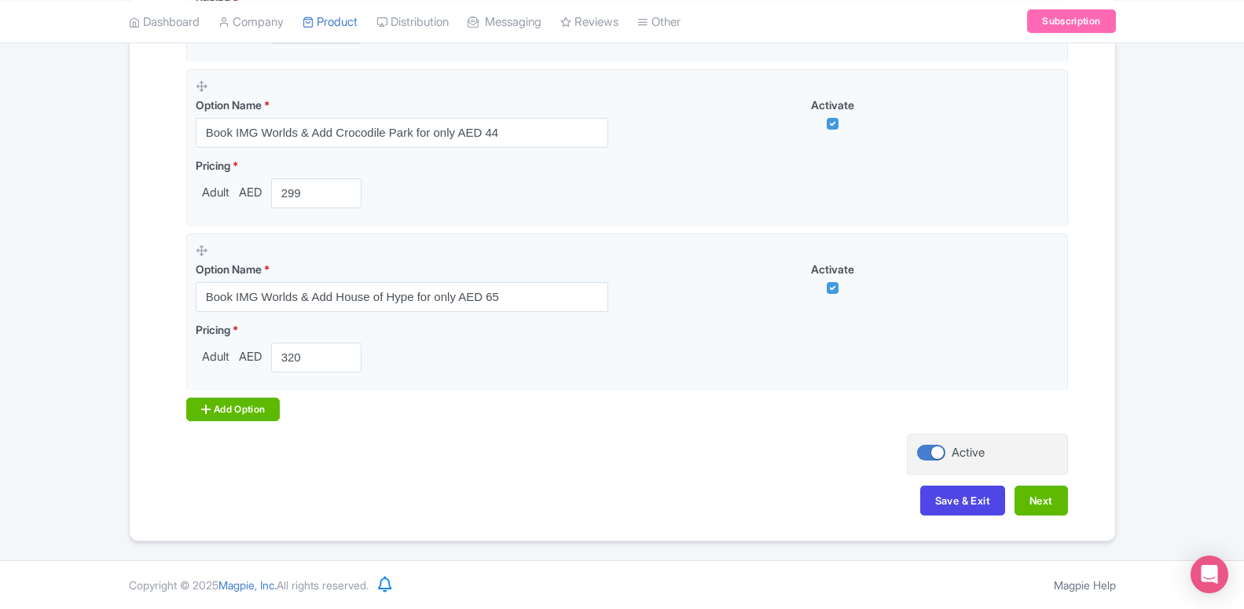
click at [236, 404] on div "Add Option" at bounding box center [233, 410] width 94 height 24
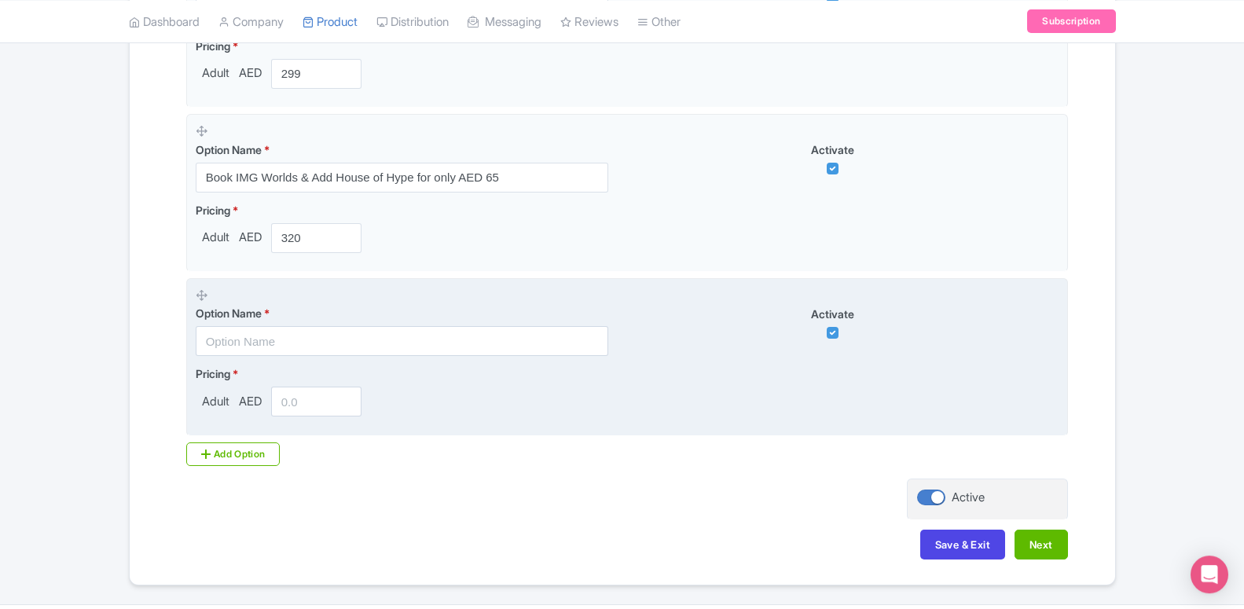
scroll to position [1309, 0]
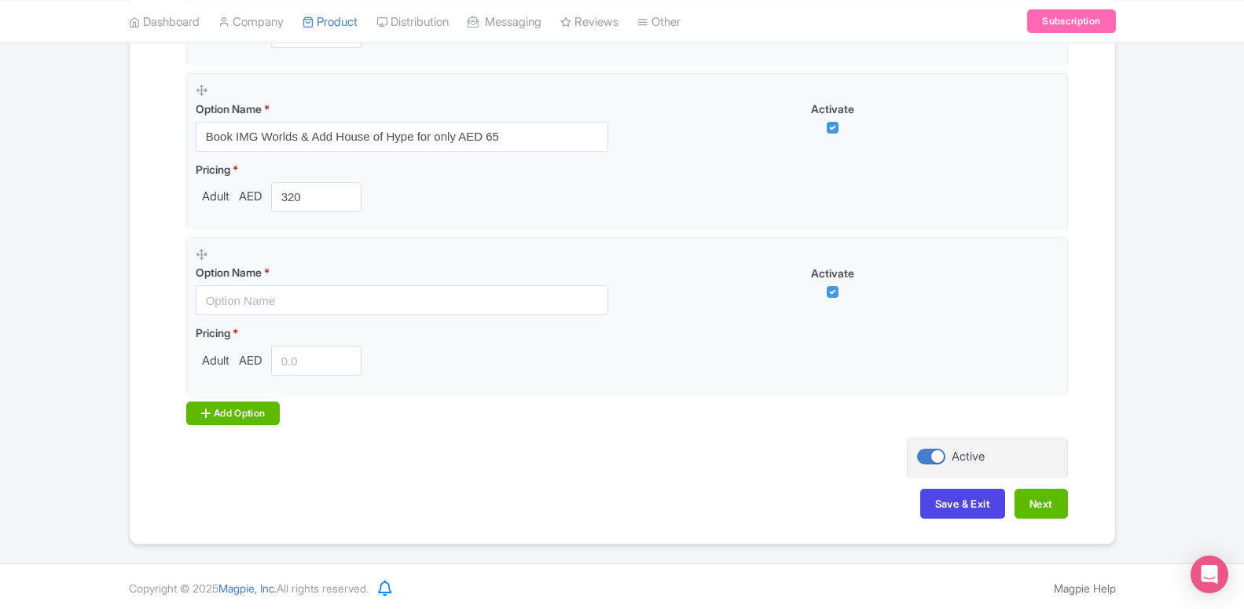
click at [238, 421] on div "Add Option" at bounding box center [233, 414] width 94 height 24
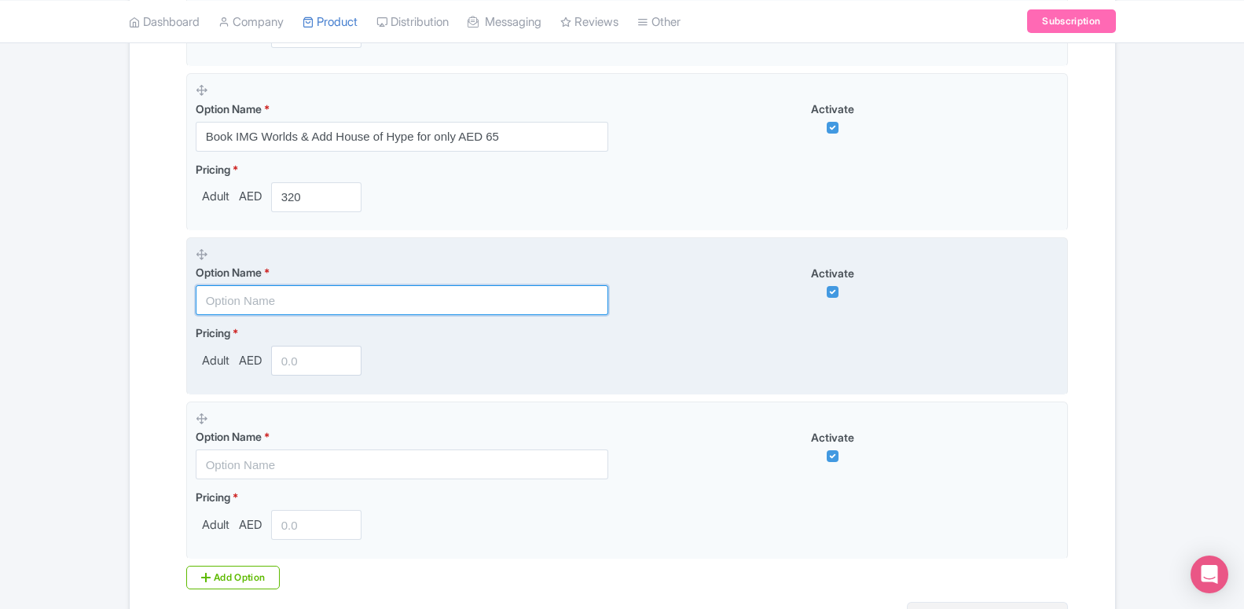
click at [248, 301] on input "text" at bounding box center [402, 300] width 413 height 30
paste input "Book IMG Worlds & Add AYA Universe for only AED 65"
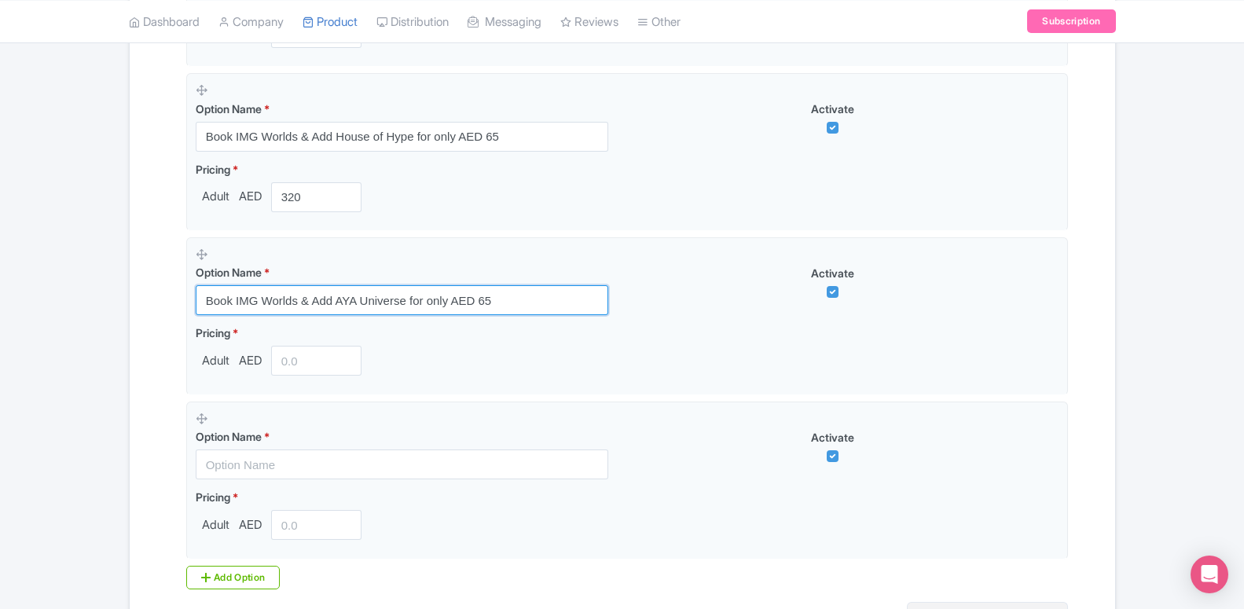
type input "Book IMG Worlds & Add AYA Universe for only AED 65"
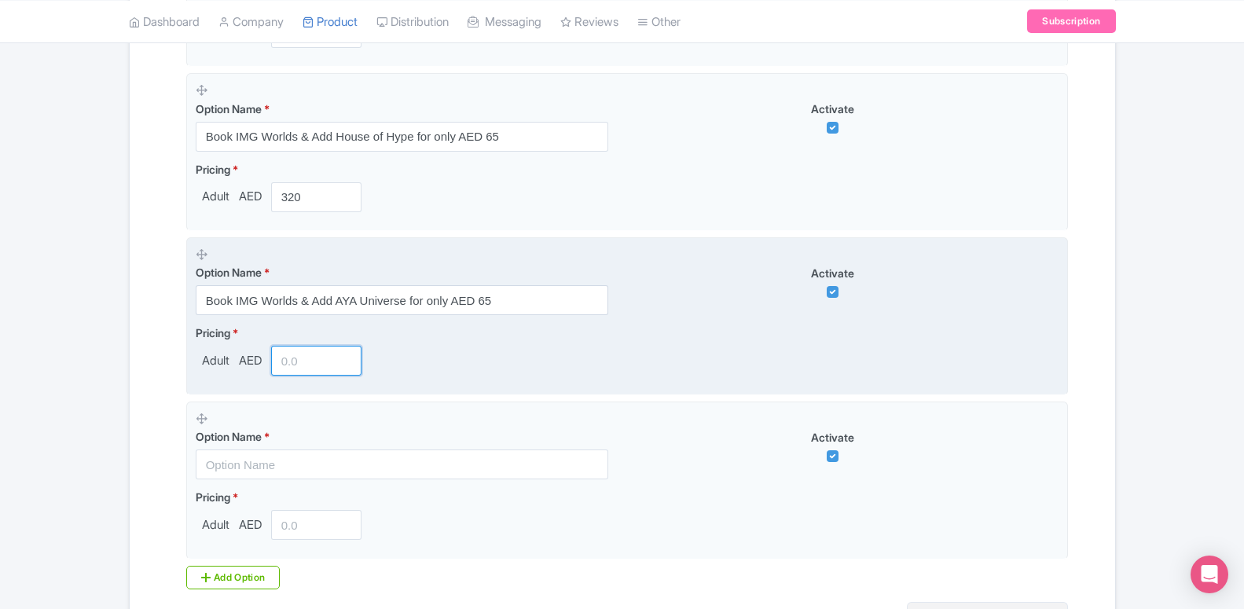
click at [301, 374] on input "number" at bounding box center [316, 361] width 91 height 30
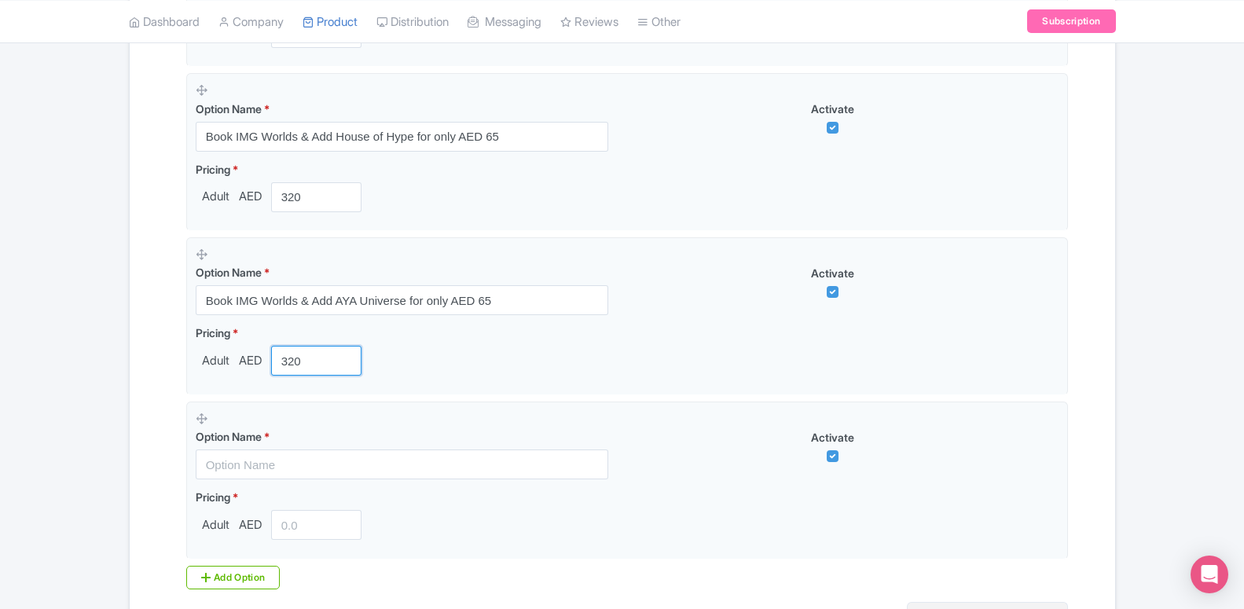
type input "320"
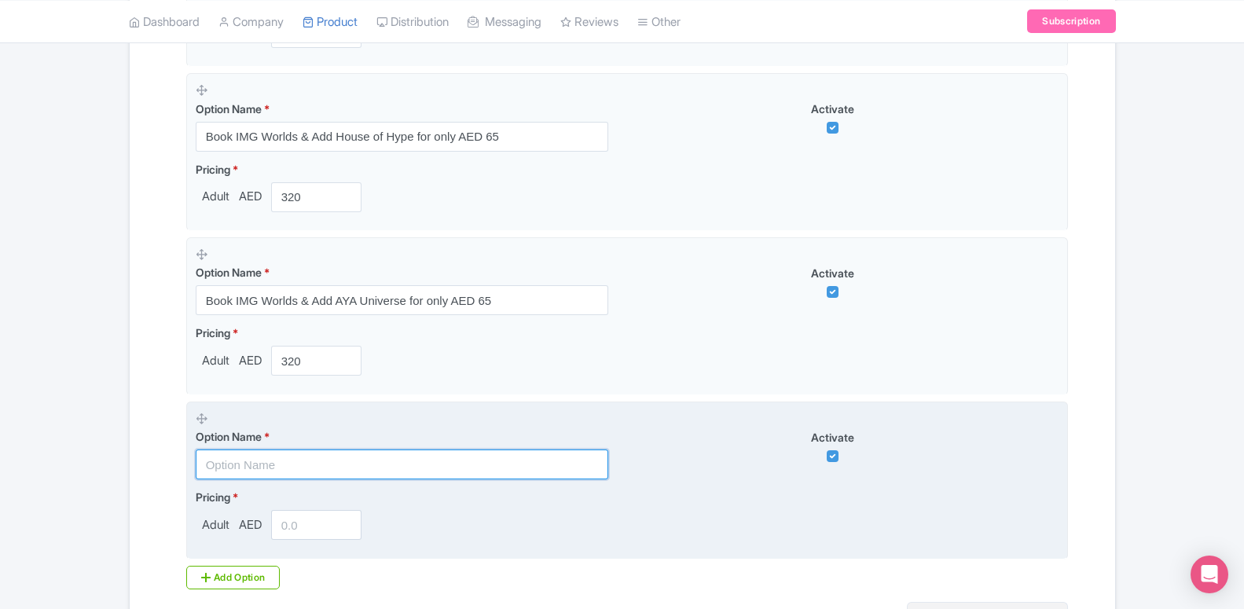
click at [267, 456] on input "text" at bounding box center [402, 465] width 413 height 30
paste input "Book IMG Worlds & Add Atlantis Aquaventure for only AED 250"
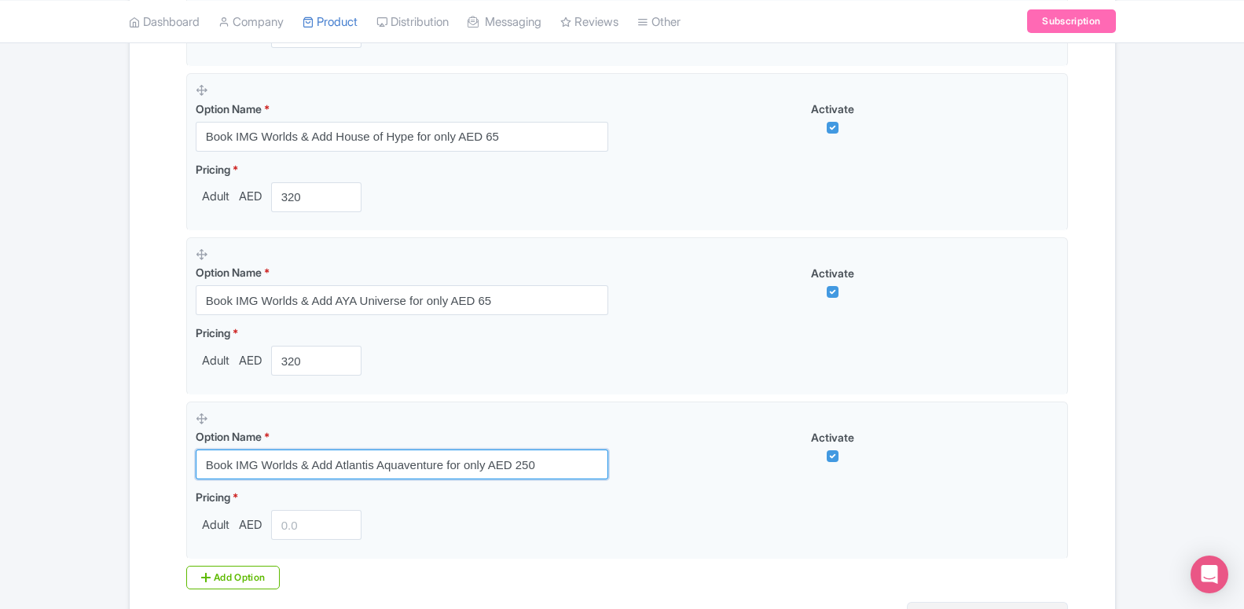
type input "Book IMG Worlds & Add Atlantis Aquaventure for only AED 250"
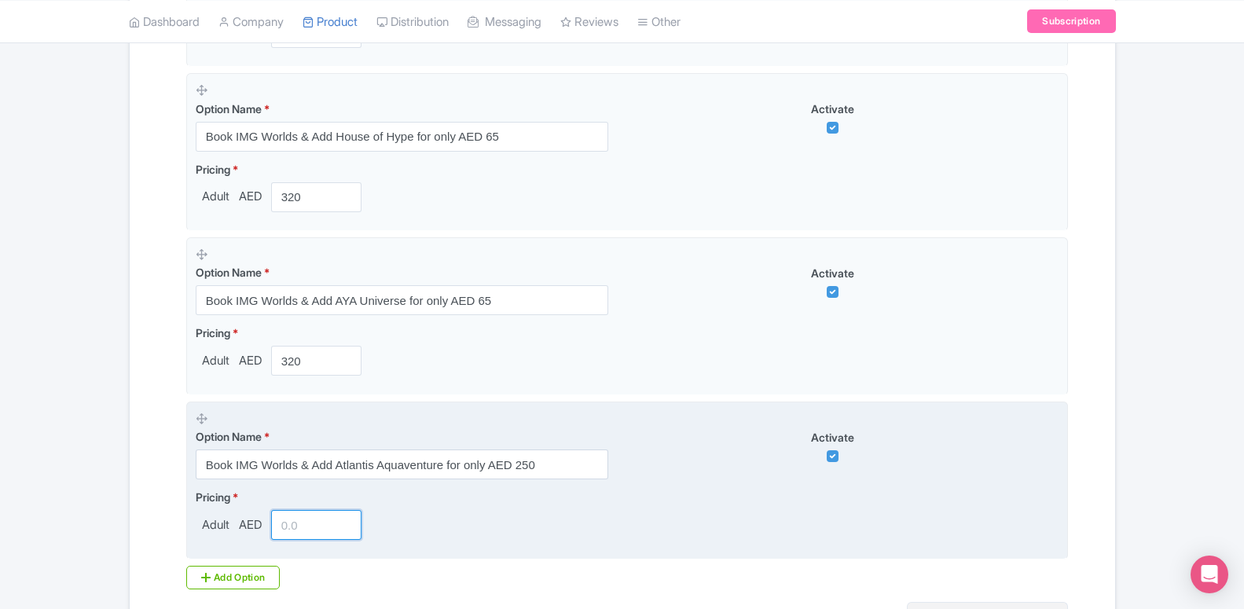
click at [286, 525] on input "number" at bounding box center [316, 525] width 91 height 30
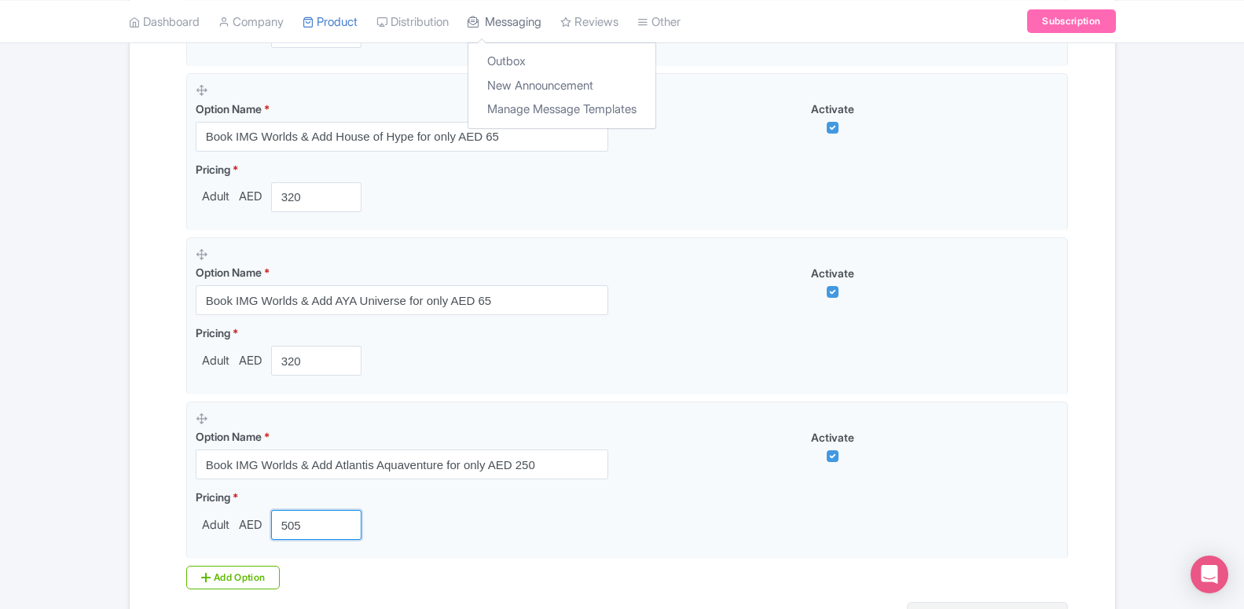
type input "505"
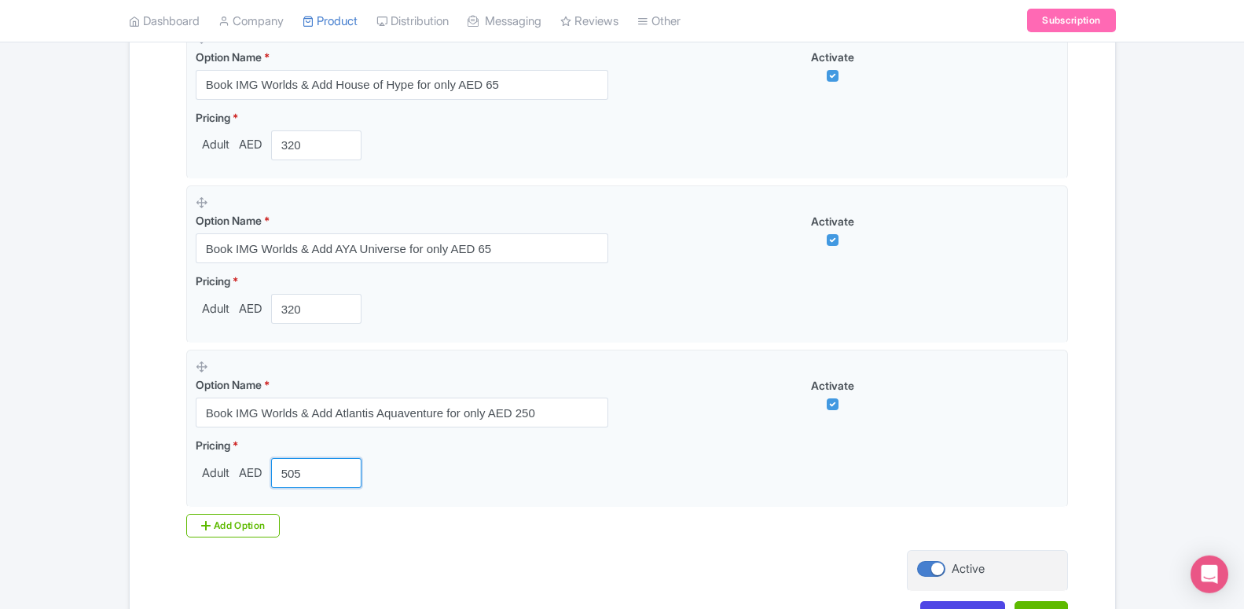
scroll to position [1469, 0]
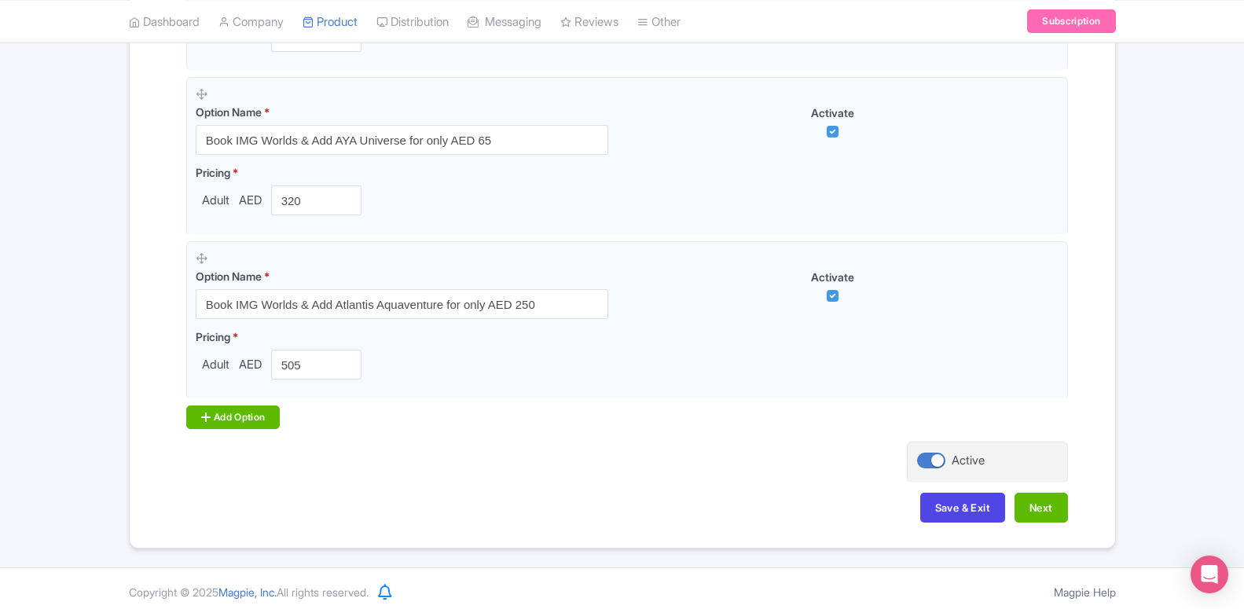
click at [244, 426] on div "Add Option" at bounding box center [233, 418] width 94 height 24
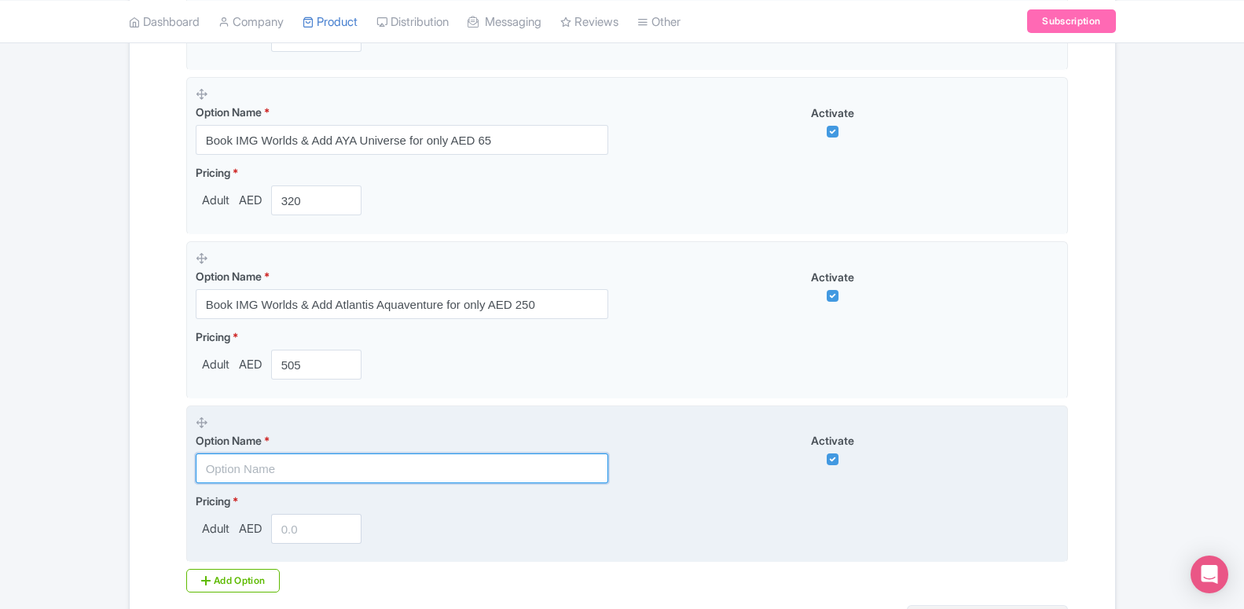
click at [257, 471] on input "text" at bounding box center [402, 469] width 413 height 30
paste input "Book IMG Worlds & Add Dubai Aquarium for only AED 85"
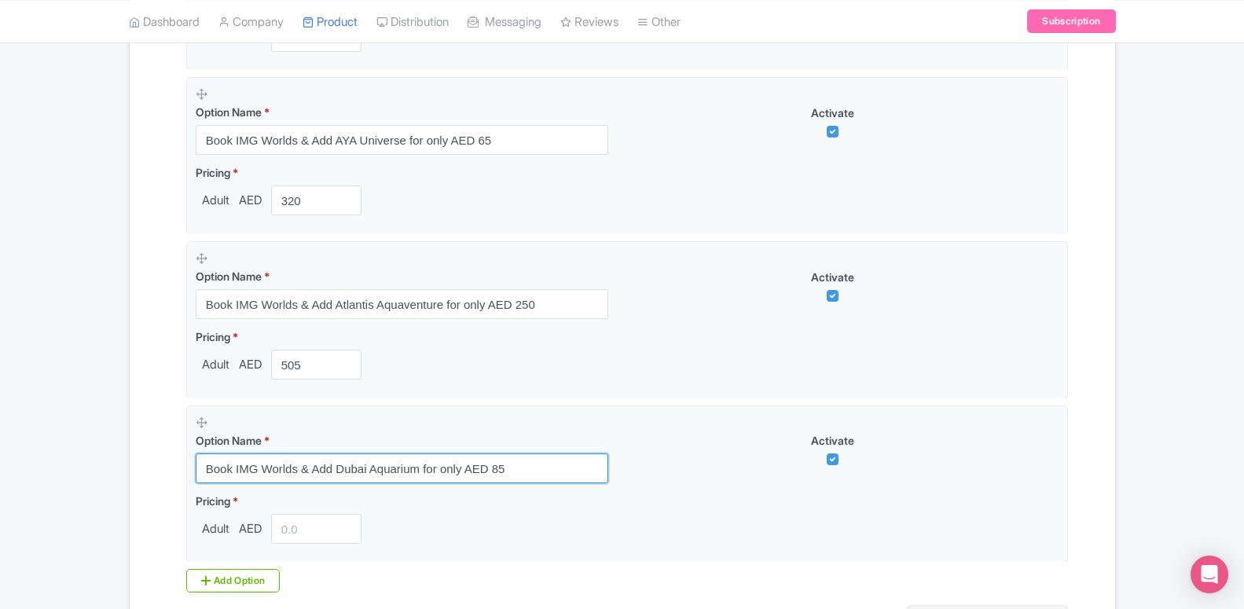
type input "Book IMG Worlds & Add Dubai Aquarium for only AED 85"
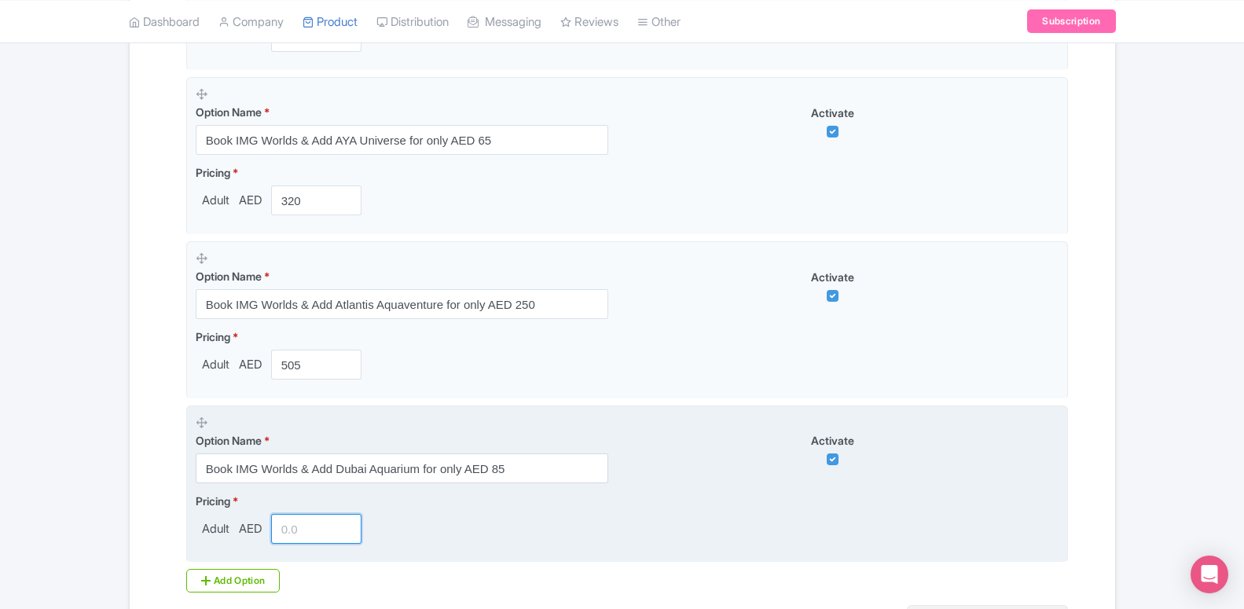
click at [296, 536] on input "number" at bounding box center [316, 529] width 91 height 30
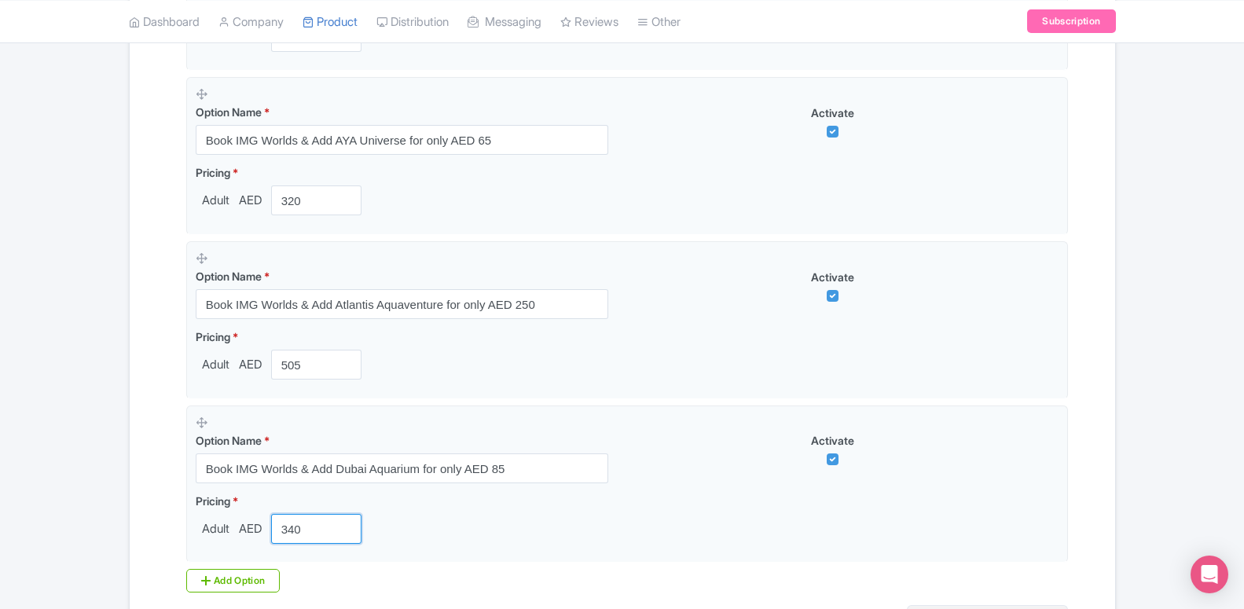
type input "340"
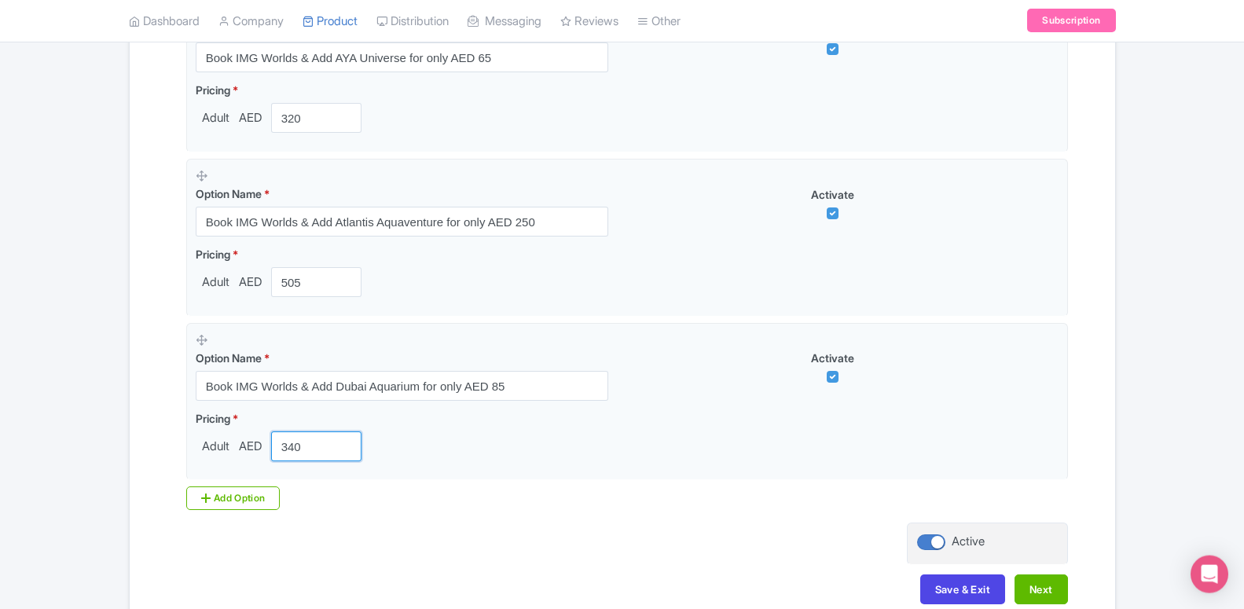
scroll to position [1630, 0]
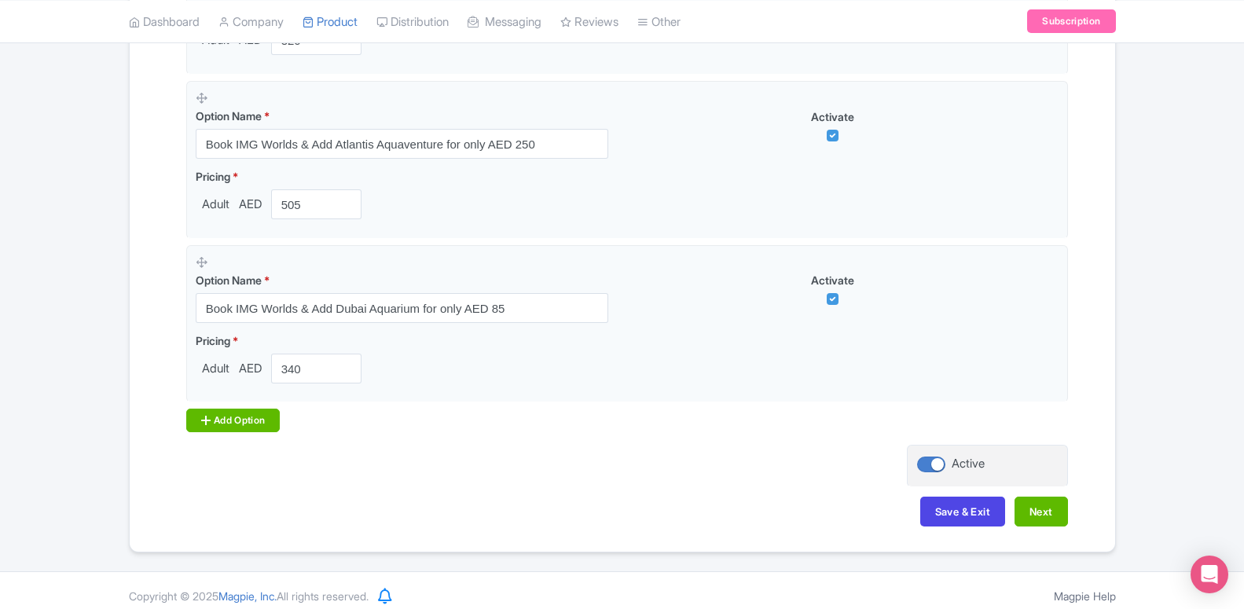
click at [241, 421] on div "Add Option" at bounding box center [233, 421] width 94 height 24
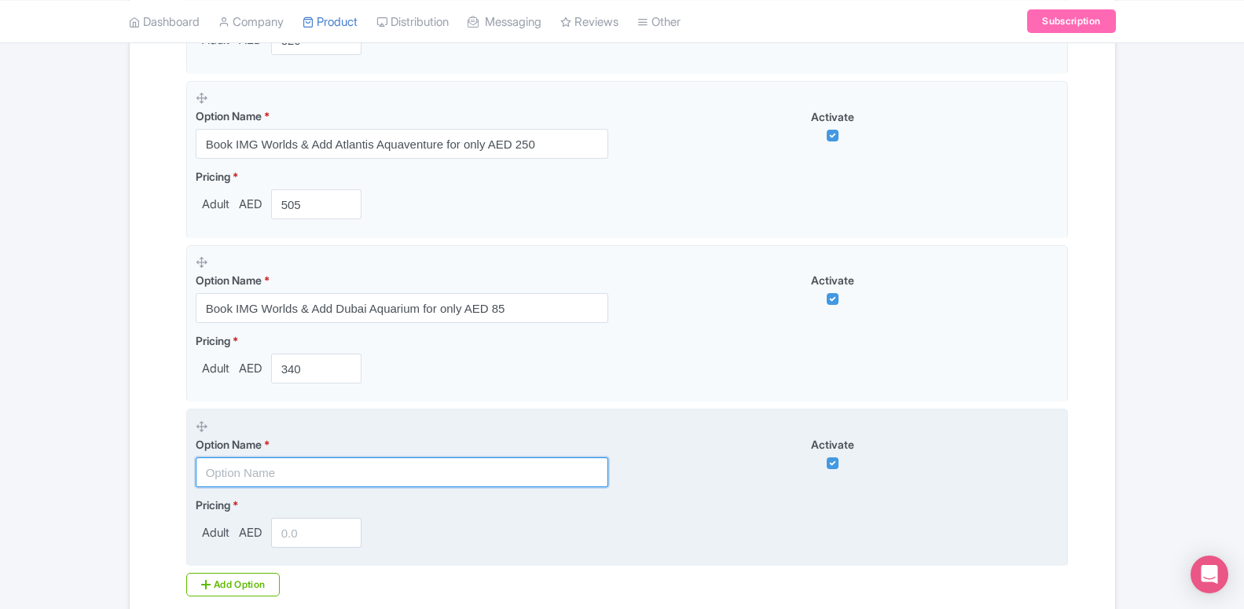
click at [246, 471] on input "text" at bounding box center [402, 473] width 413 height 30
paste input "Book IMG Worlds & Add Burj Khalifa for only AED 125"
type input "Book IMG Worlds & Add Burj Khalifa for only AED 125"
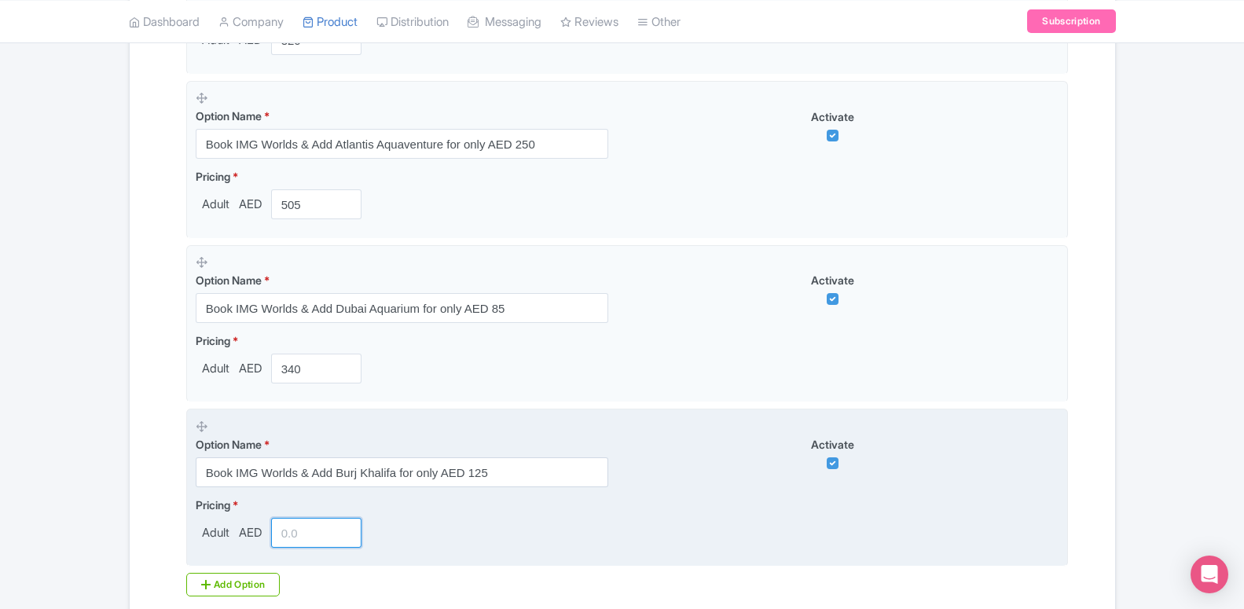
click at [282, 530] on input "number" at bounding box center [316, 533] width 91 height 30
click at [301, 547] on input "number" at bounding box center [316, 533] width 91 height 30
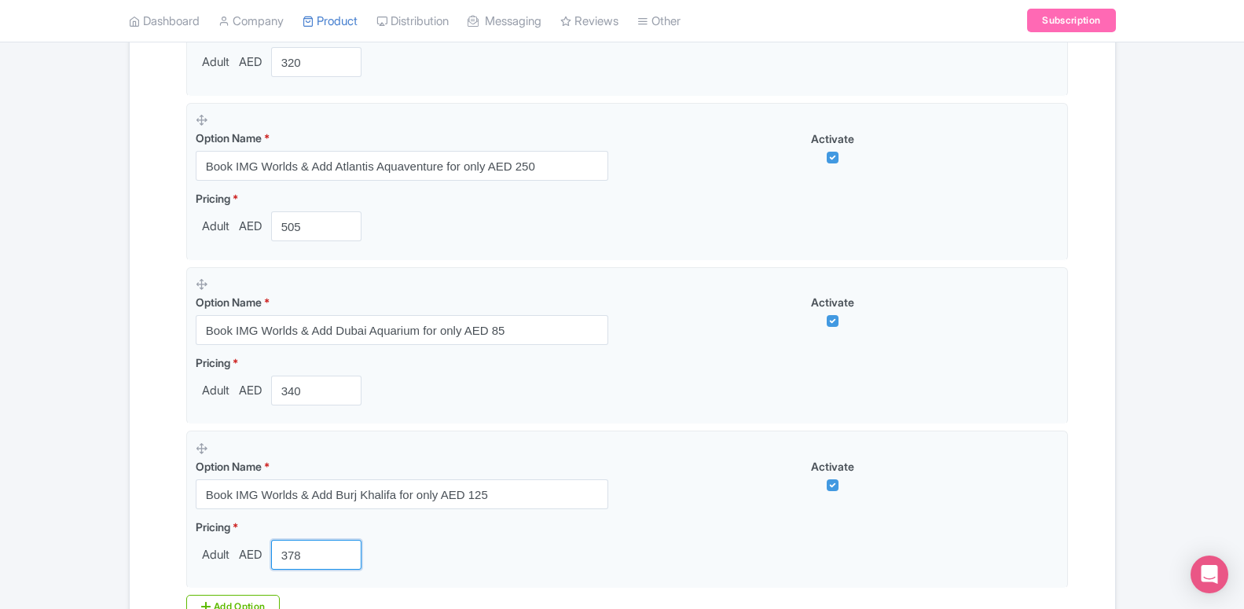
scroll to position [1710, 0]
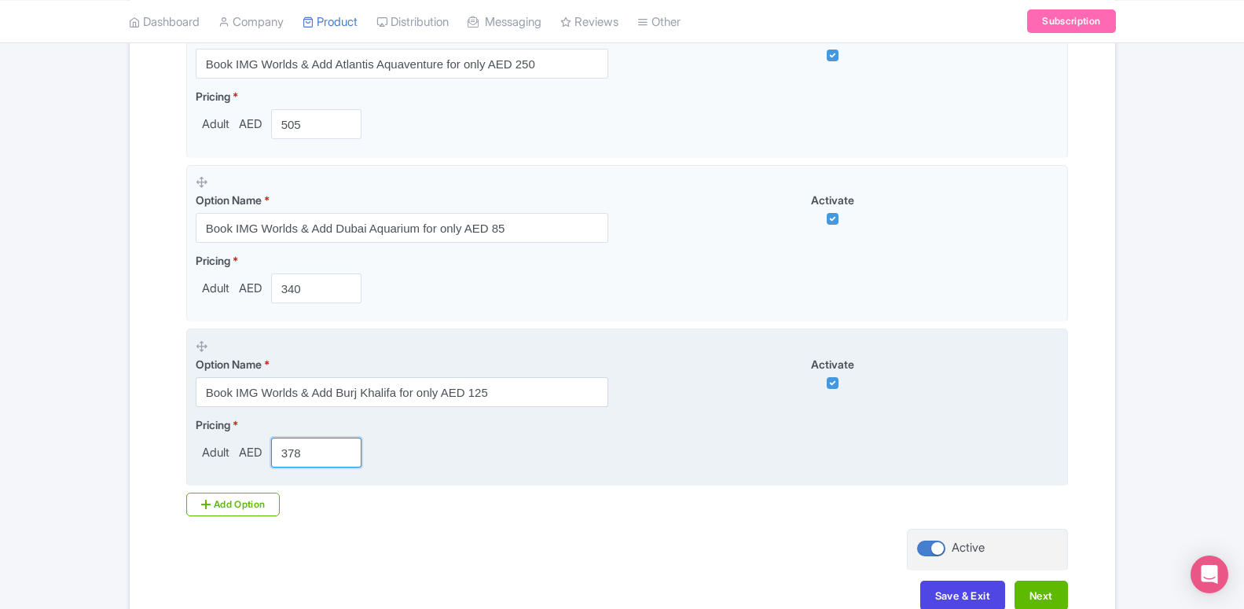
click at [312, 444] on input "378" at bounding box center [316, 453] width 91 height 30
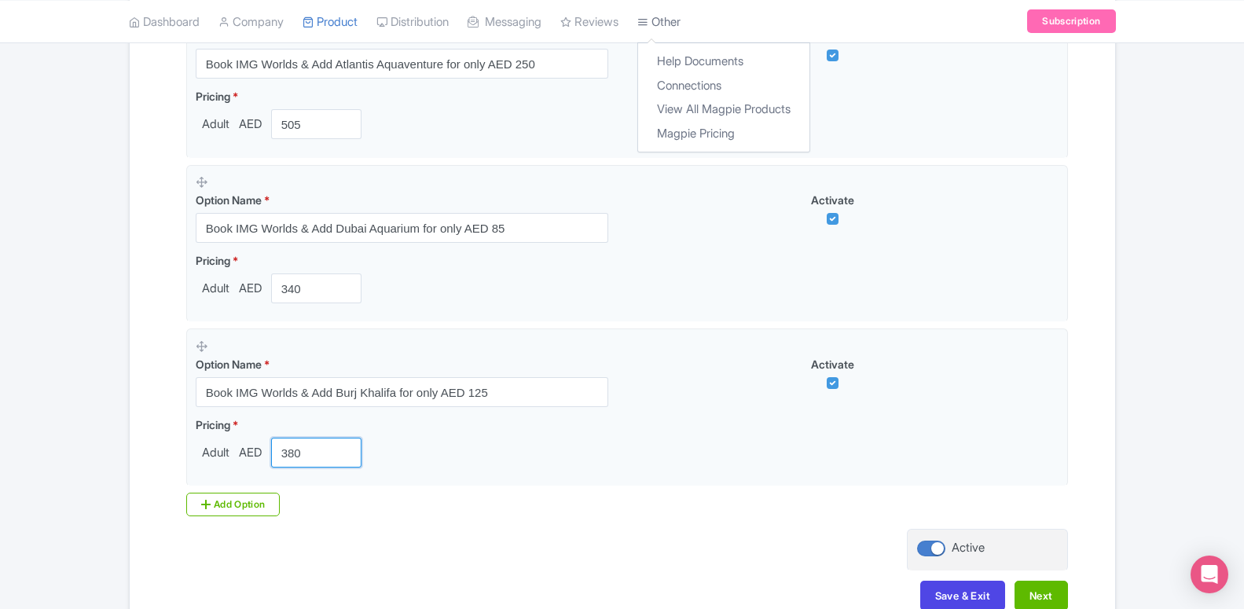
type input "380"
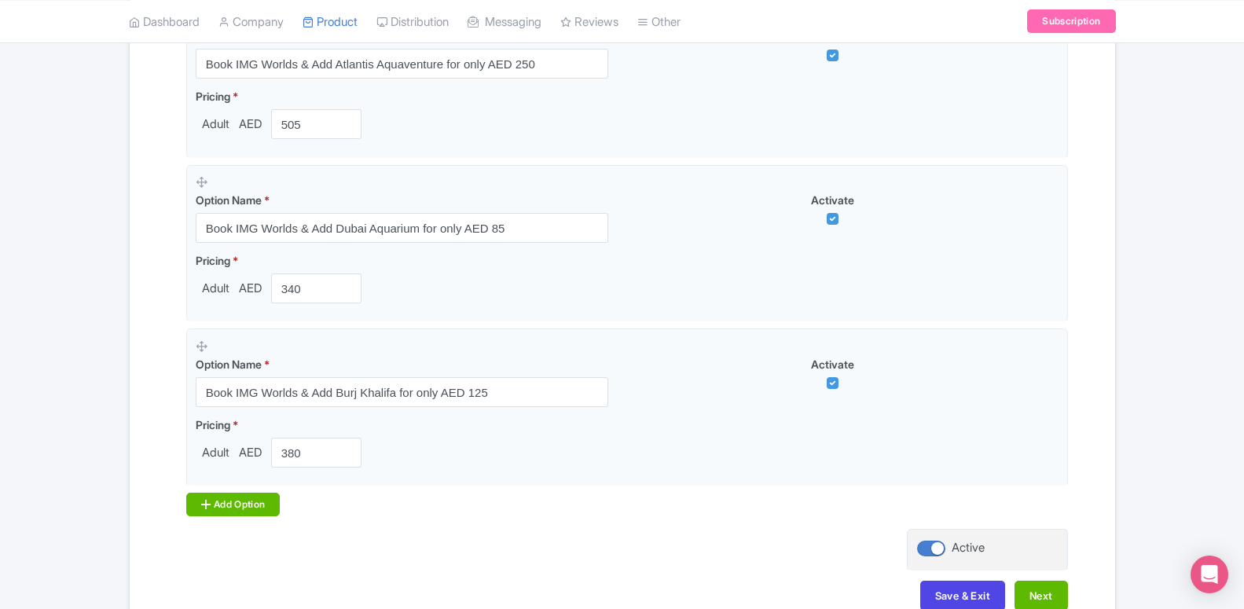
click at [233, 498] on div "Add Option" at bounding box center [233, 505] width 94 height 24
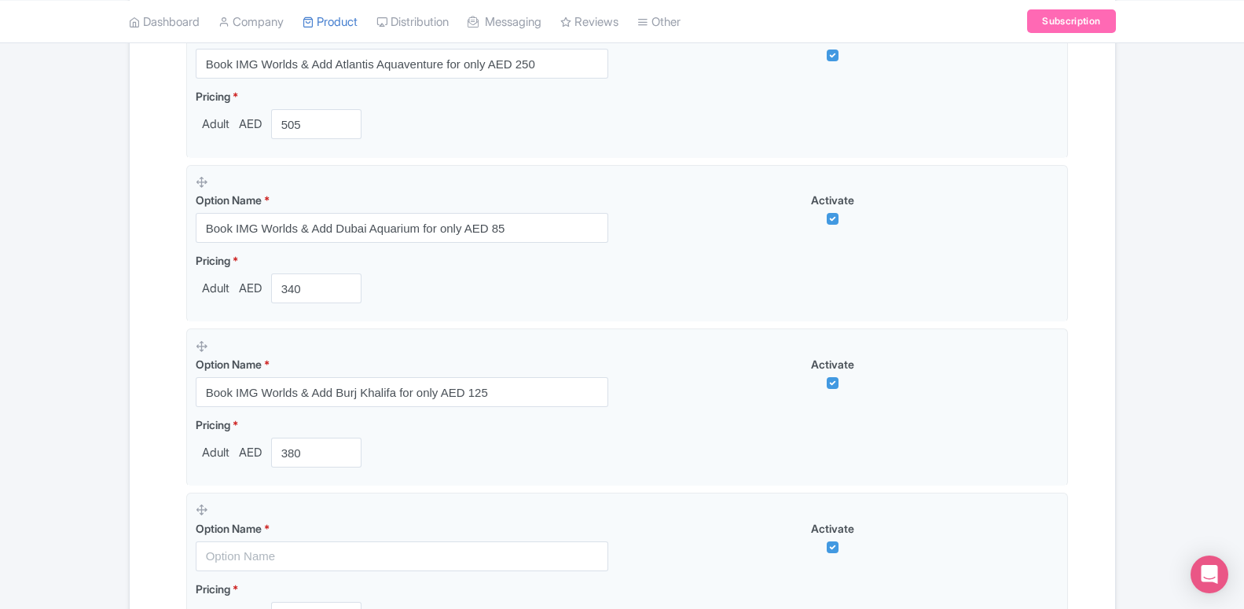
scroll to position [1870, 0]
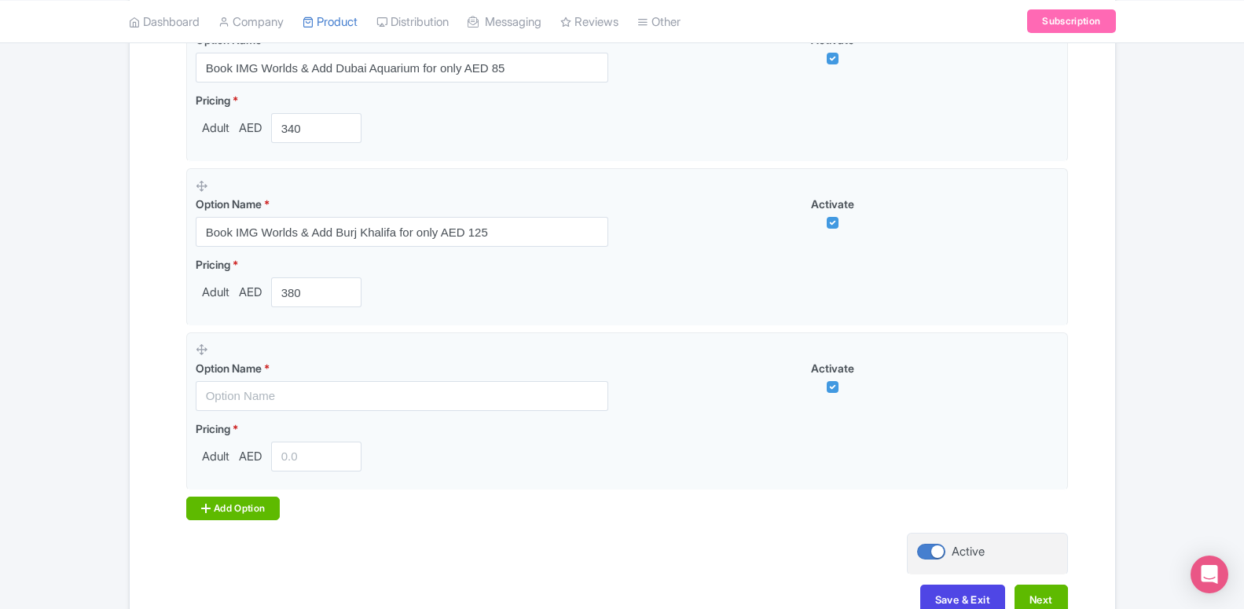
click at [234, 502] on div "Add Option" at bounding box center [233, 509] width 94 height 24
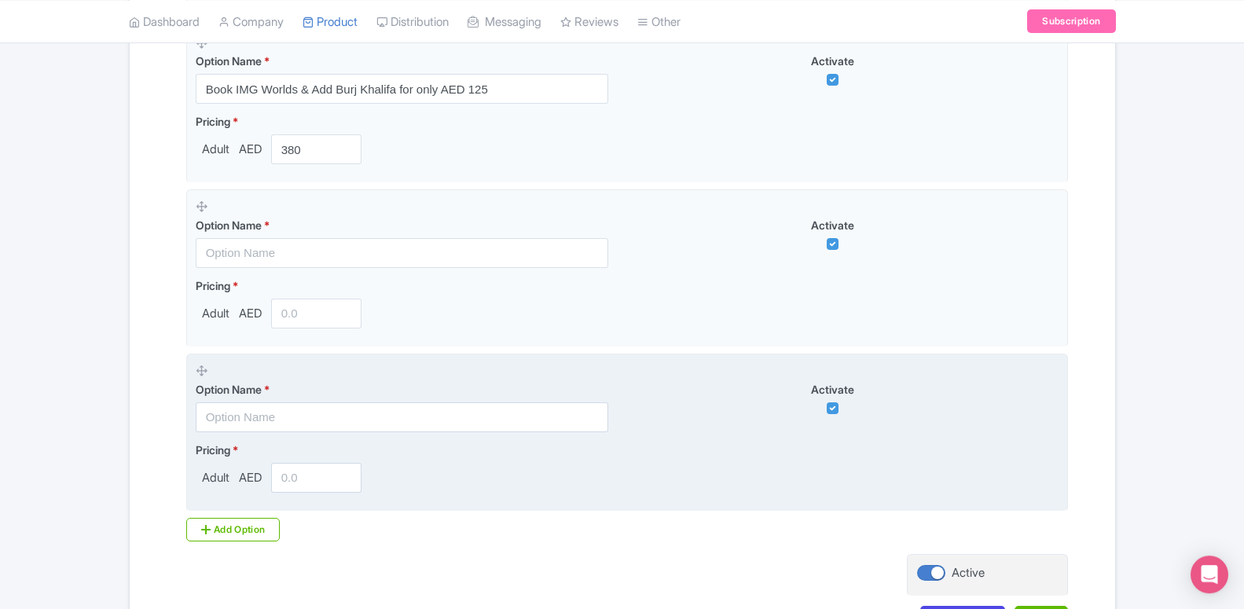
scroll to position [2031, 0]
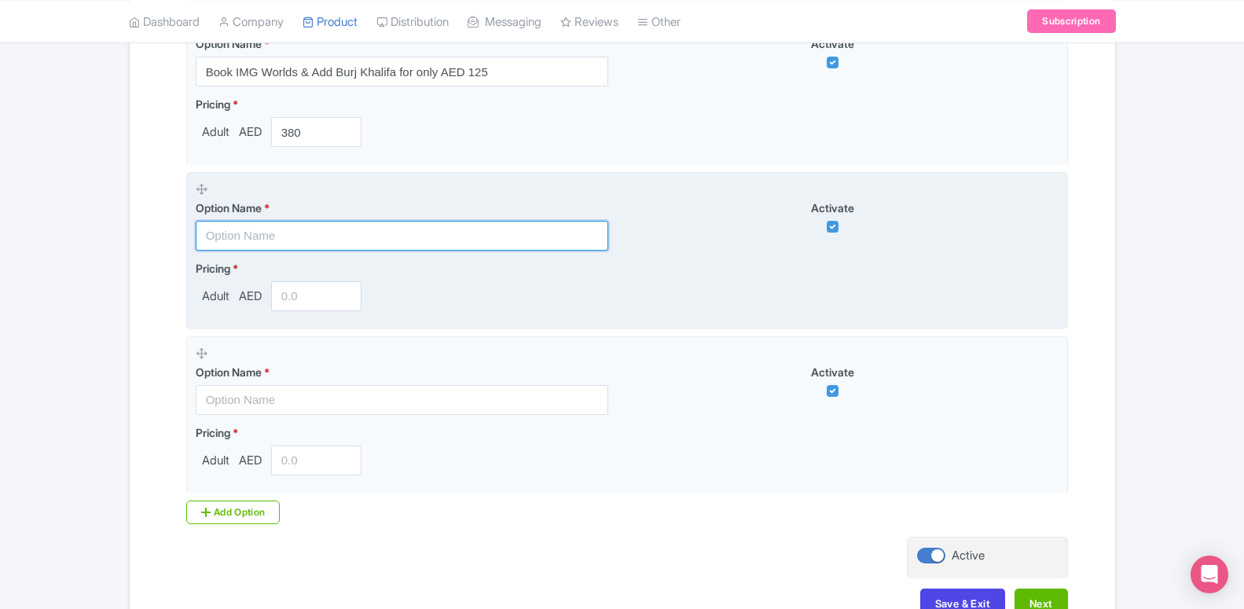
click at [305, 234] on input "text" at bounding box center [402, 236] width 413 height 30
paste input "Book IMG Worlds & Add Ski Dubai for only AED 170"
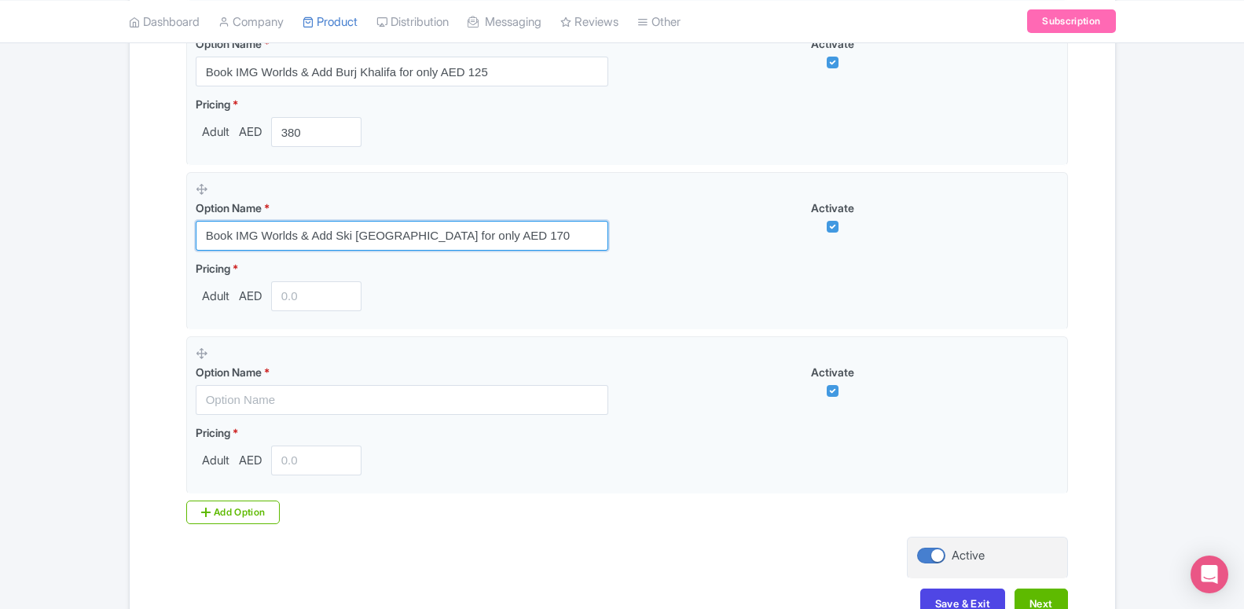
type input "Book IMG Worlds & Add Ski Dubai for only AED 170"
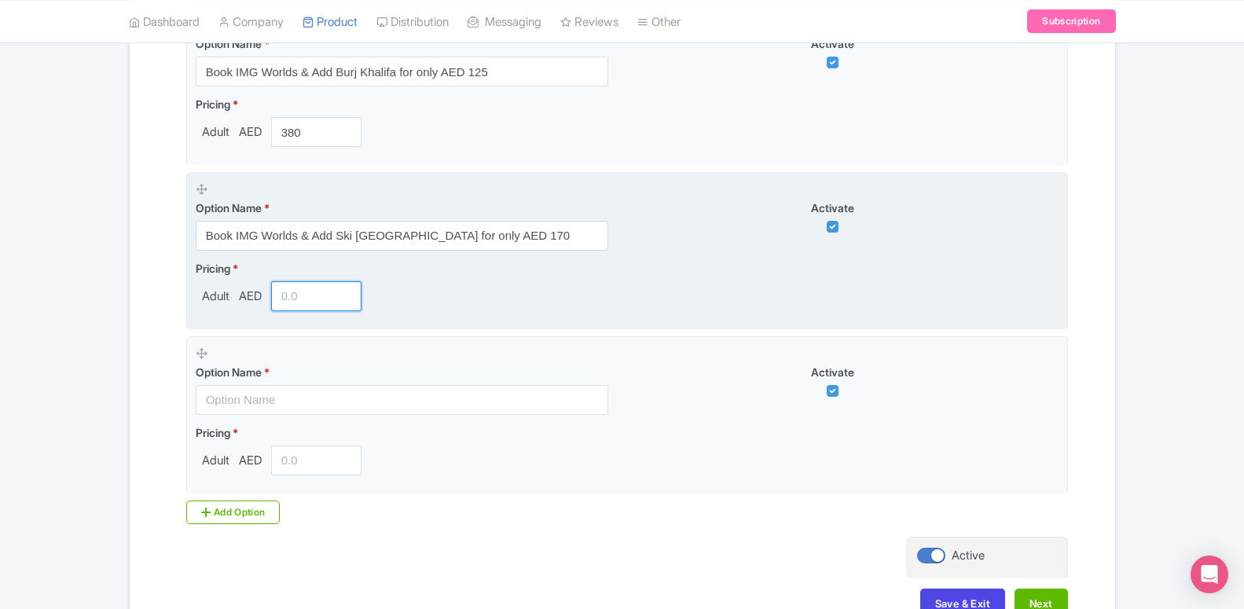
click at [276, 297] on input "number" at bounding box center [316, 296] width 91 height 30
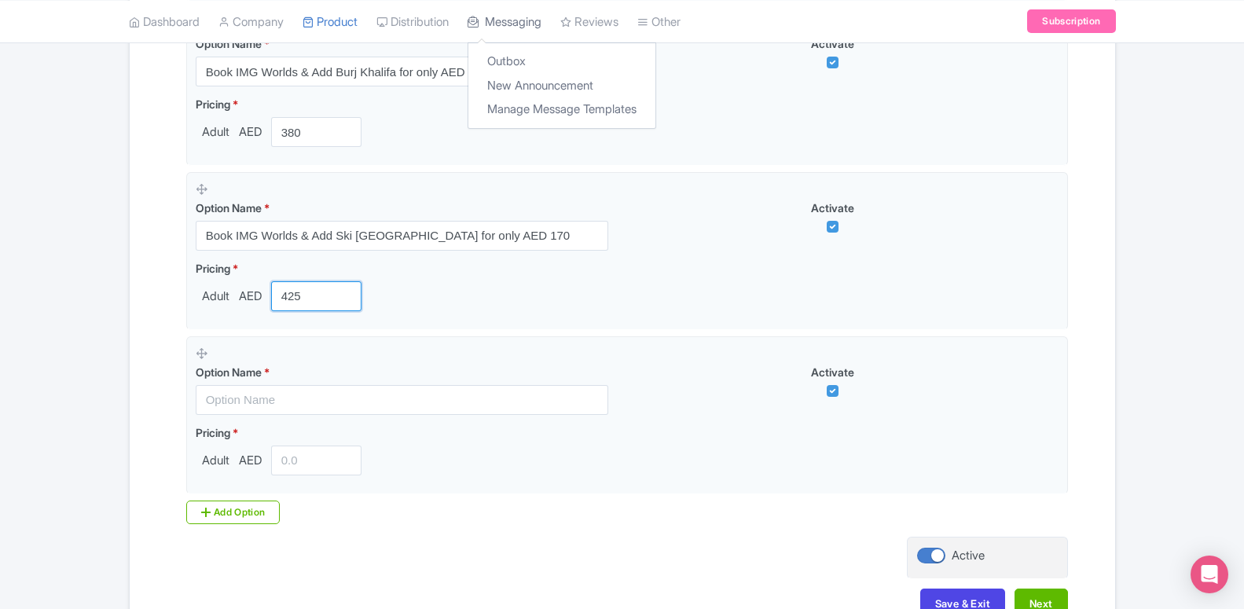
type input "425"
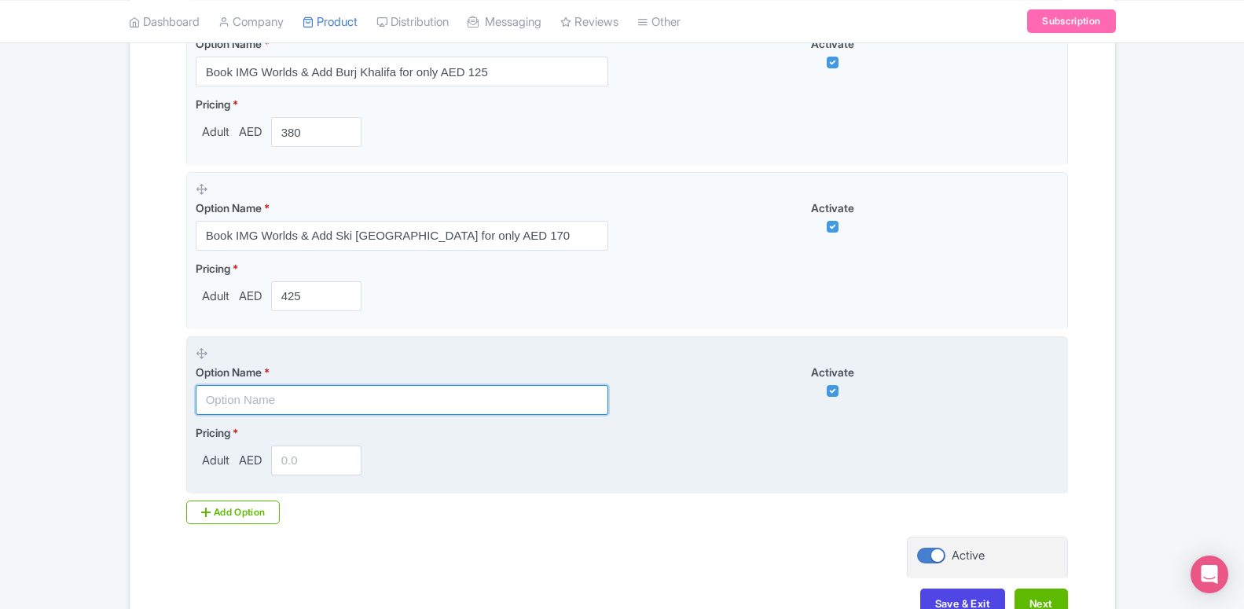
click at [330, 399] on input "text" at bounding box center [402, 400] width 413 height 30
paste input "Book IMG Worlds & Add Atlantis Aquaventure for only AED 230"
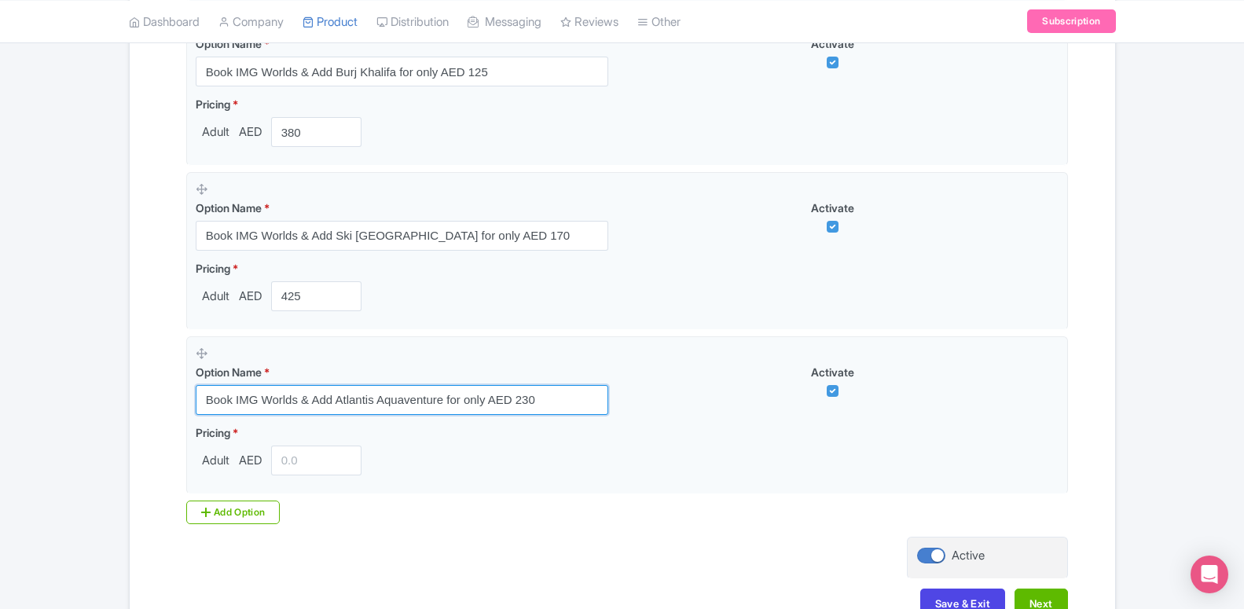
type input "Book IMG Worlds & Add Atlantis Aquaventure for only AED 230"
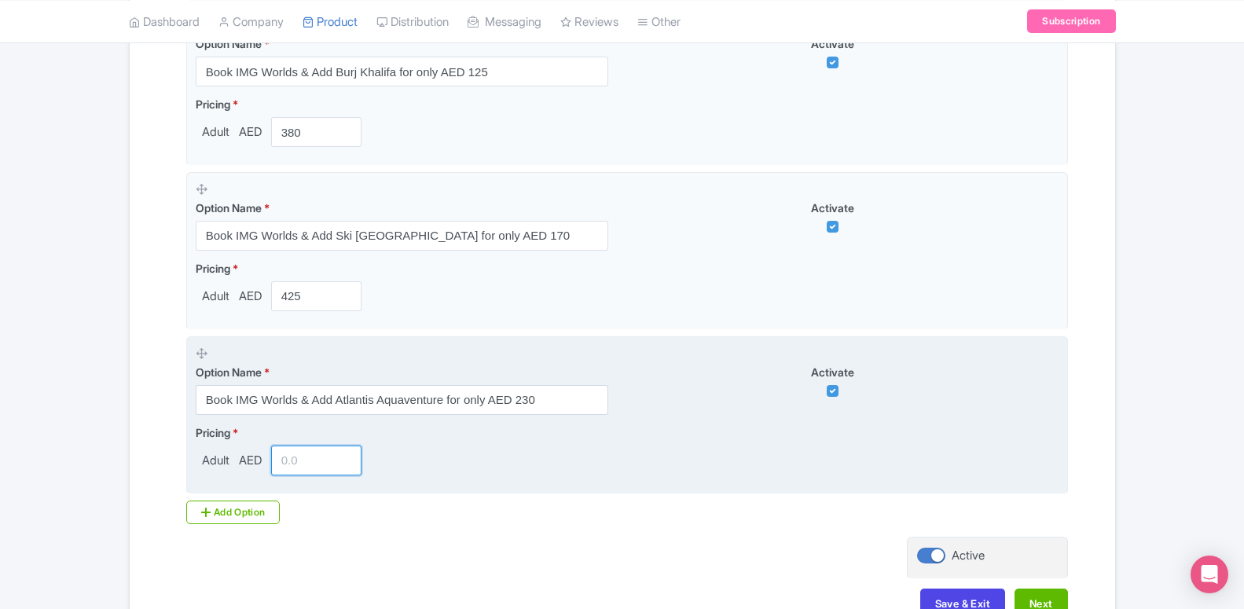
click at [285, 461] on input "number" at bounding box center [316, 461] width 91 height 30
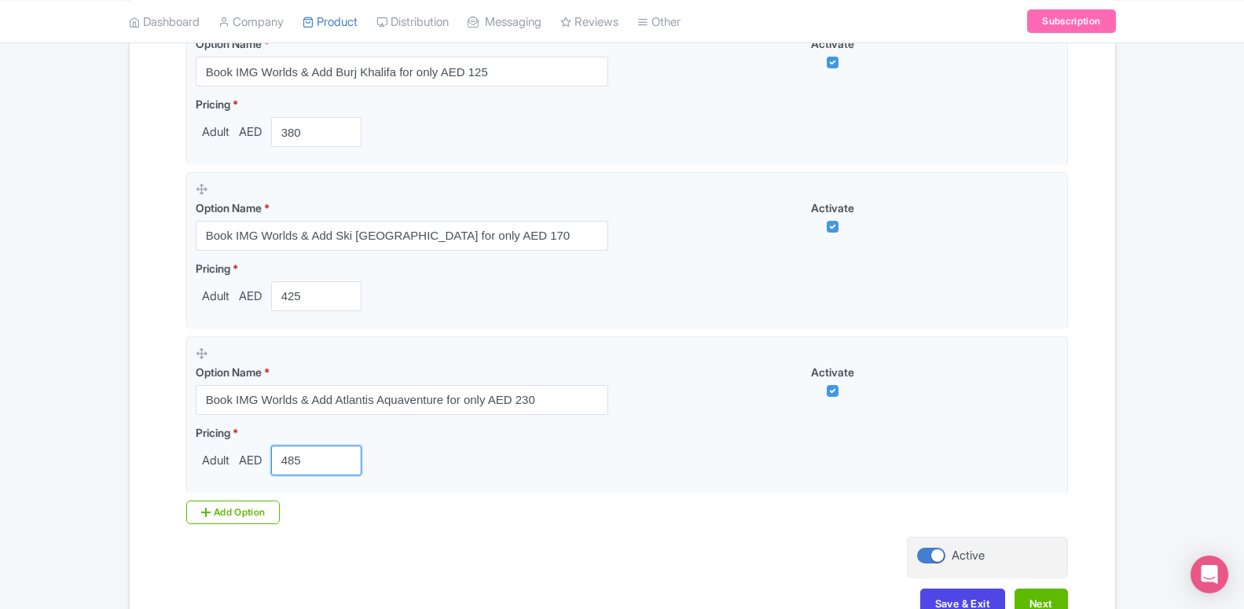
type input "485"
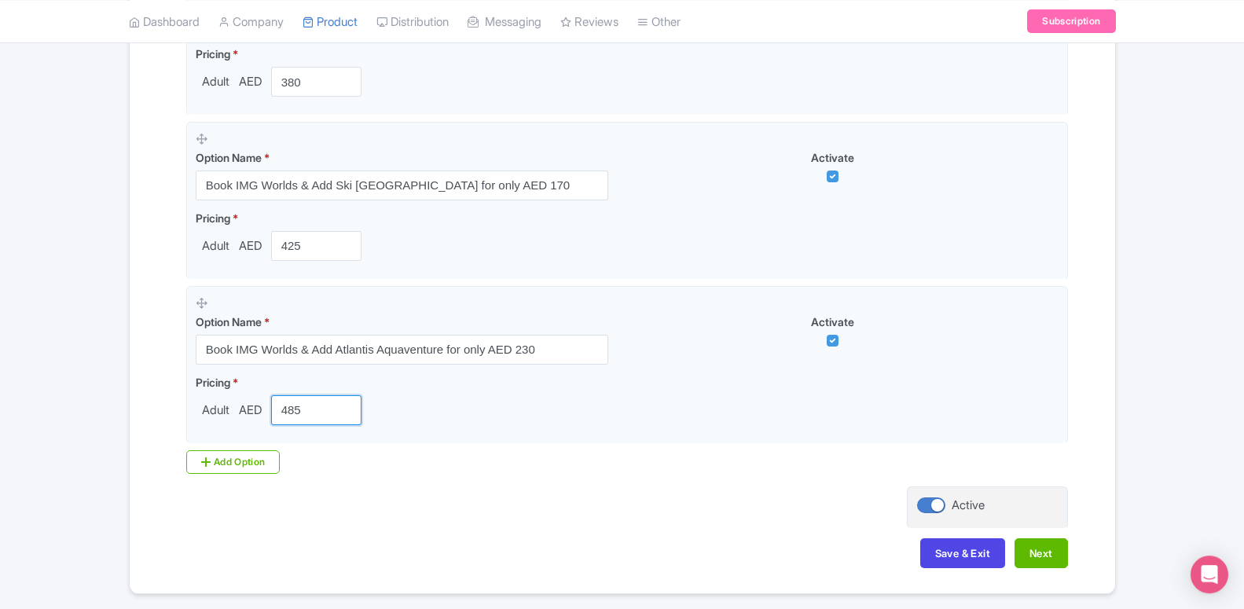
scroll to position [2111, 0]
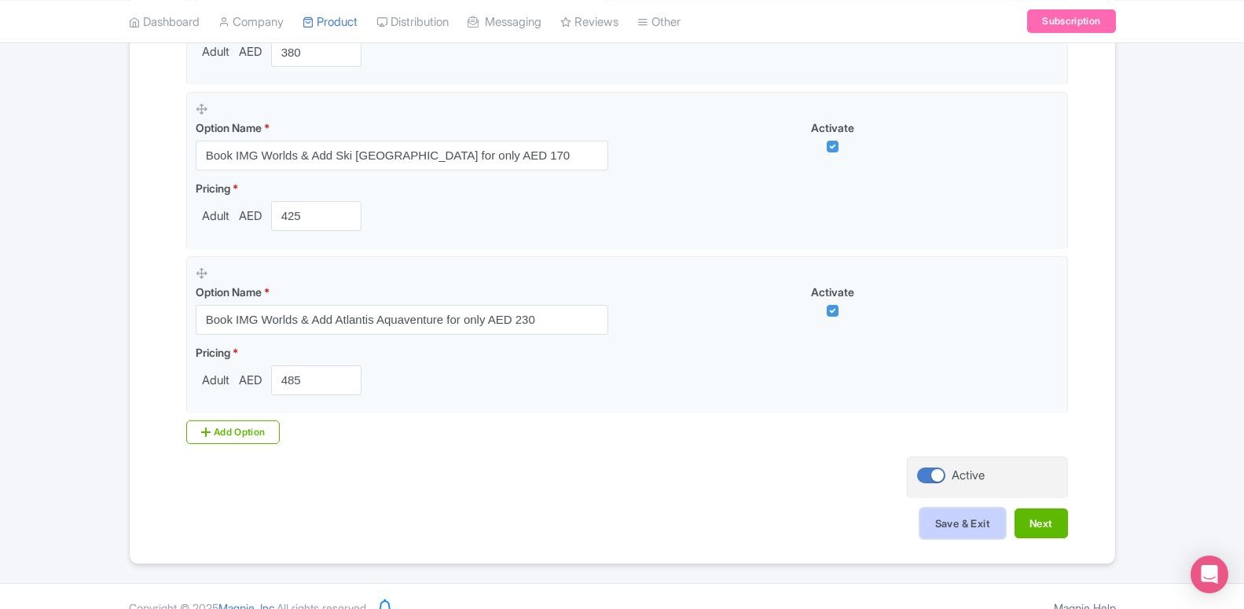
click at [941, 525] on button "Save & Exit" at bounding box center [963, 524] width 85 height 30
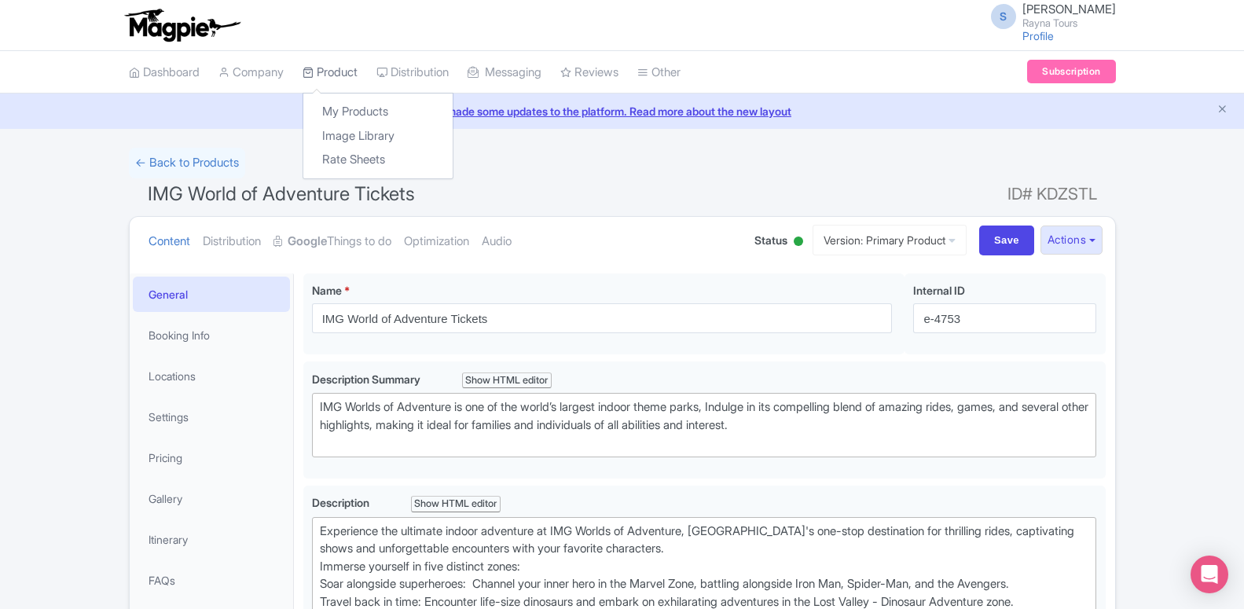
click at [336, 73] on link "Product" at bounding box center [330, 72] width 55 height 43
click at [347, 113] on link "My Products" at bounding box center [377, 112] width 149 height 24
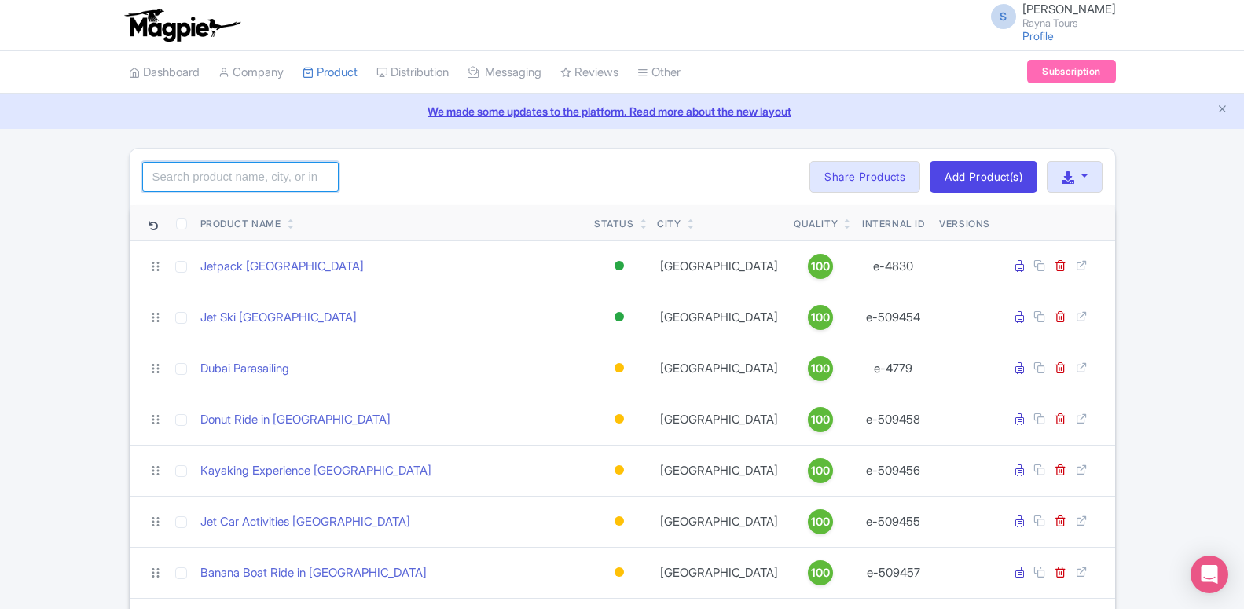
click at [231, 167] on input "search" at bounding box center [240, 177] width 197 height 30
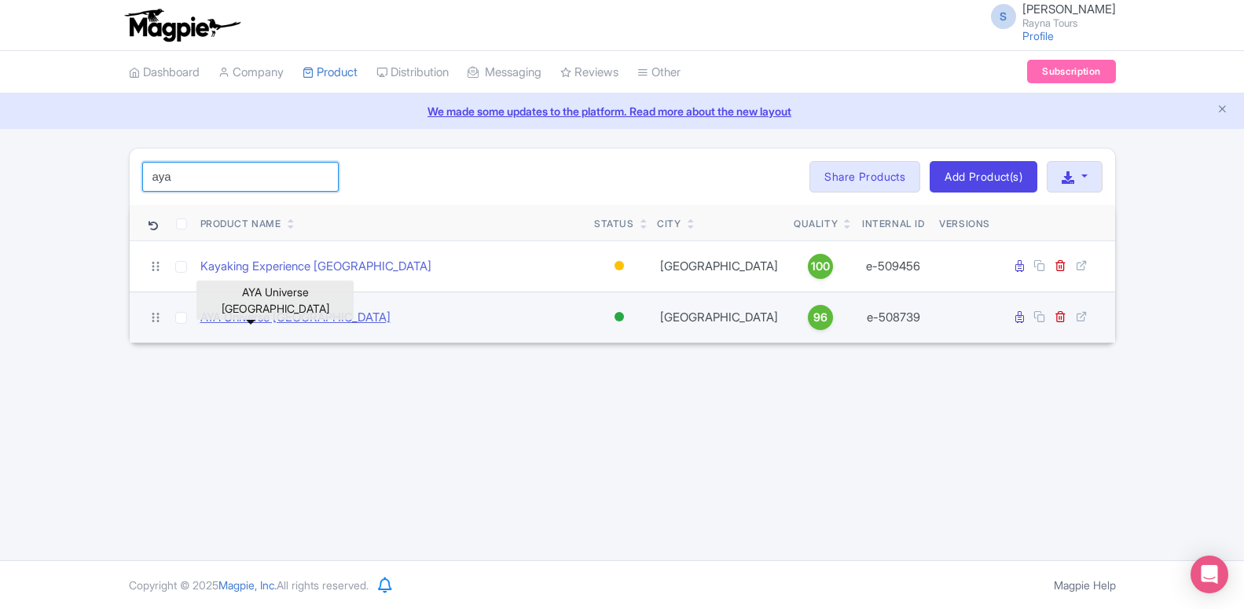
type input "aya"
click at [233, 311] on link "AYA Universe [GEOGRAPHIC_DATA]" at bounding box center [295, 318] width 190 height 18
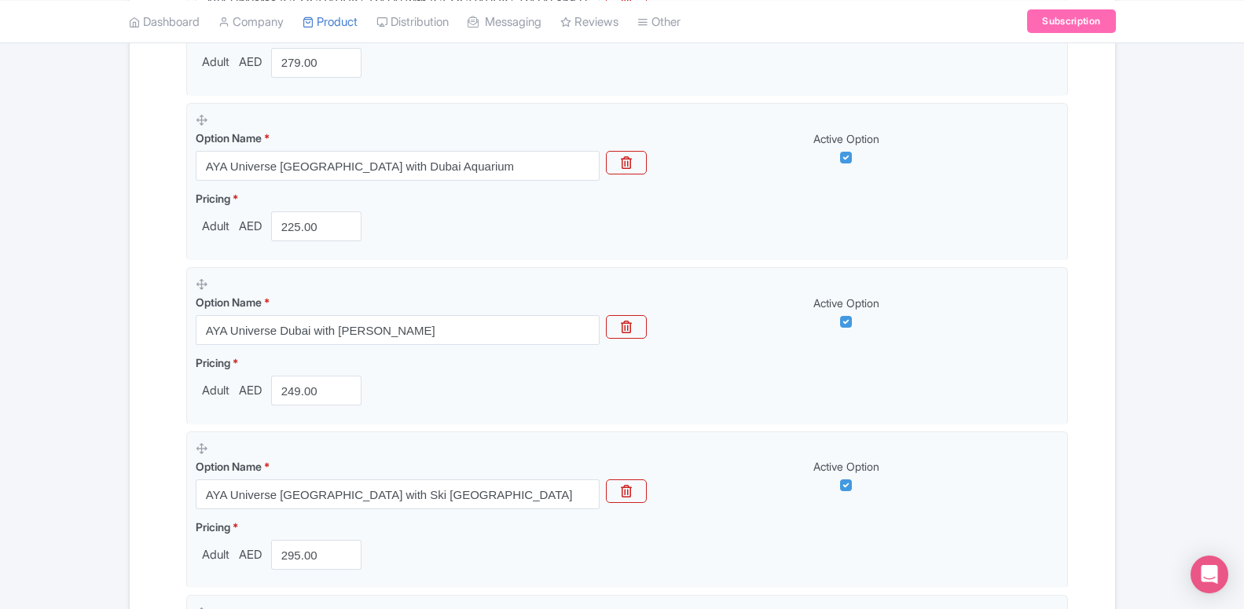
scroll to position [1042, 0]
